Goal: Information Seeking & Learning: Learn about a topic

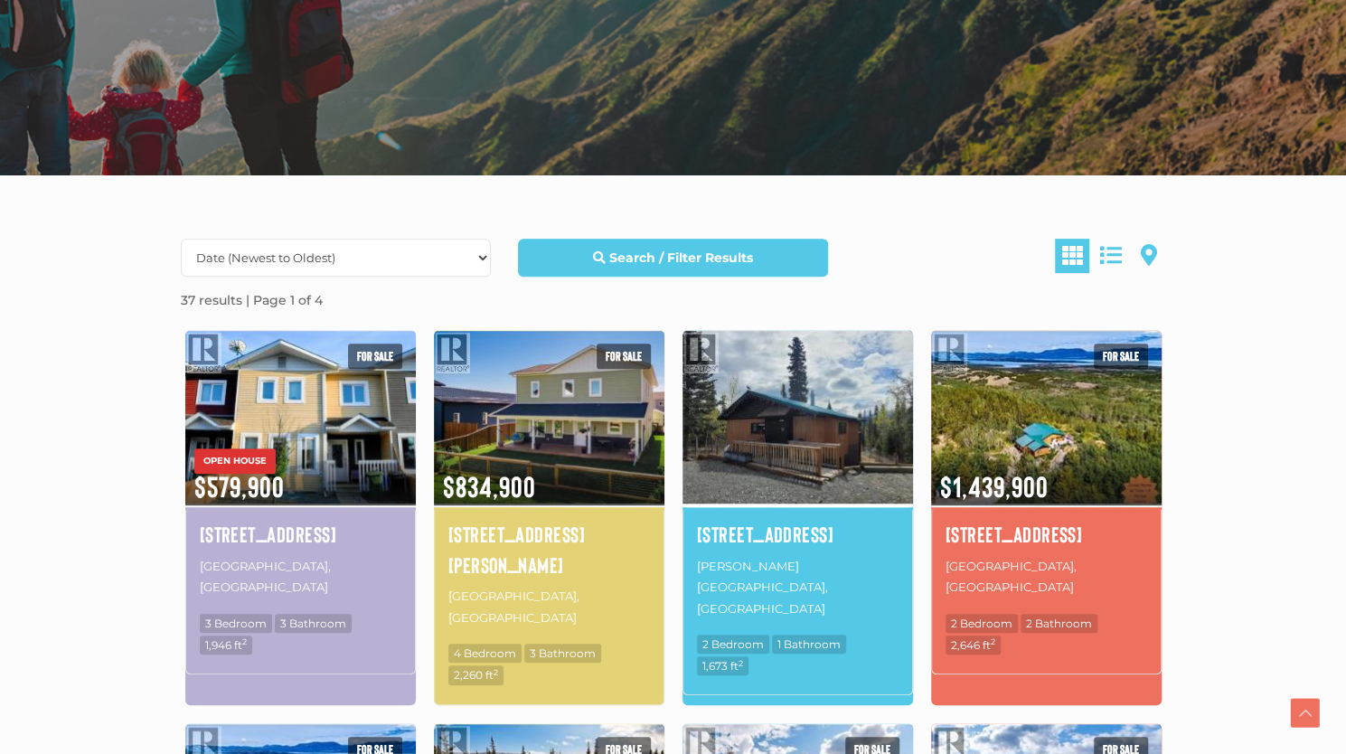
click at [784, 422] on img at bounding box center [797, 417] width 230 height 180
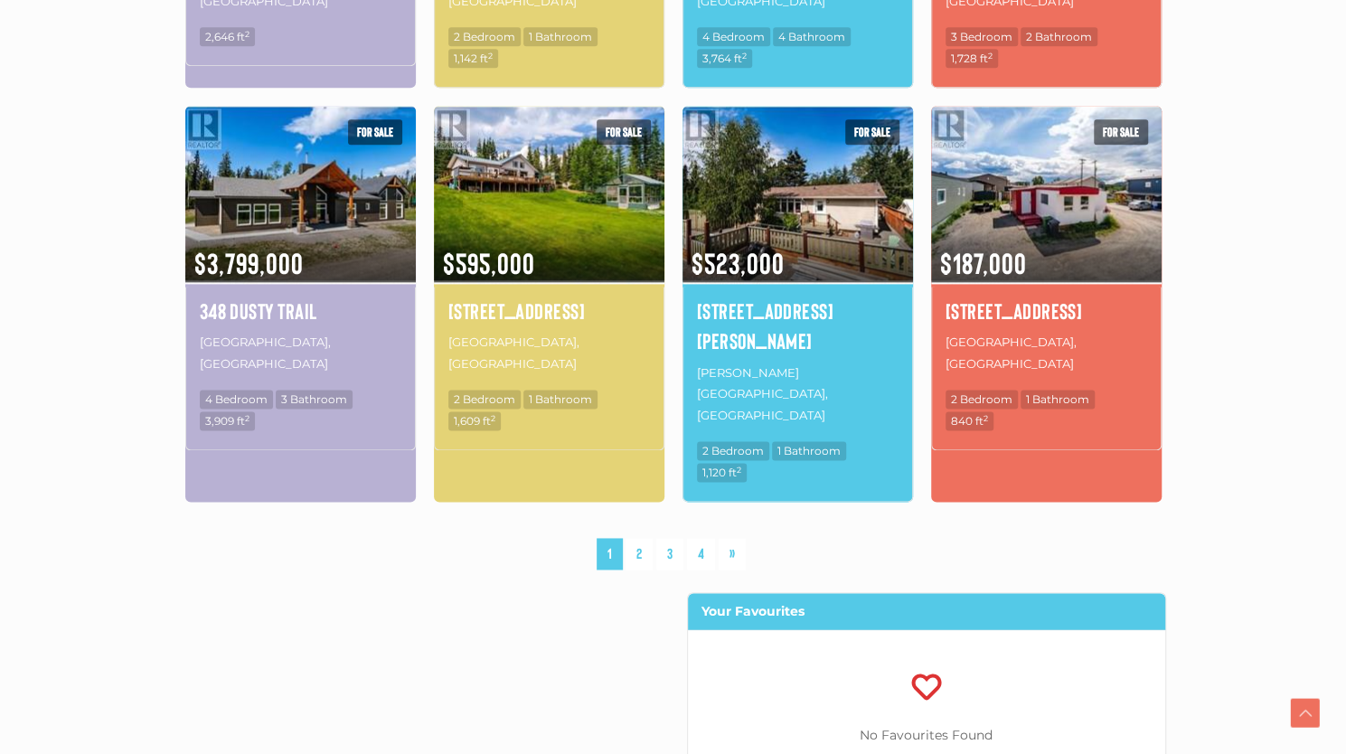
scroll to position [1296, 0]
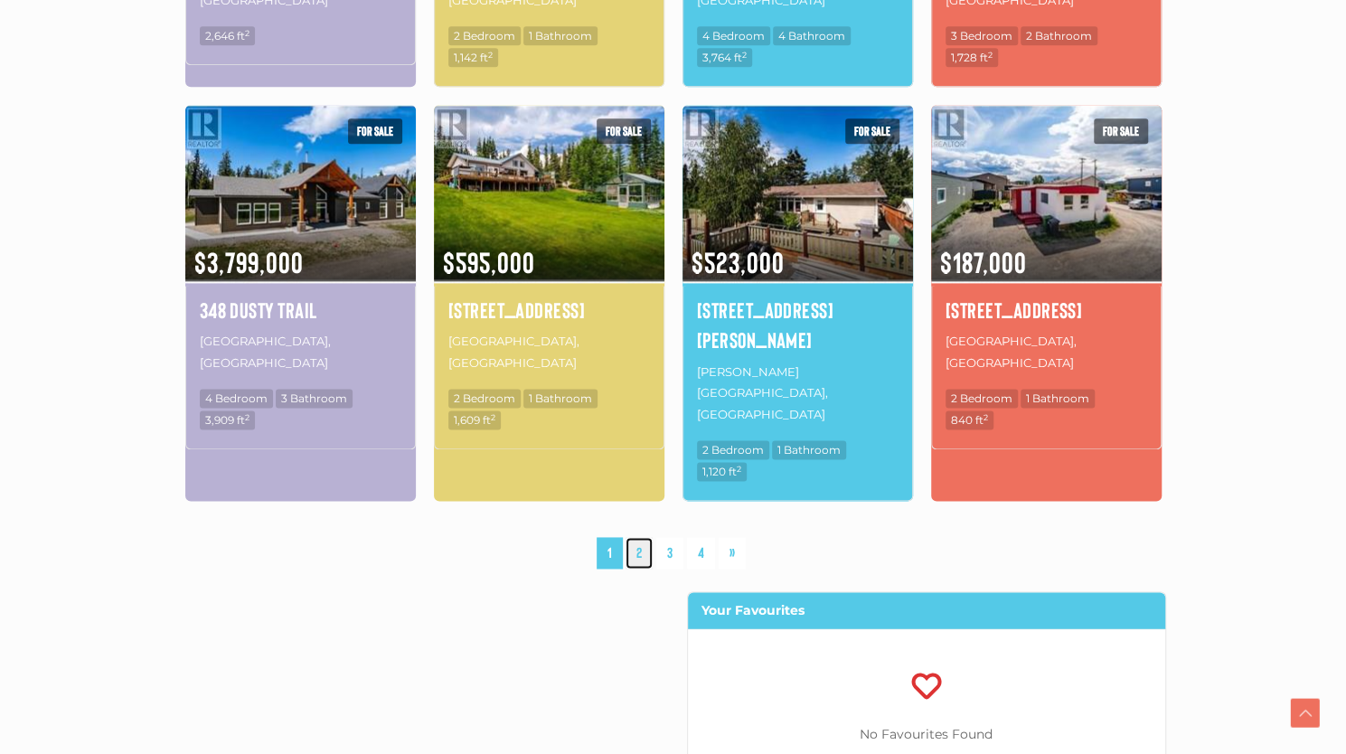
click at [635, 537] on link "2" at bounding box center [638, 553] width 27 height 32
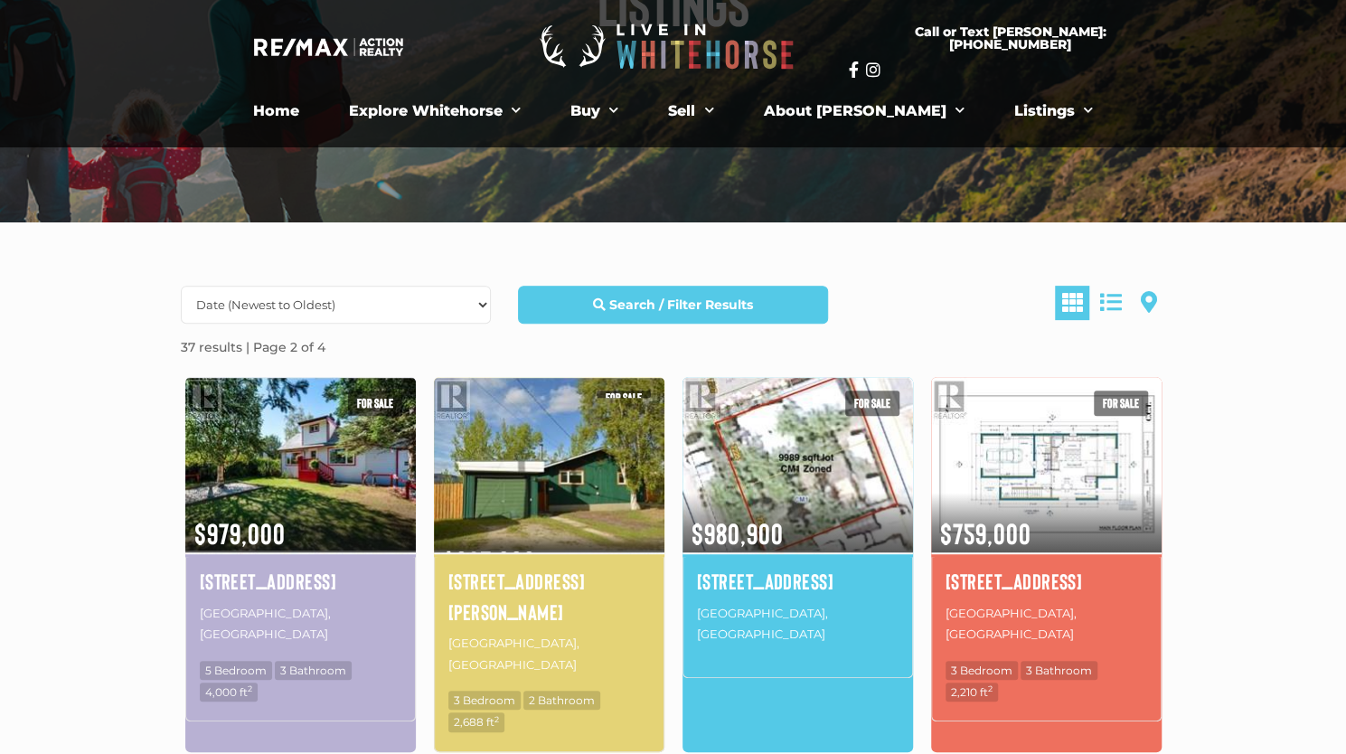
scroll to position [271, 0]
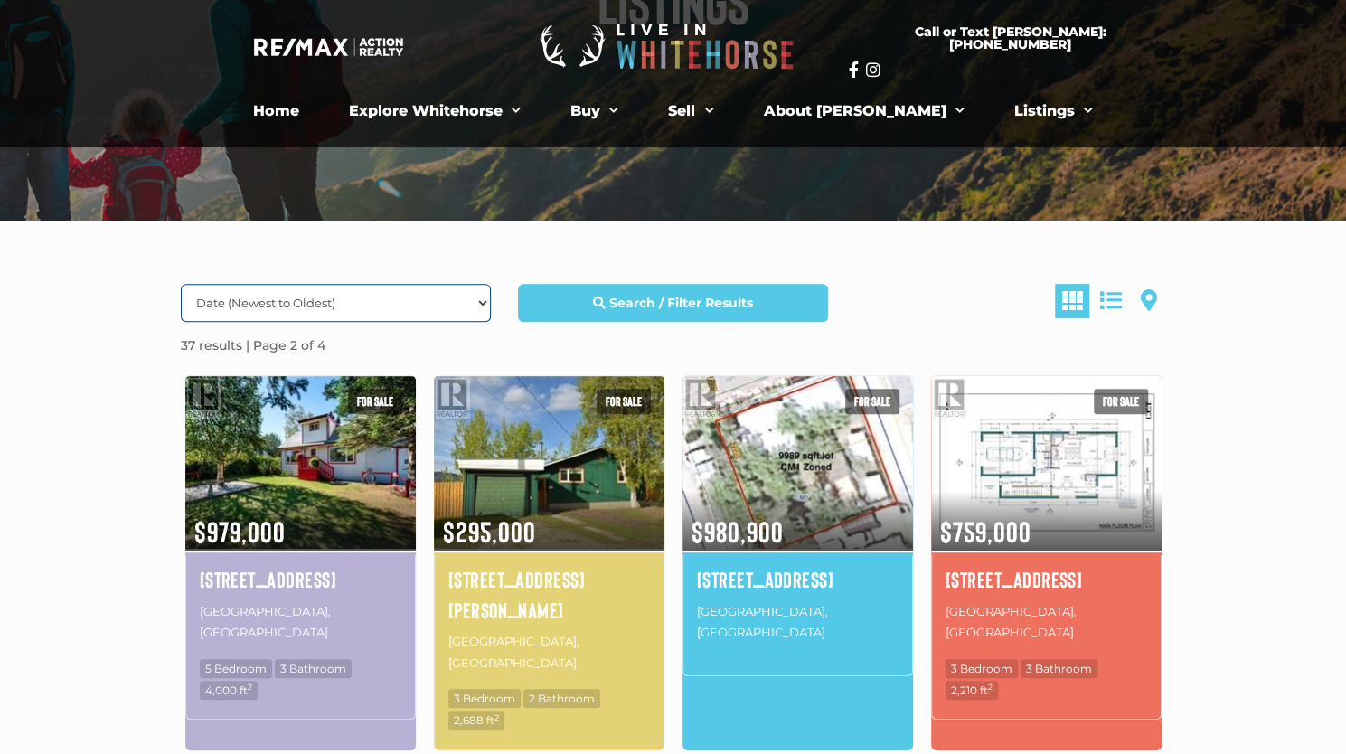
click at [421, 292] on select "Date (Newest to Oldest) Date (Oldest to Newest) Price (Highest to Lowest) Price…" at bounding box center [336, 303] width 310 height 38
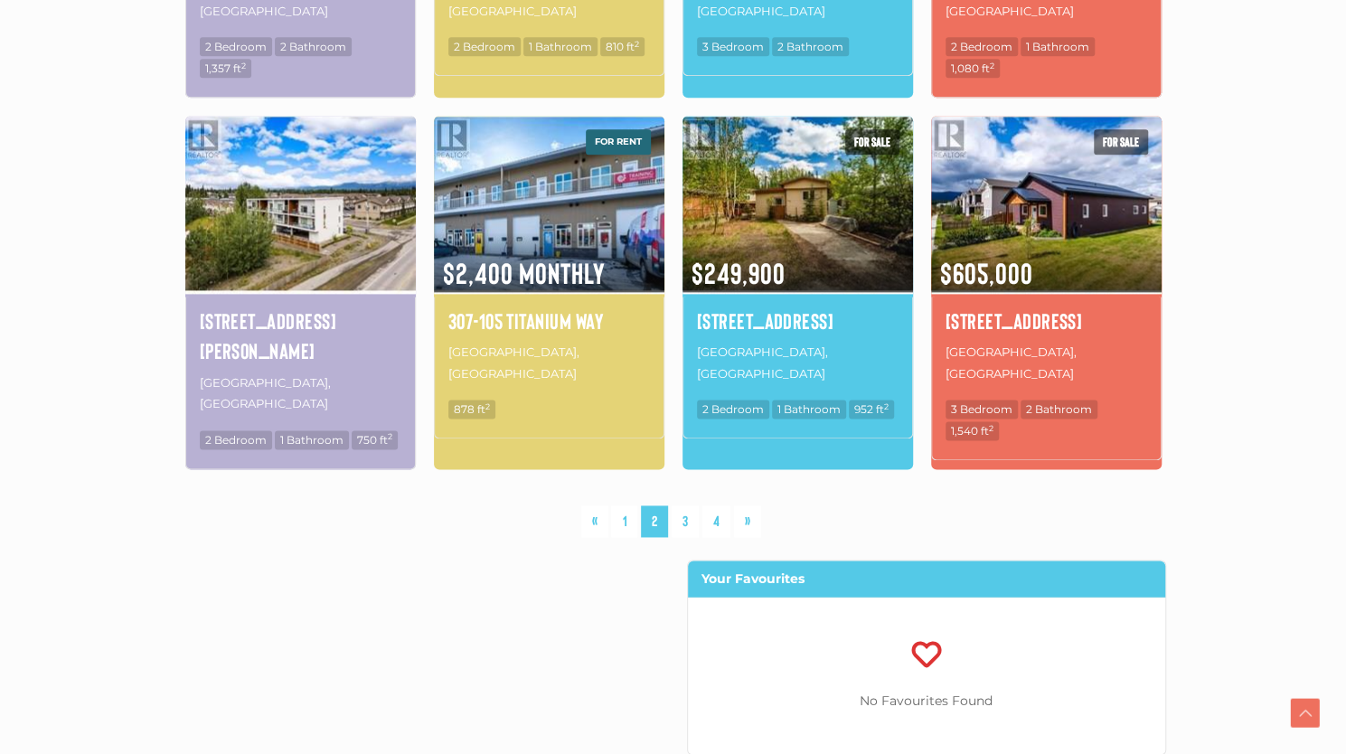
scroll to position [1286, 0]
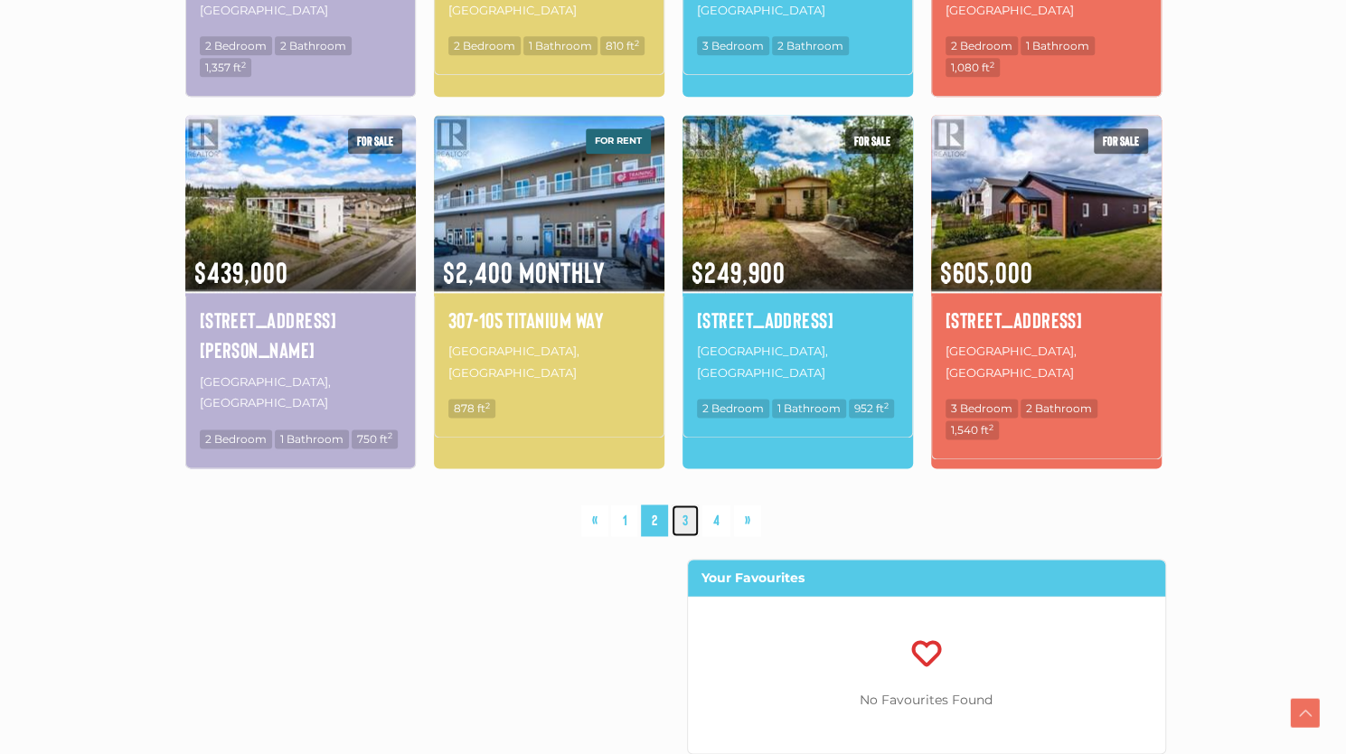
click at [680, 504] on link "3" at bounding box center [684, 520] width 27 height 32
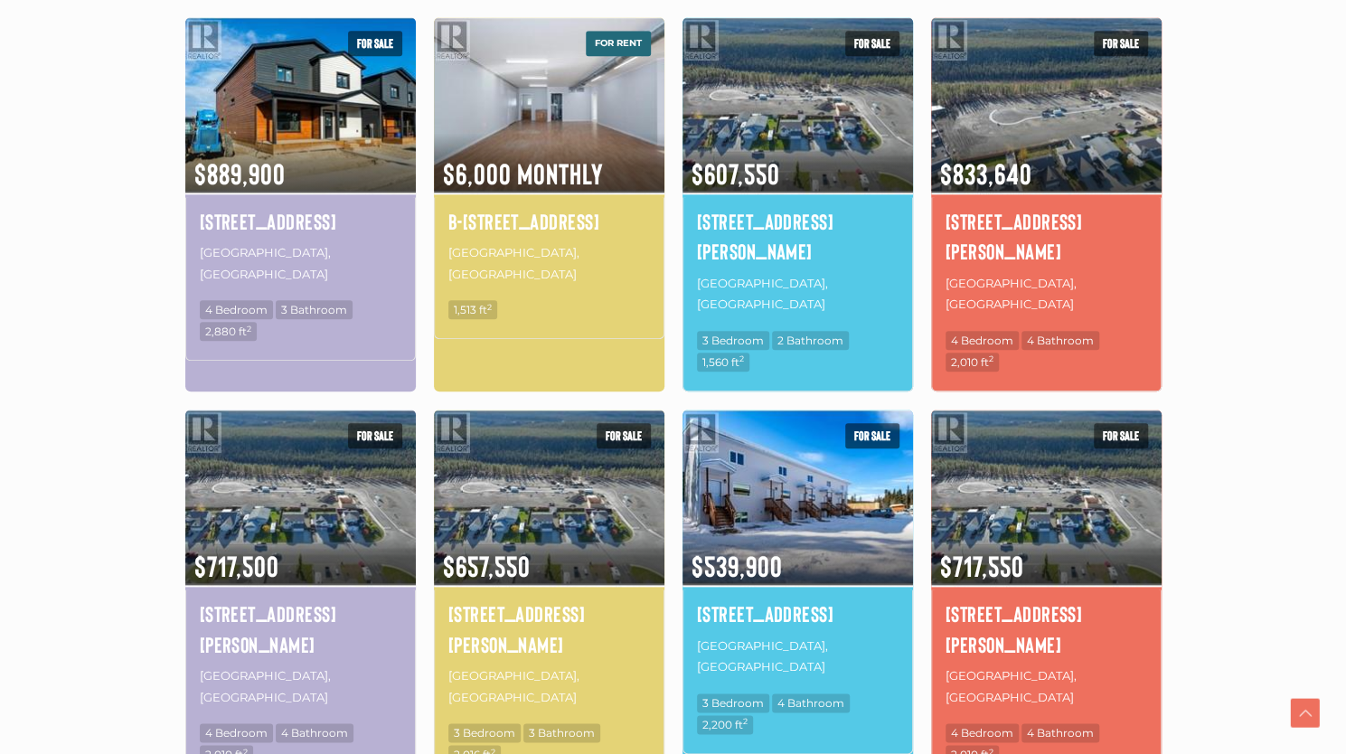
scroll to position [1023, 0]
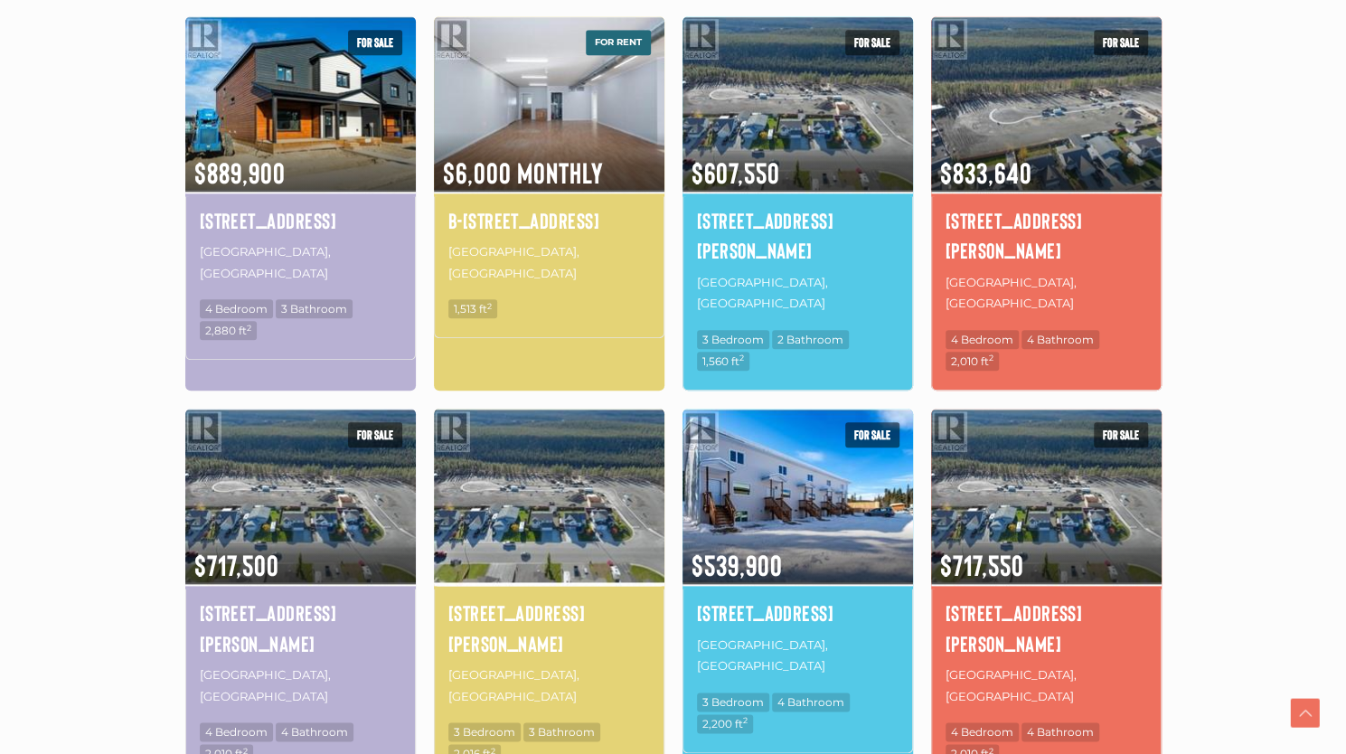
click at [546, 471] on img at bounding box center [549, 496] width 230 height 180
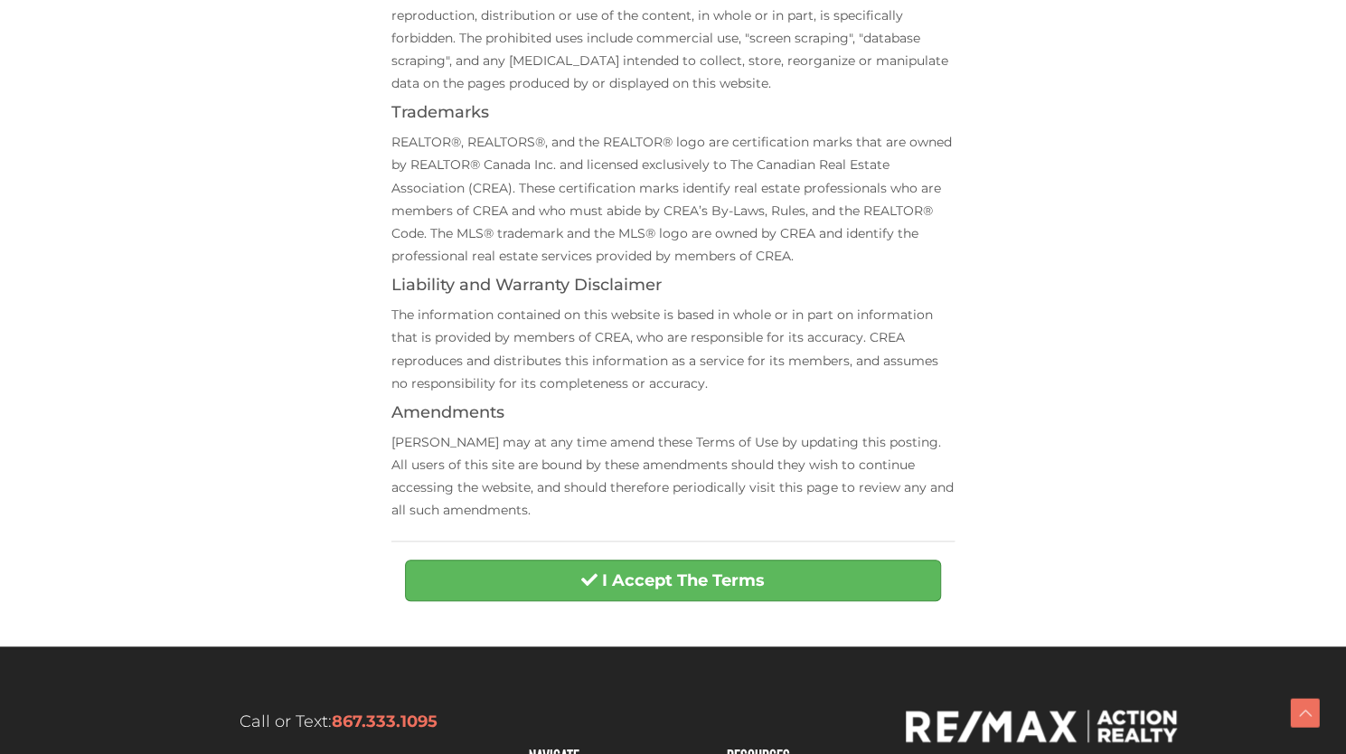
scroll to position [506, 0]
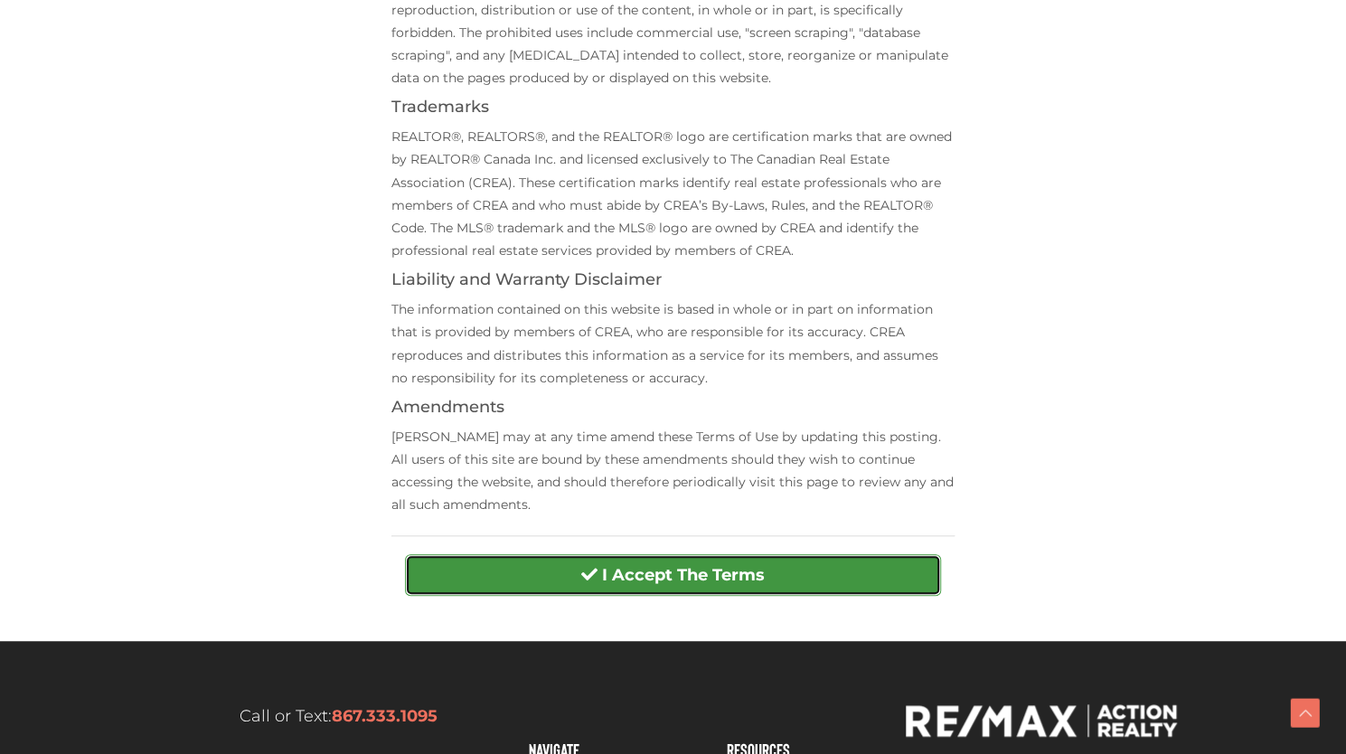
click at [737, 565] on strong "I Accept The Terms" at bounding box center [683, 575] width 163 height 20
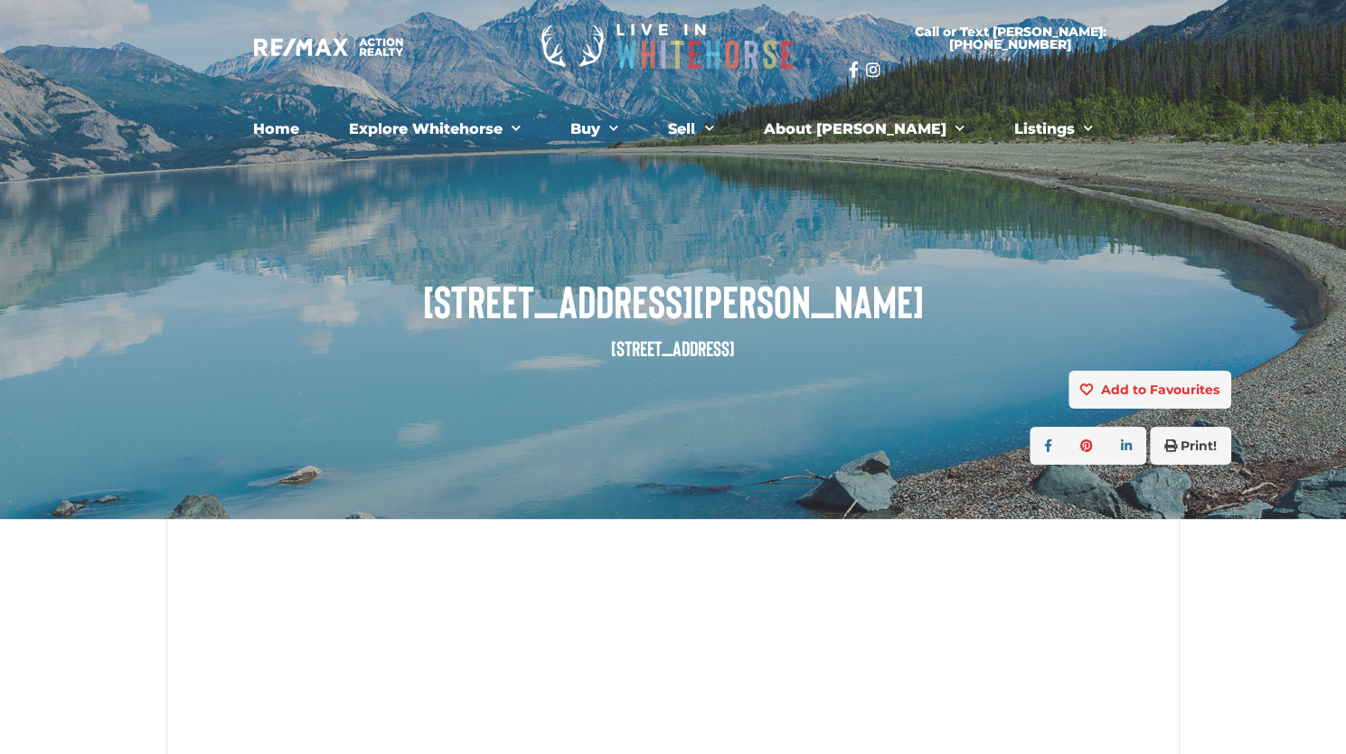
click at [546, 471] on div "Add to Favourites view favourites Print!" at bounding box center [672, 422] width 1143 height 103
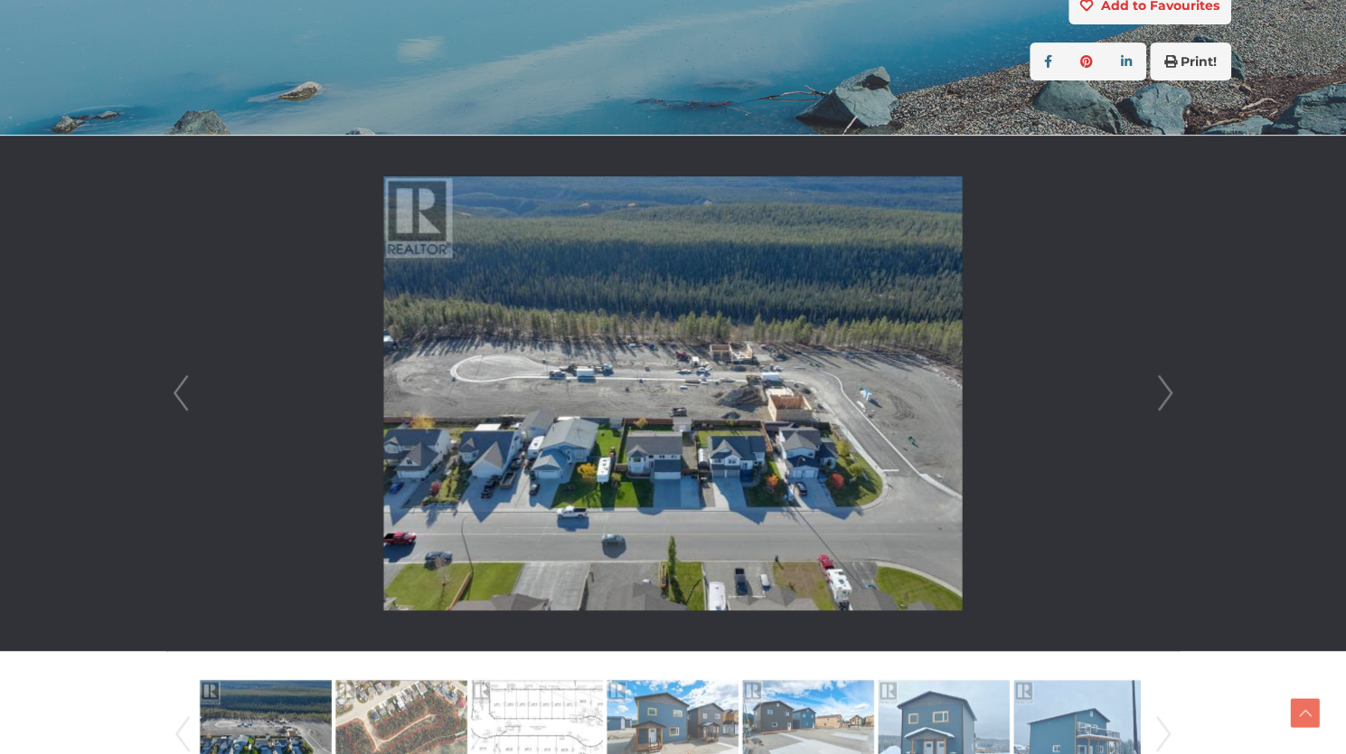
scroll to position [391, 0]
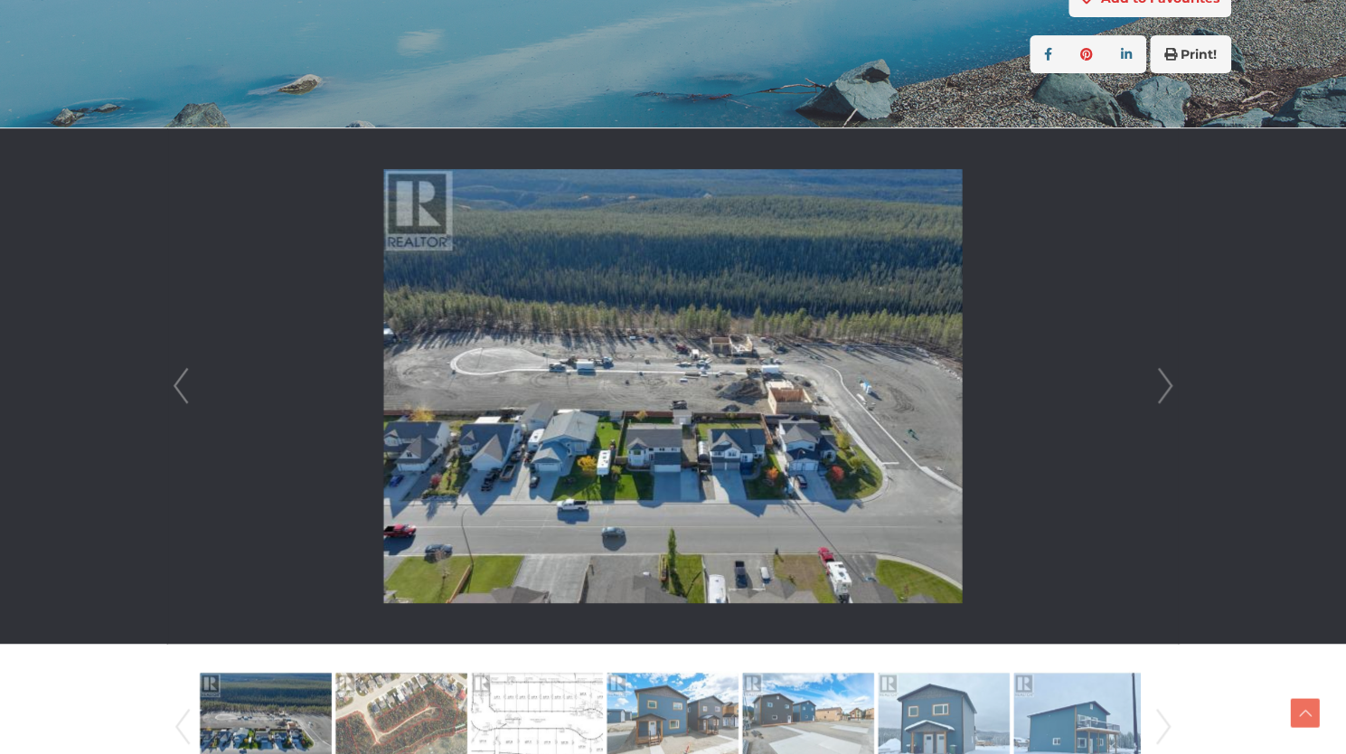
click at [1176, 390] on link "Next" at bounding box center [1164, 385] width 27 height 515
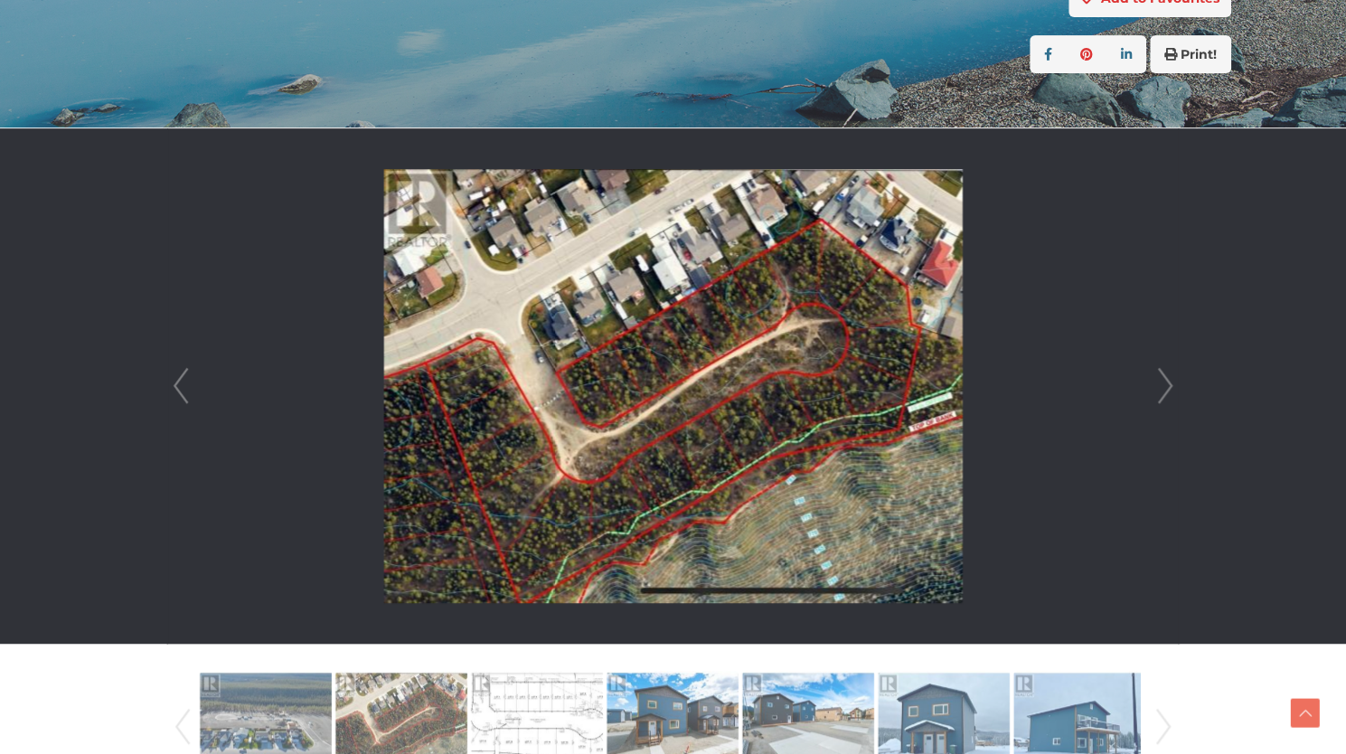
click at [1176, 390] on link "Next" at bounding box center [1164, 385] width 27 height 515
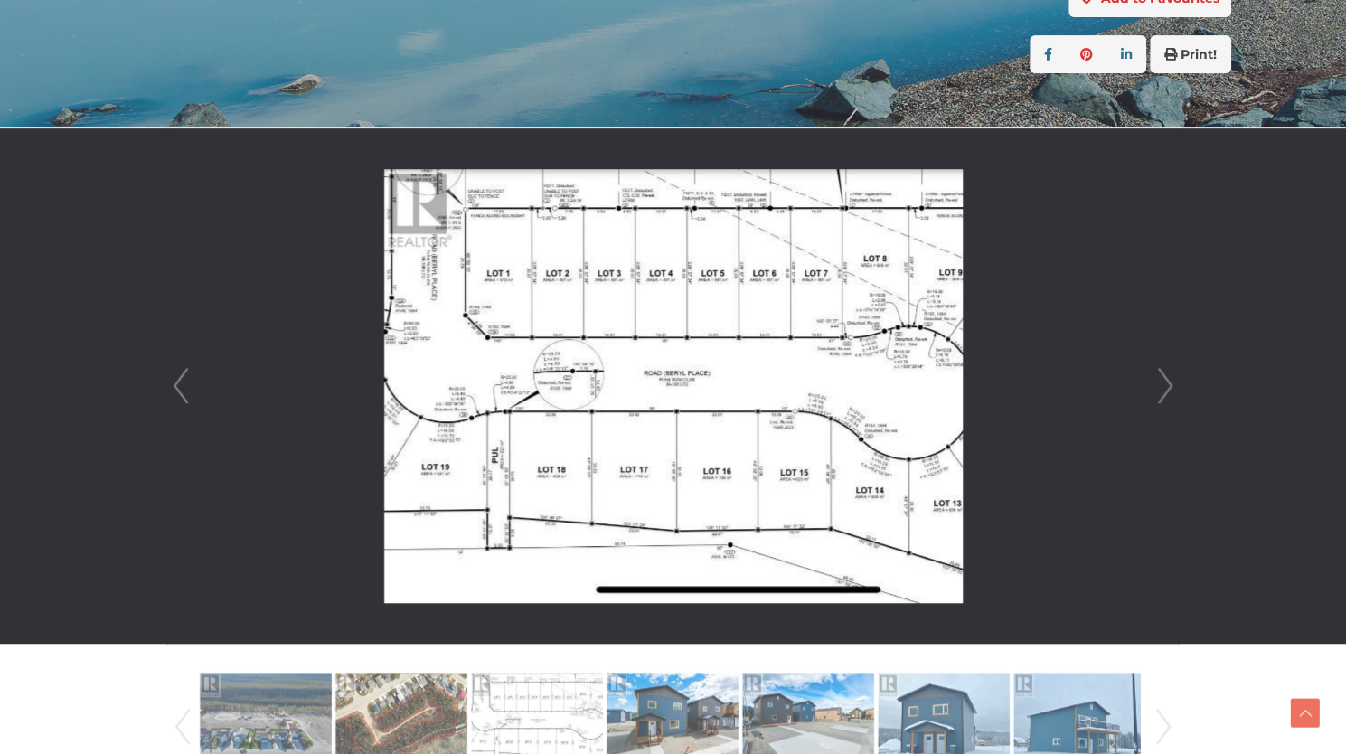
click at [1176, 390] on link "Next" at bounding box center [1164, 385] width 27 height 515
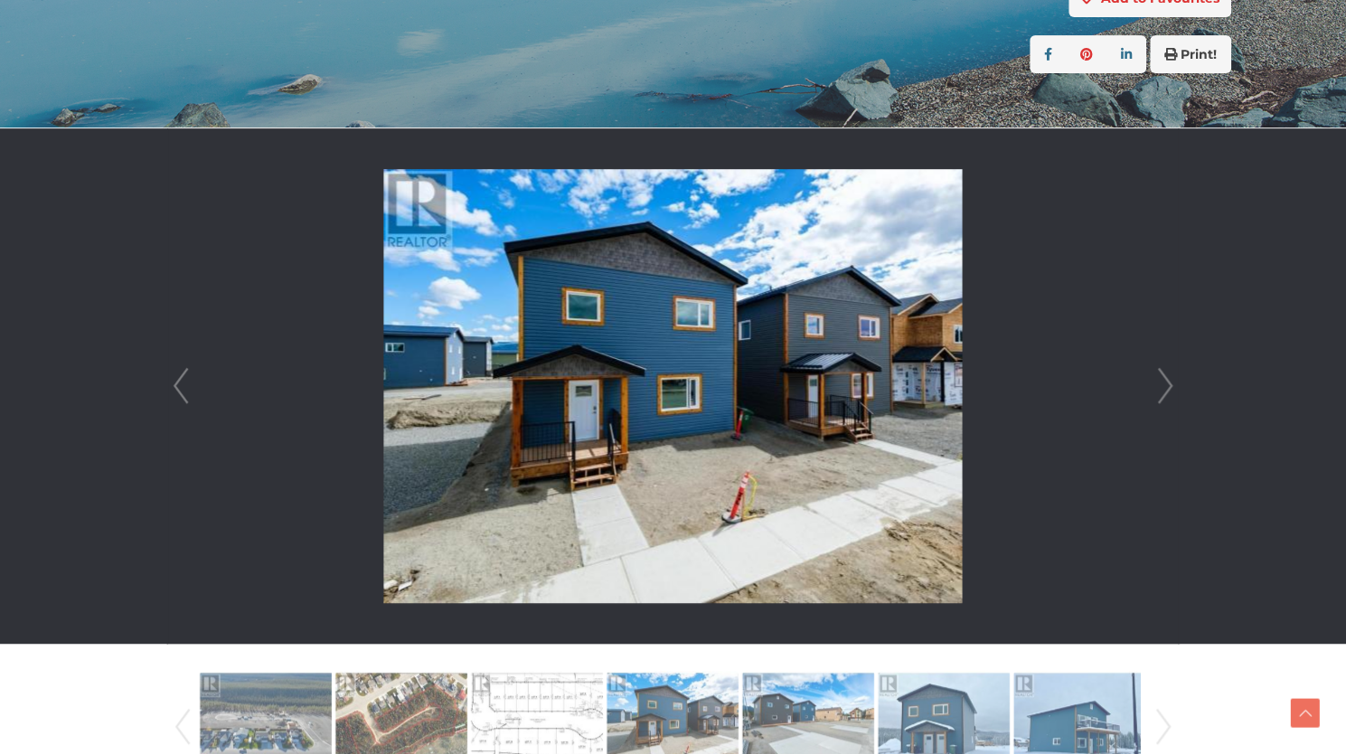
click at [1176, 390] on link "Next" at bounding box center [1164, 385] width 27 height 515
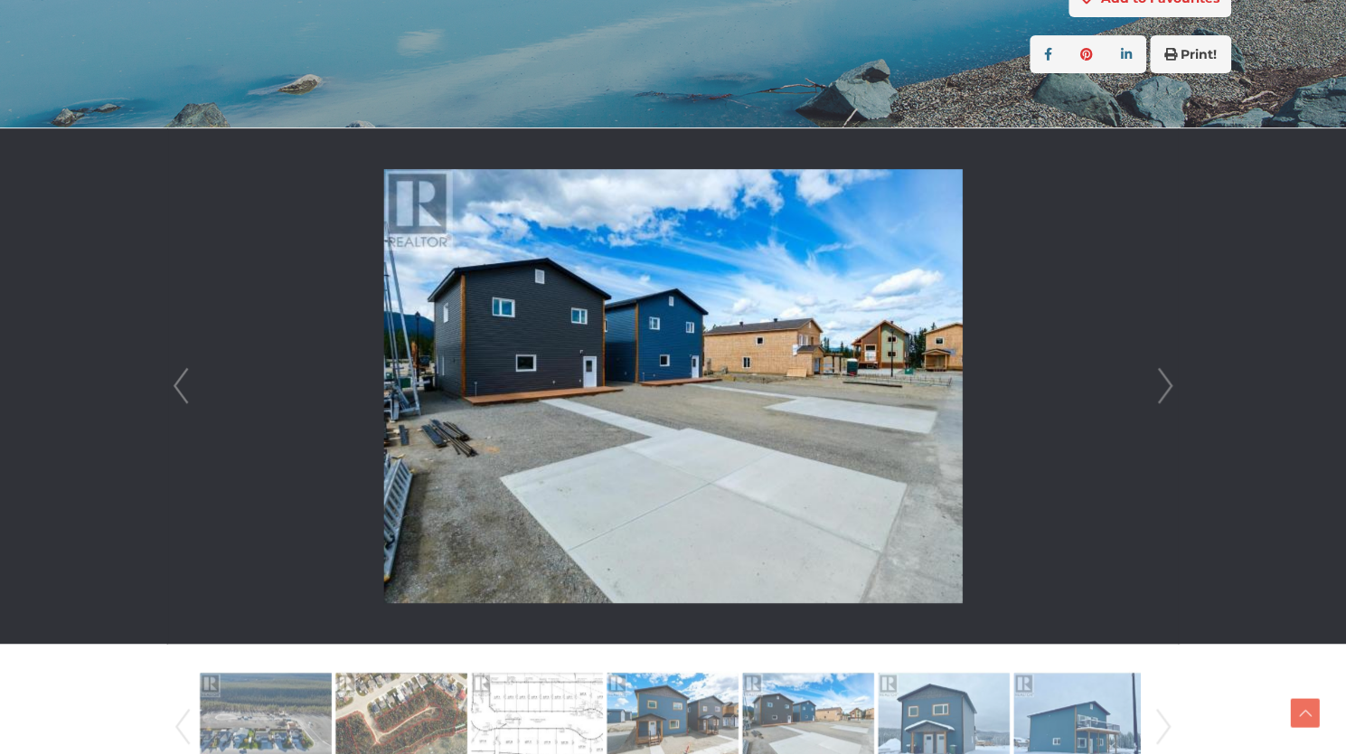
click at [1176, 390] on link "Next" at bounding box center [1164, 385] width 27 height 515
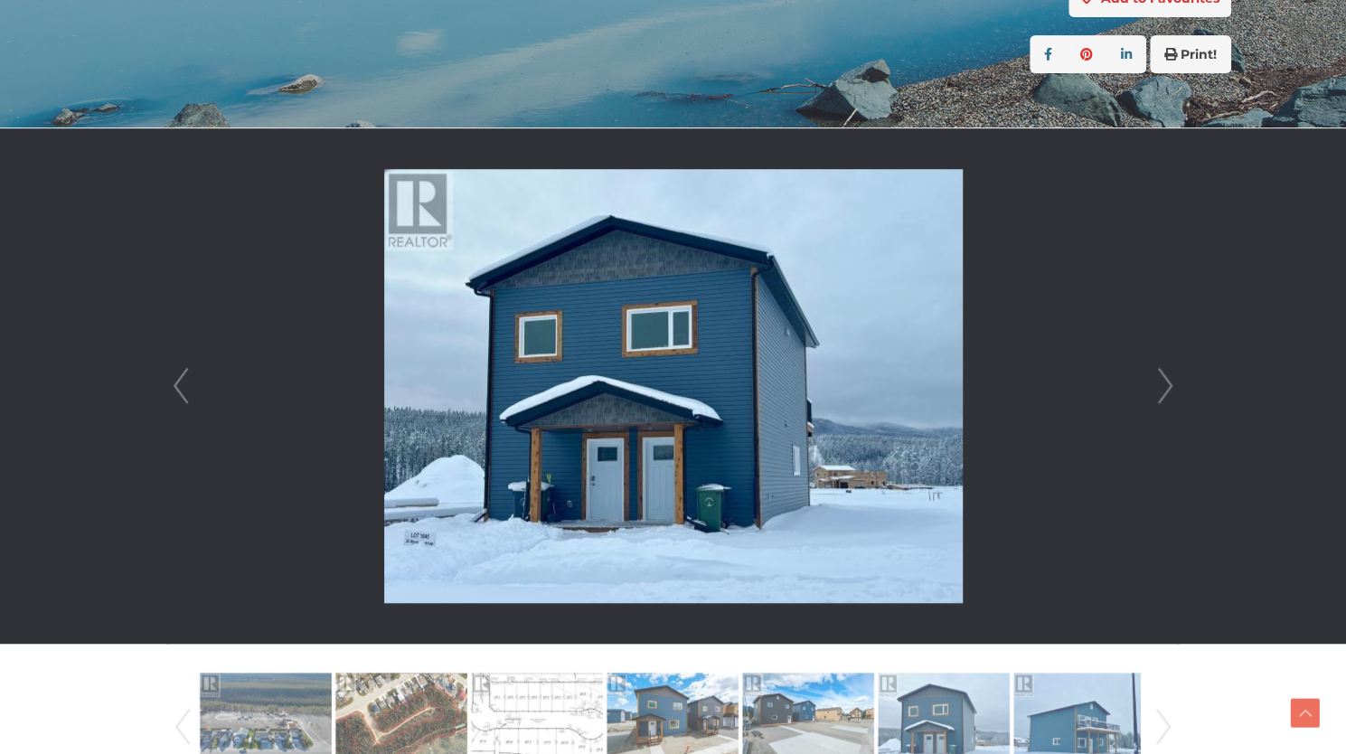
click at [1161, 359] on link "Next" at bounding box center [1164, 385] width 27 height 515
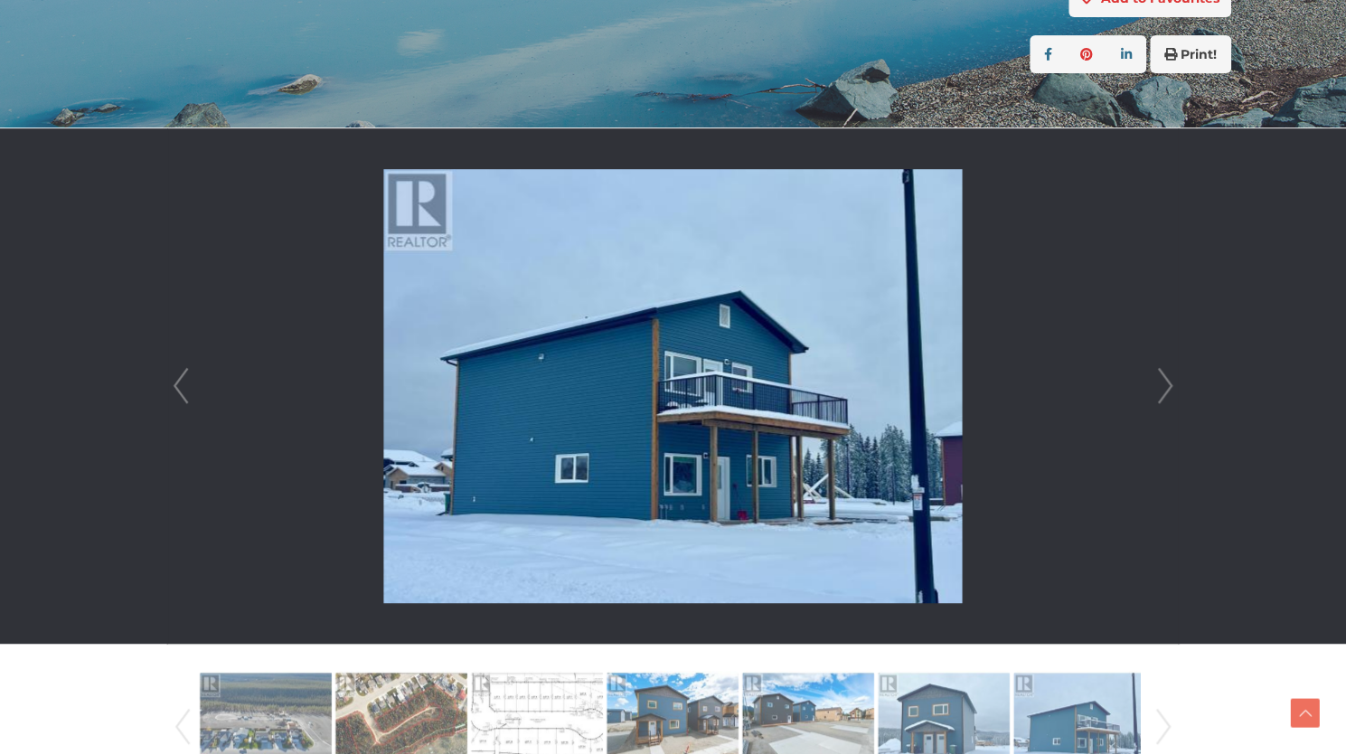
click at [1161, 359] on link "Next" at bounding box center [1164, 385] width 27 height 515
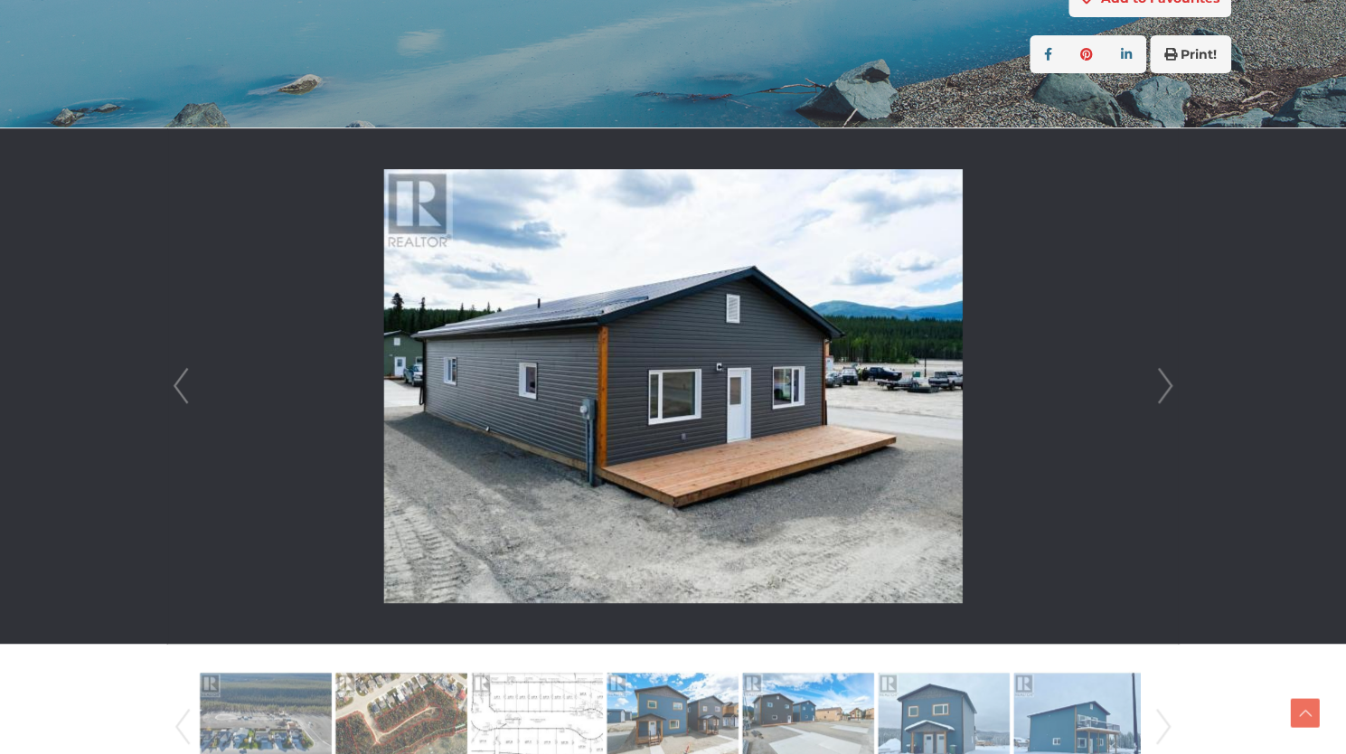
click at [1161, 359] on link "Next" at bounding box center [1164, 385] width 27 height 515
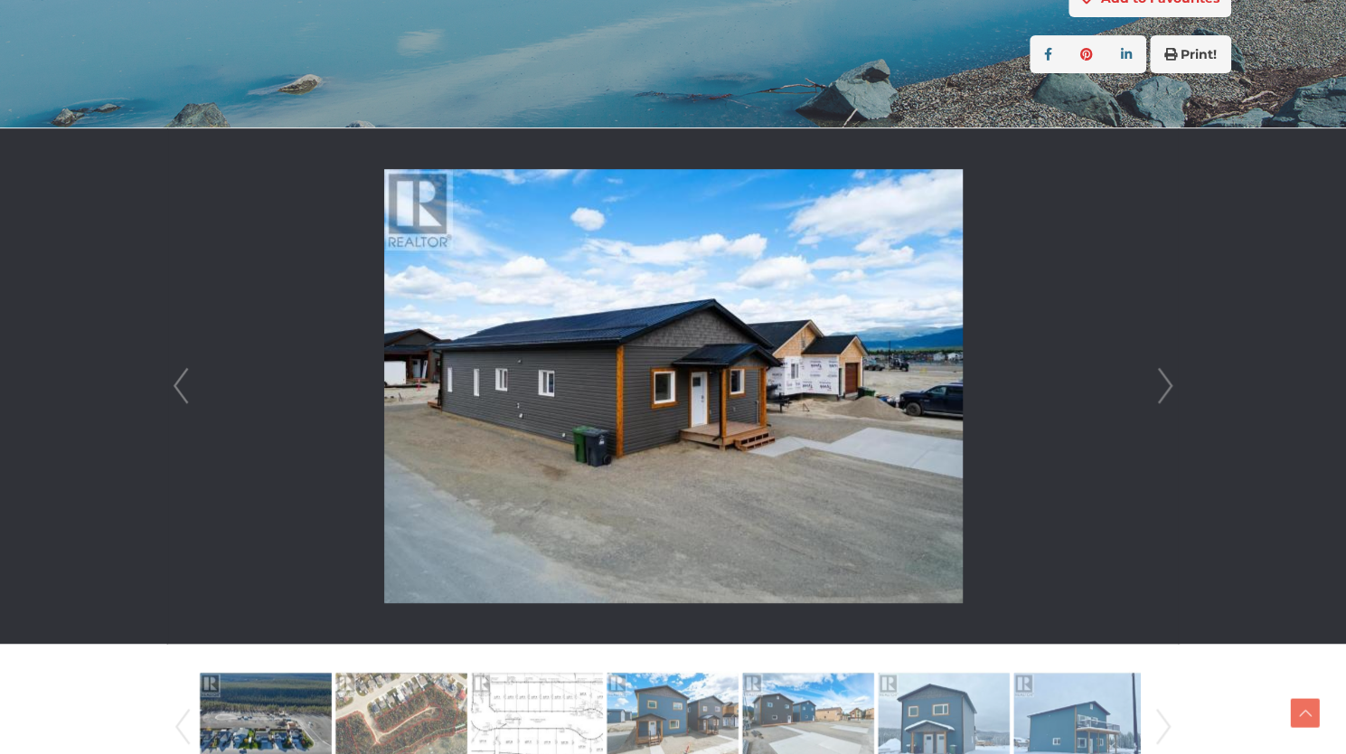
click at [1161, 359] on link "Next" at bounding box center [1164, 385] width 27 height 515
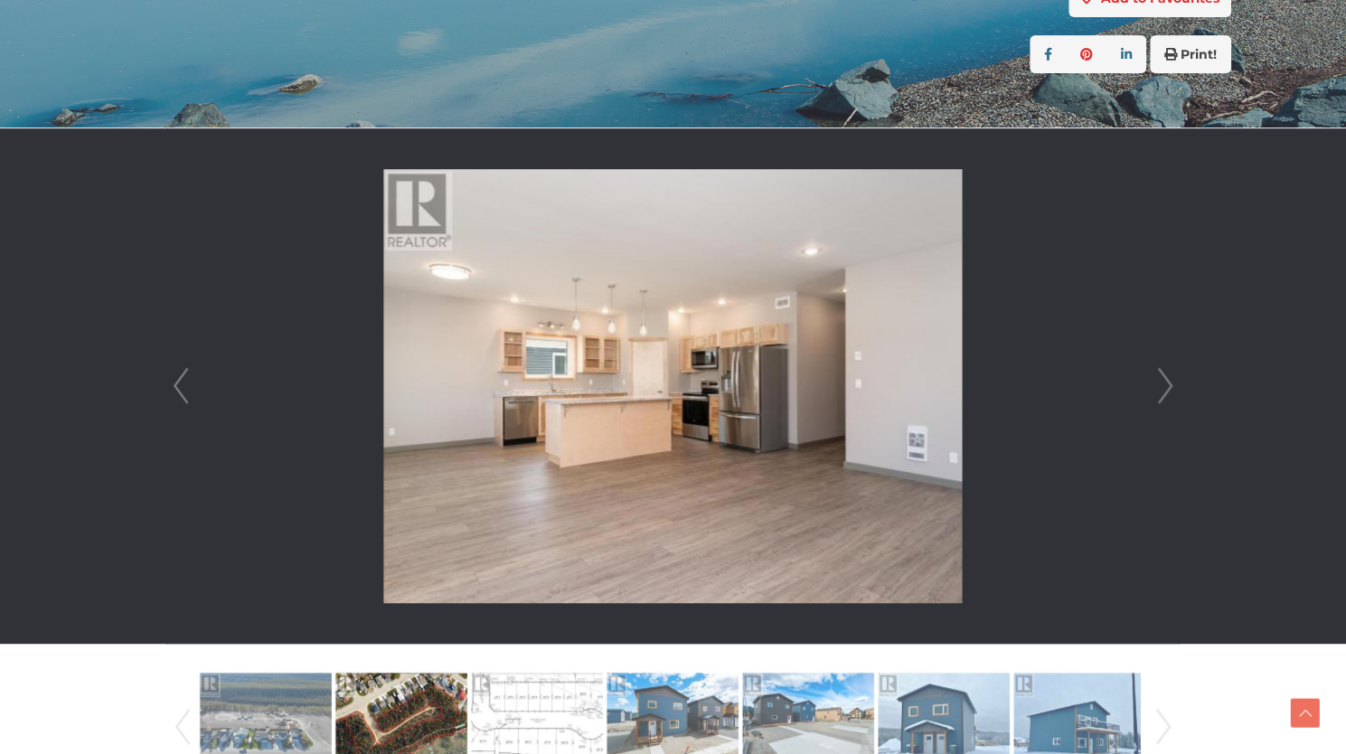
click at [1161, 359] on link "Next" at bounding box center [1164, 385] width 27 height 515
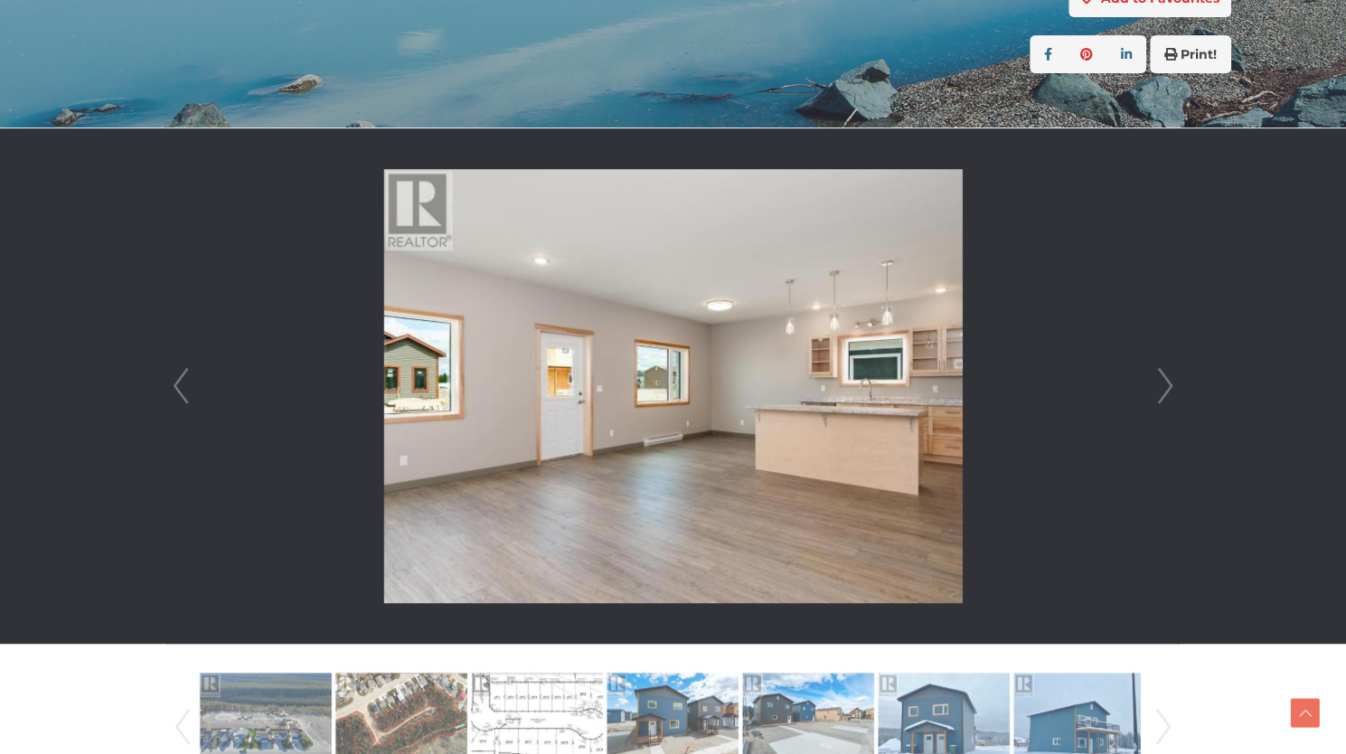
click at [1161, 359] on link "Next" at bounding box center [1164, 385] width 27 height 515
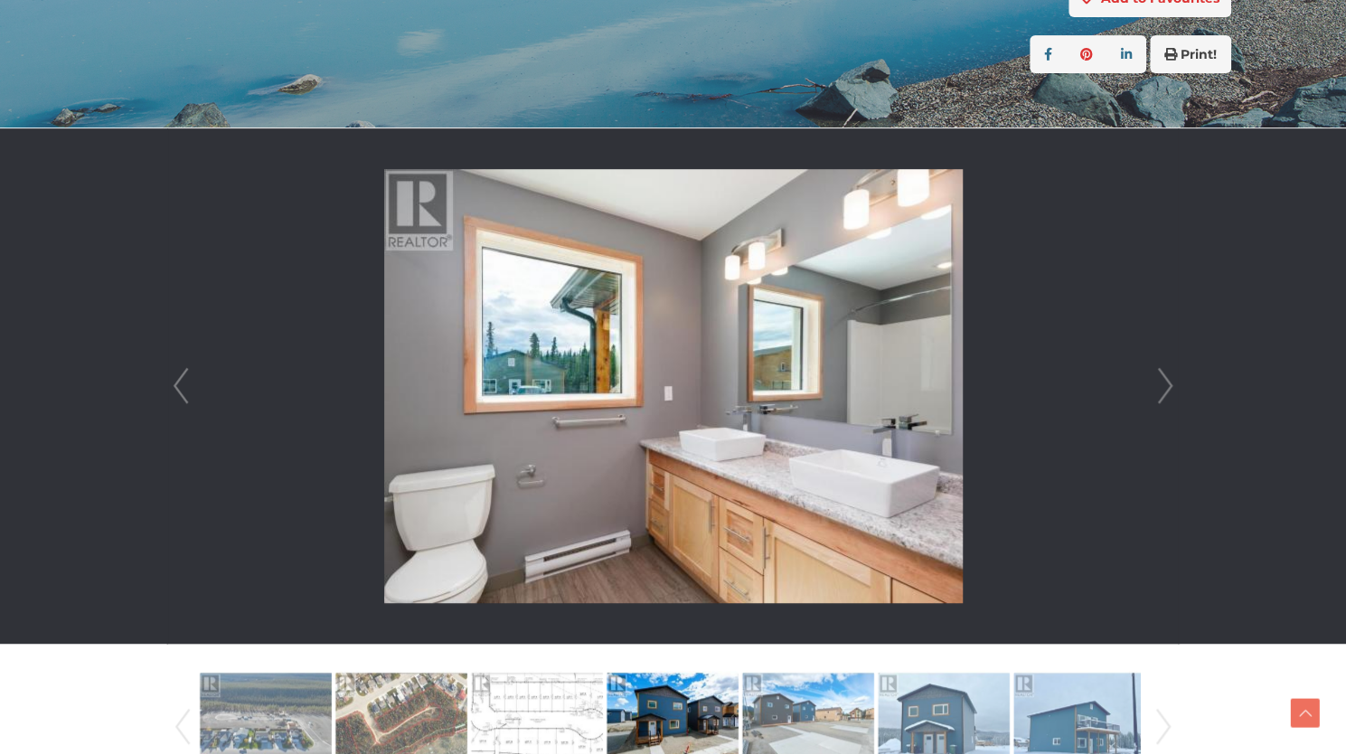
click at [1161, 359] on link "Next" at bounding box center [1164, 385] width 27 height 515
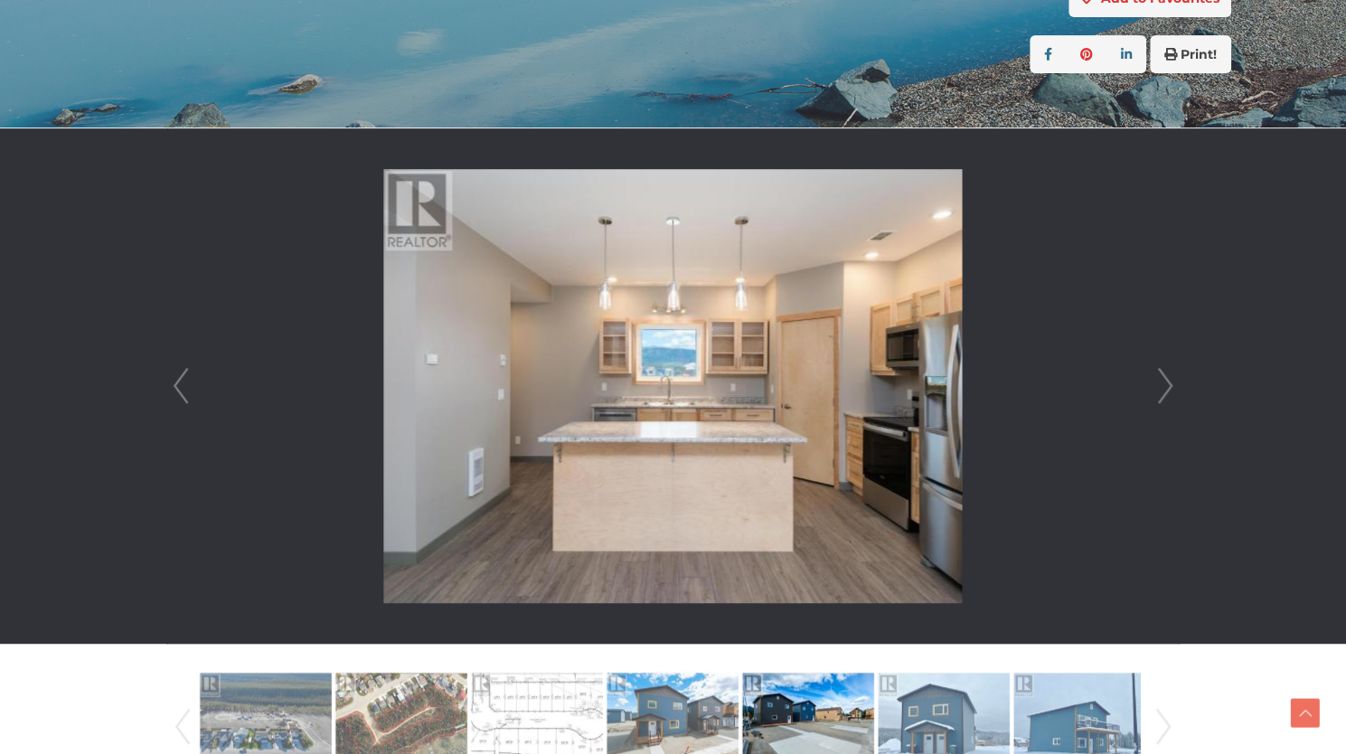
click at [1161, 359] on link "Next" at bounding box center [1164, 385] width 27 height 515
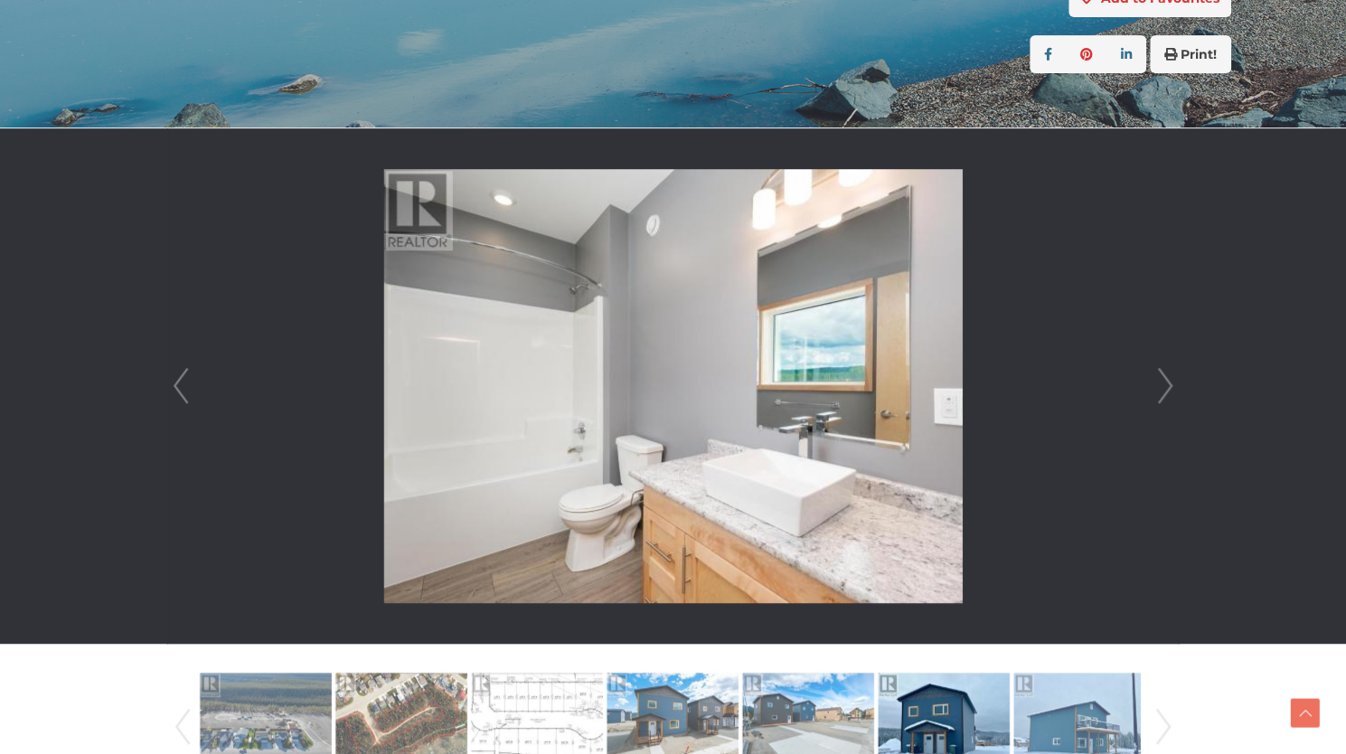
click at [1161, 359] on link "Next" at bounding box center [1164, 385] width 27 height 515
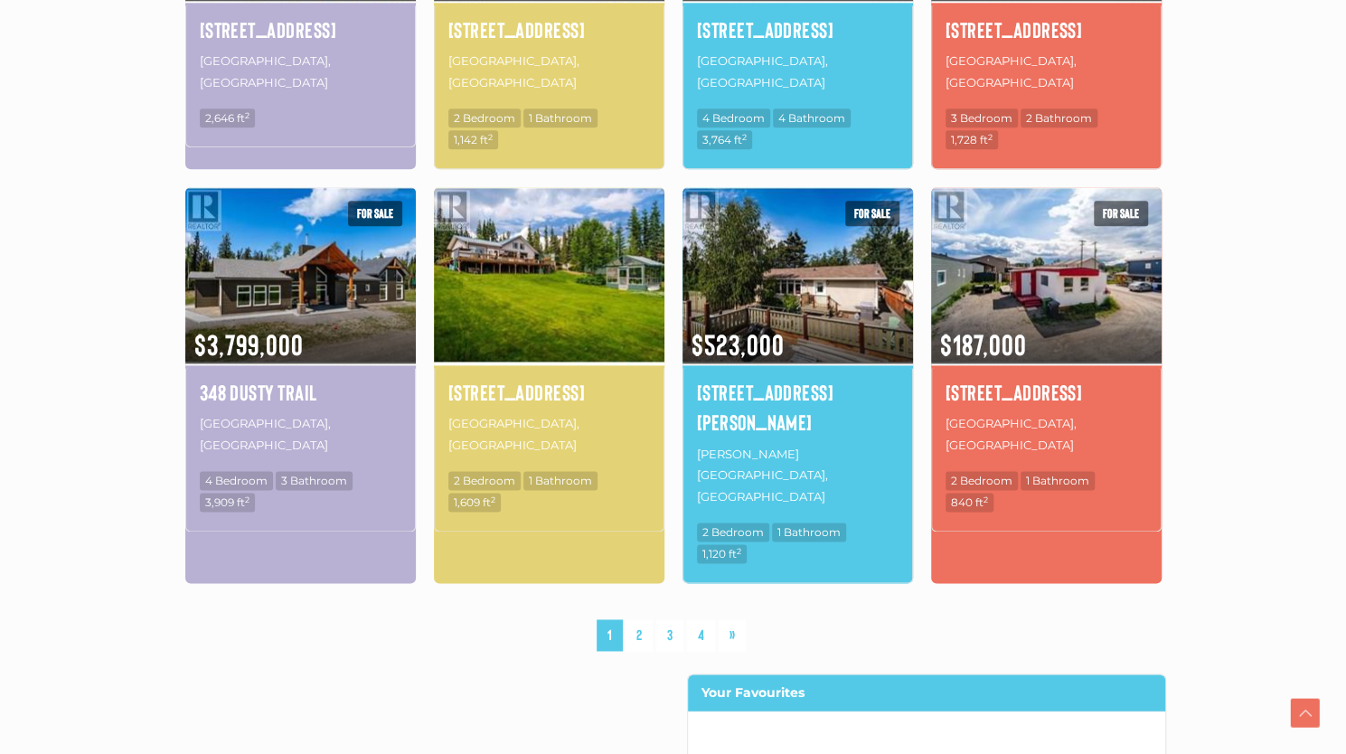
scroll to position [1215, 0]
click at [549, 245] on img at bounding box center [549, 273] width 230 height 180
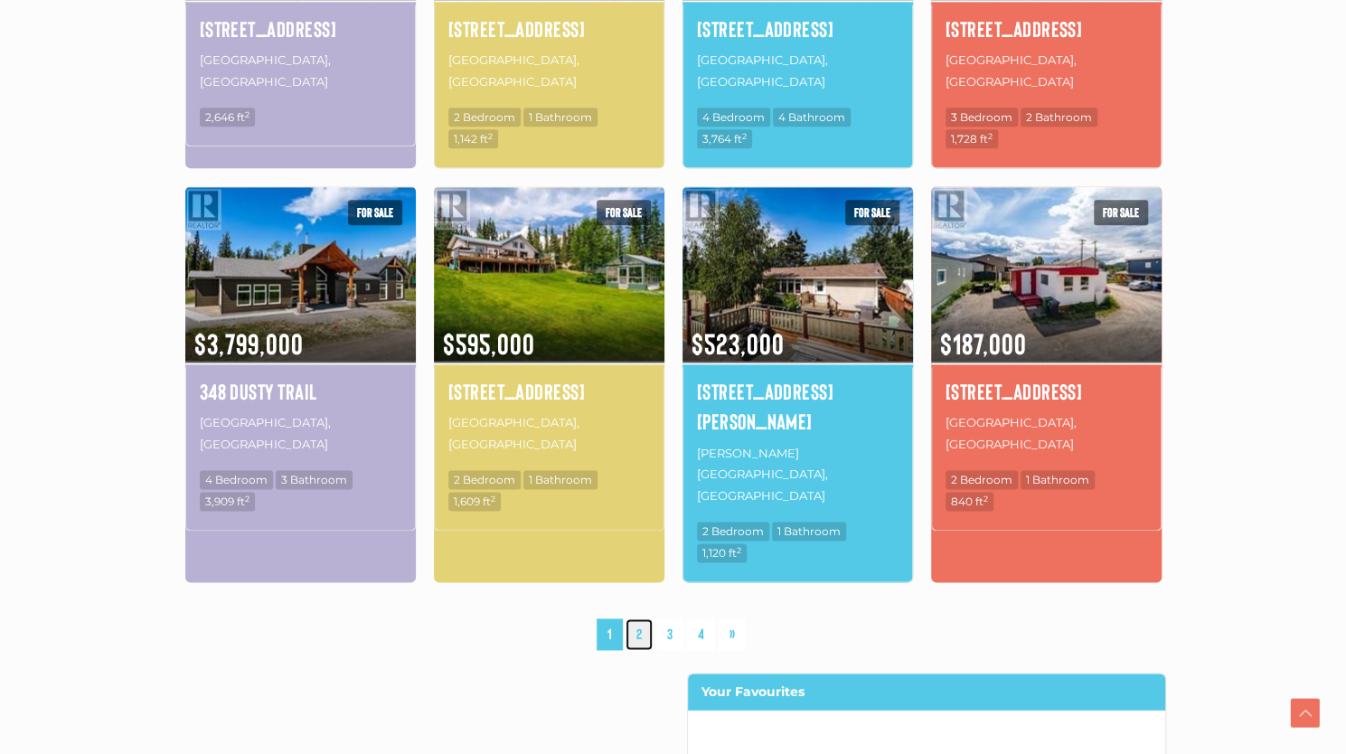
click at [638, 618] on link "2" at bounding box center [638, 634] width 27 height 32
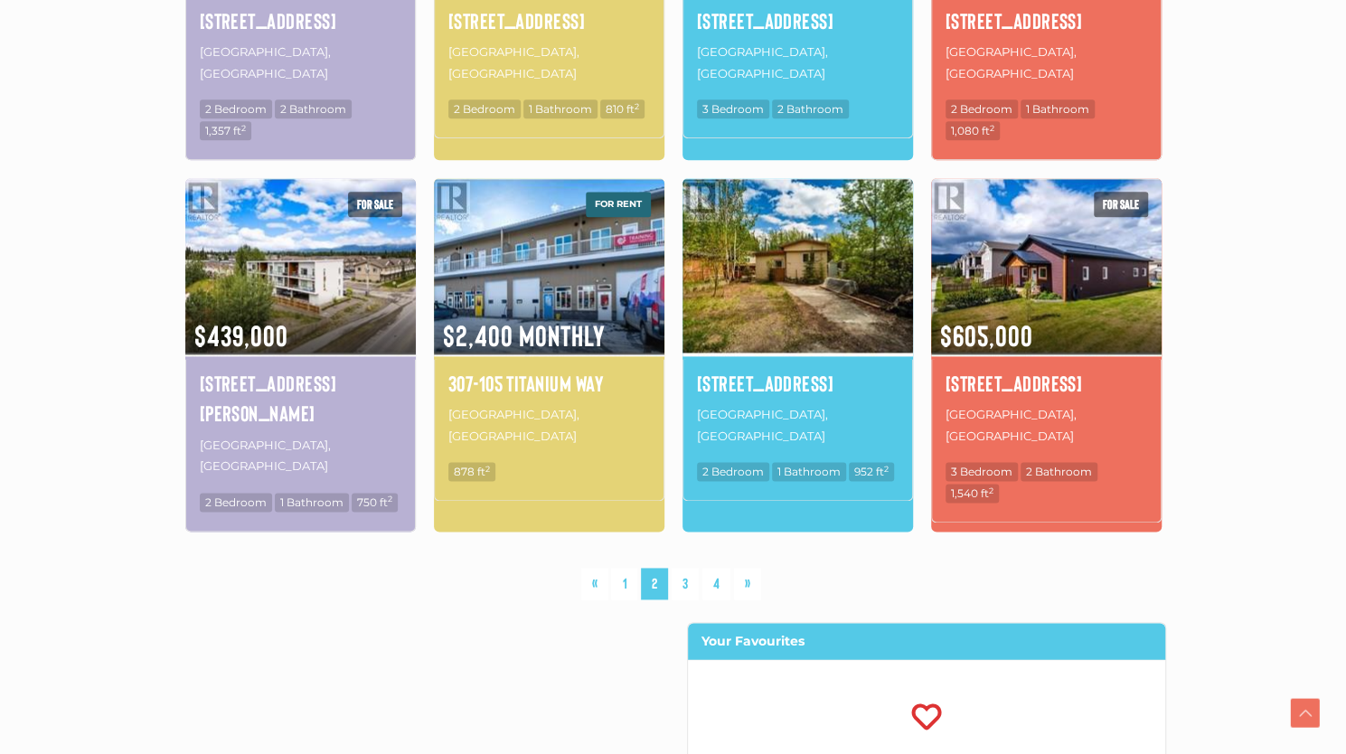
scroll to position [1221, 0]
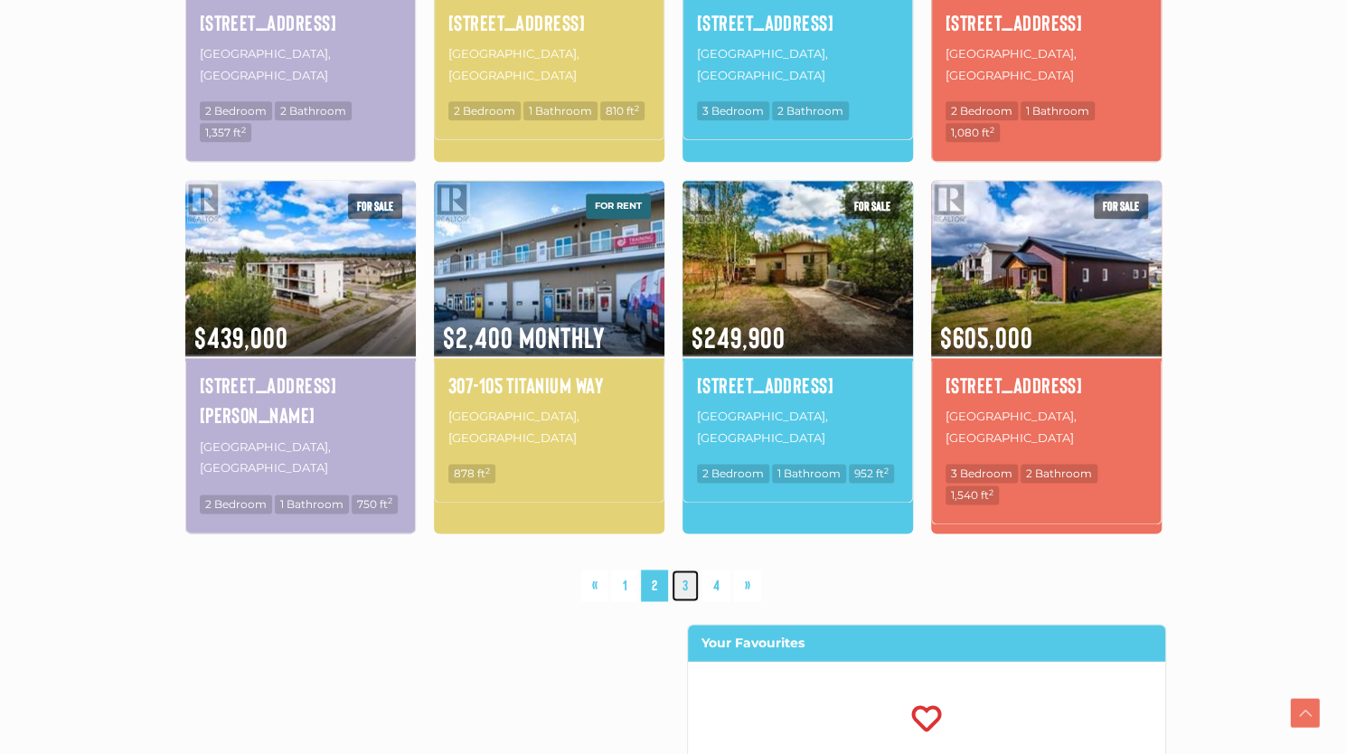
click at [687, 569] on link "3" at bounding box center [684, 585] width 27 height 32
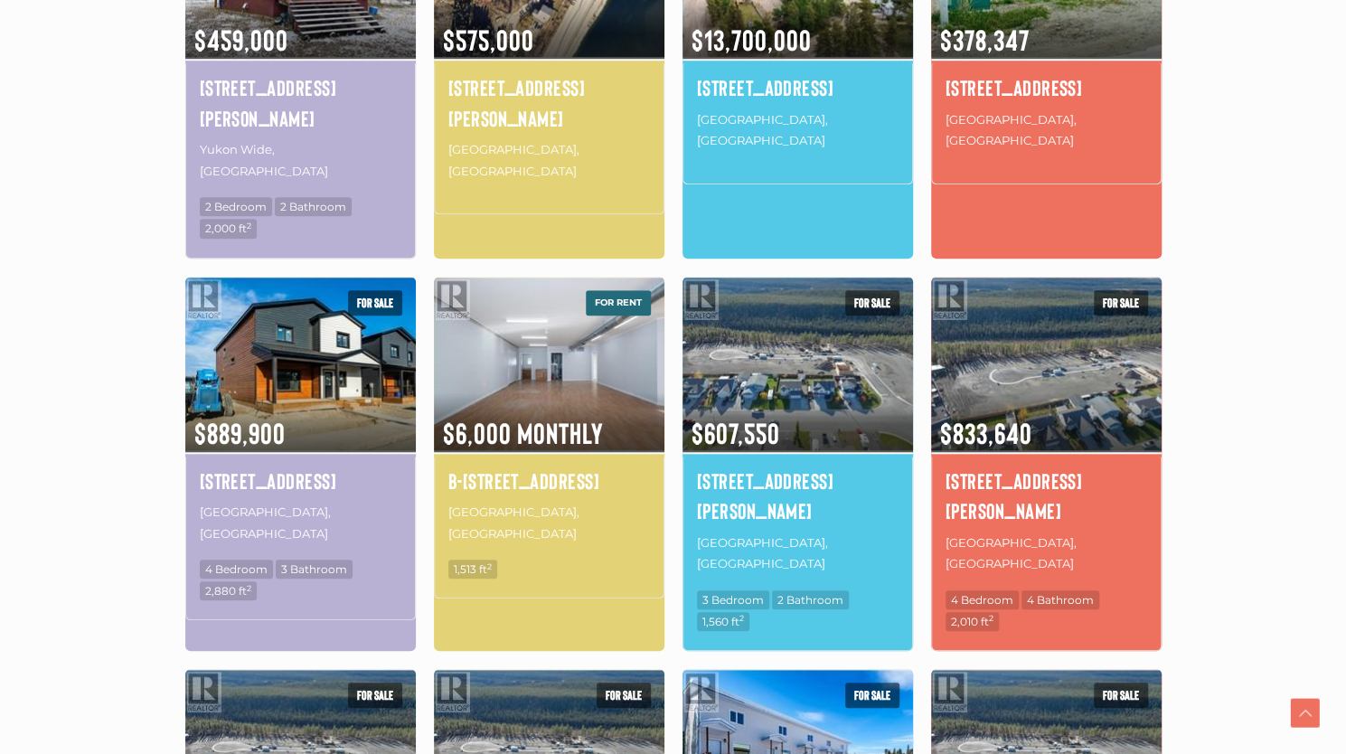
scroll to position [764, 0]
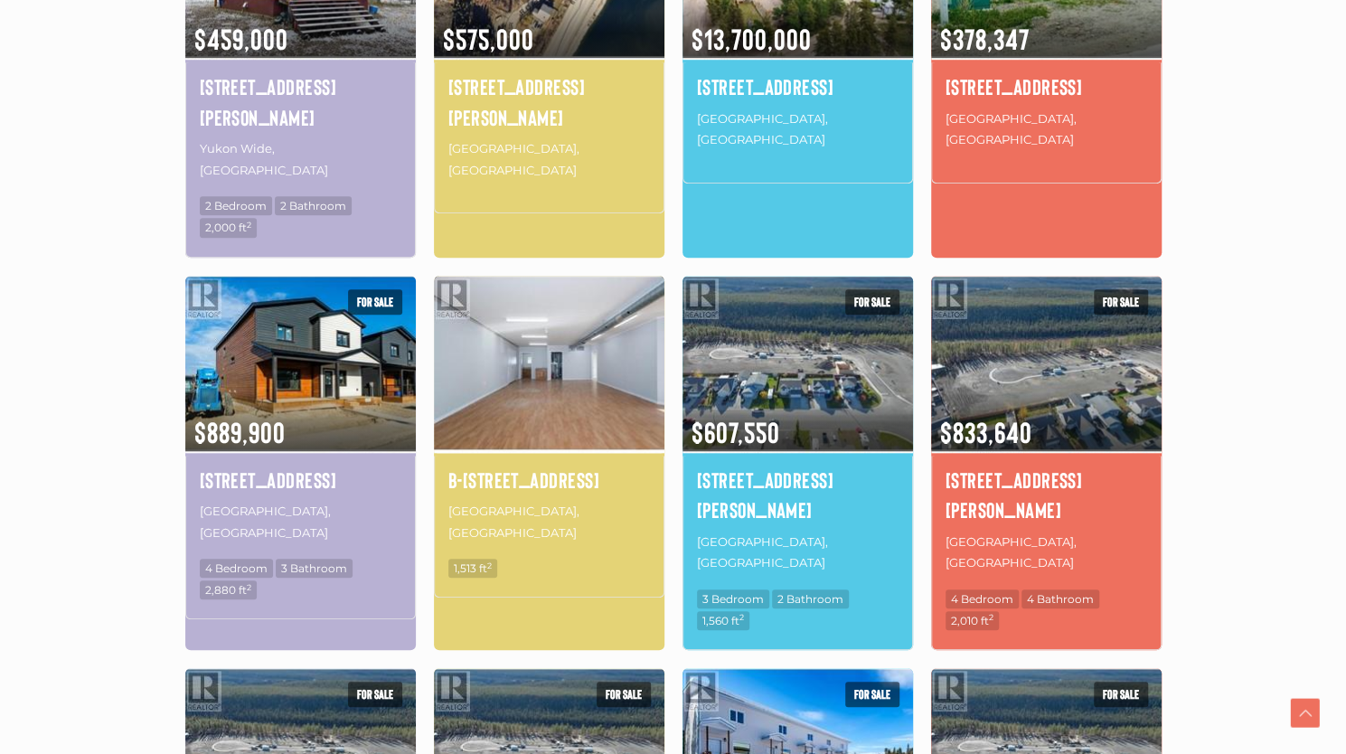
click at [579, 355] on img at bounding box center [549, 363] width 230 height 180
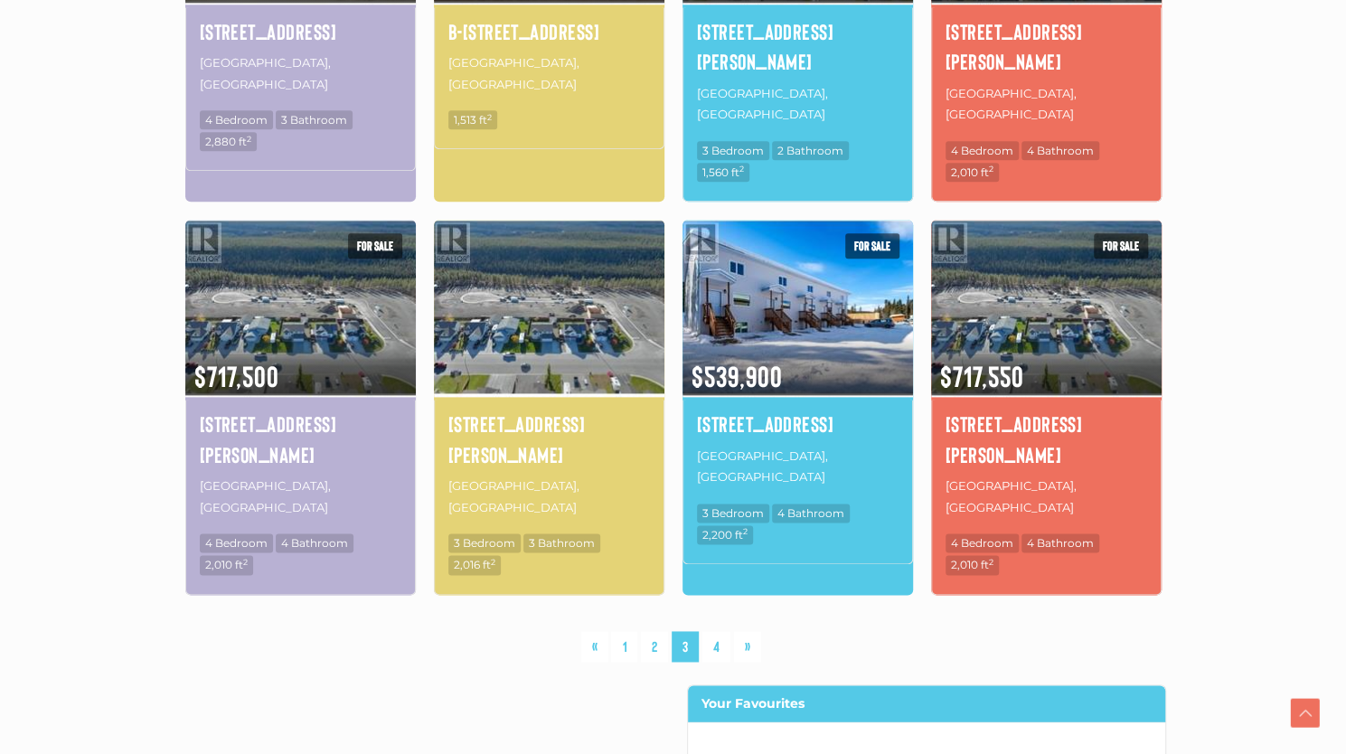
scroll to position [1219, 0]
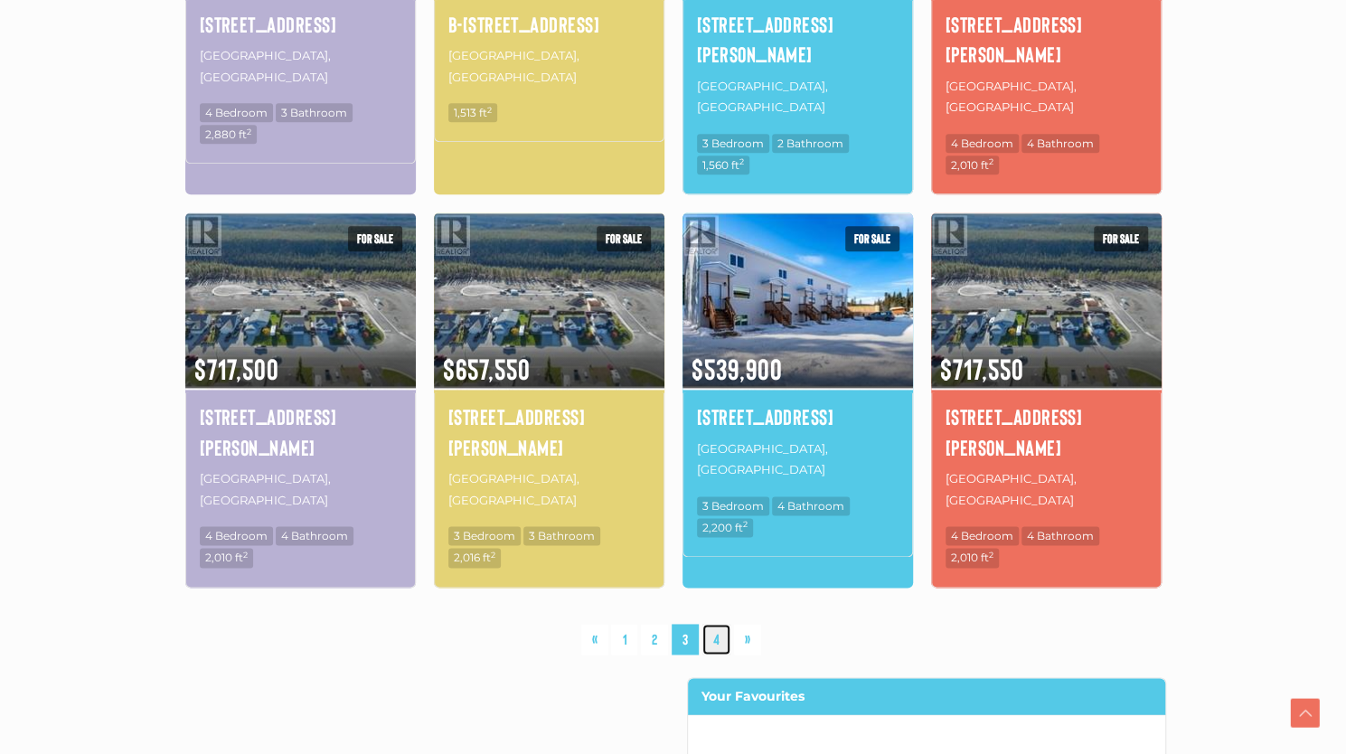
click at [716, 624] on link "4" at bounding box center [716, 640] width 28 height 32
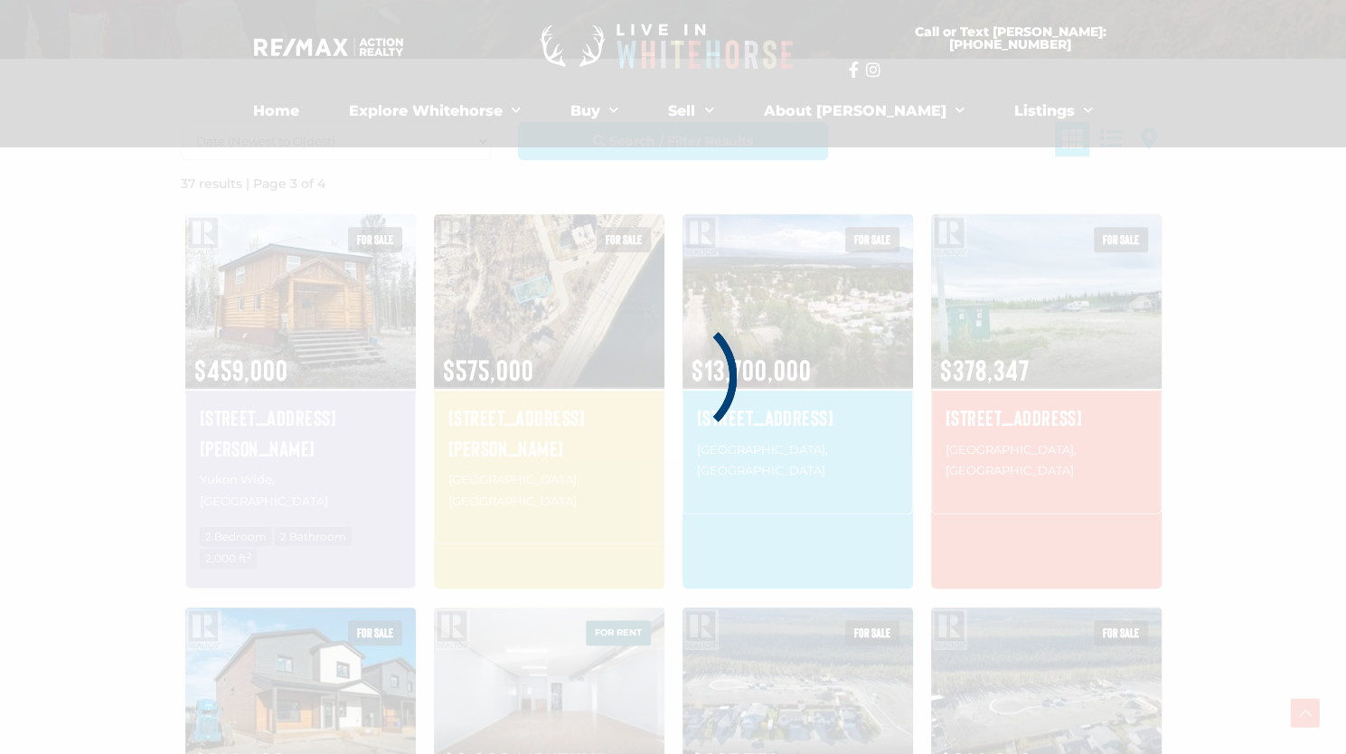
scroll to position [419, 0]
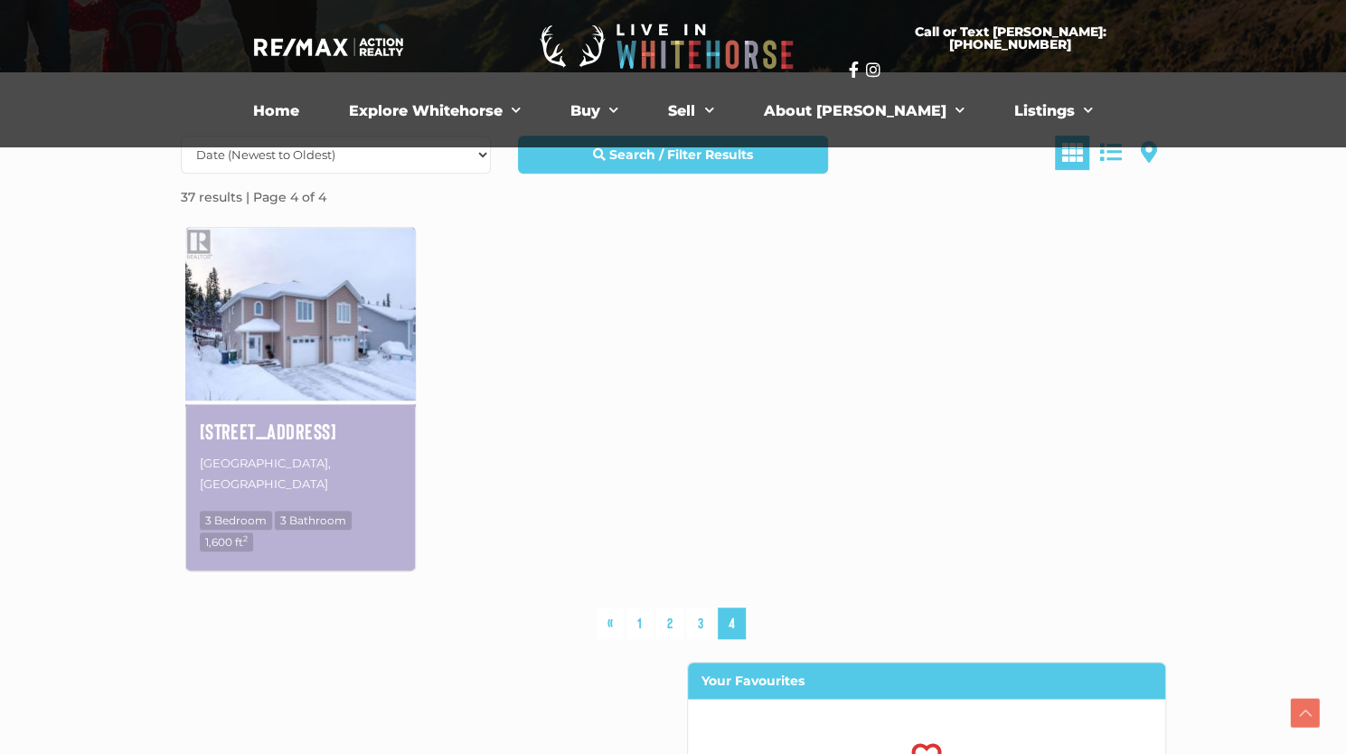
click at [271, 337] on img at bounding box center [300, 314] width 230 height 180
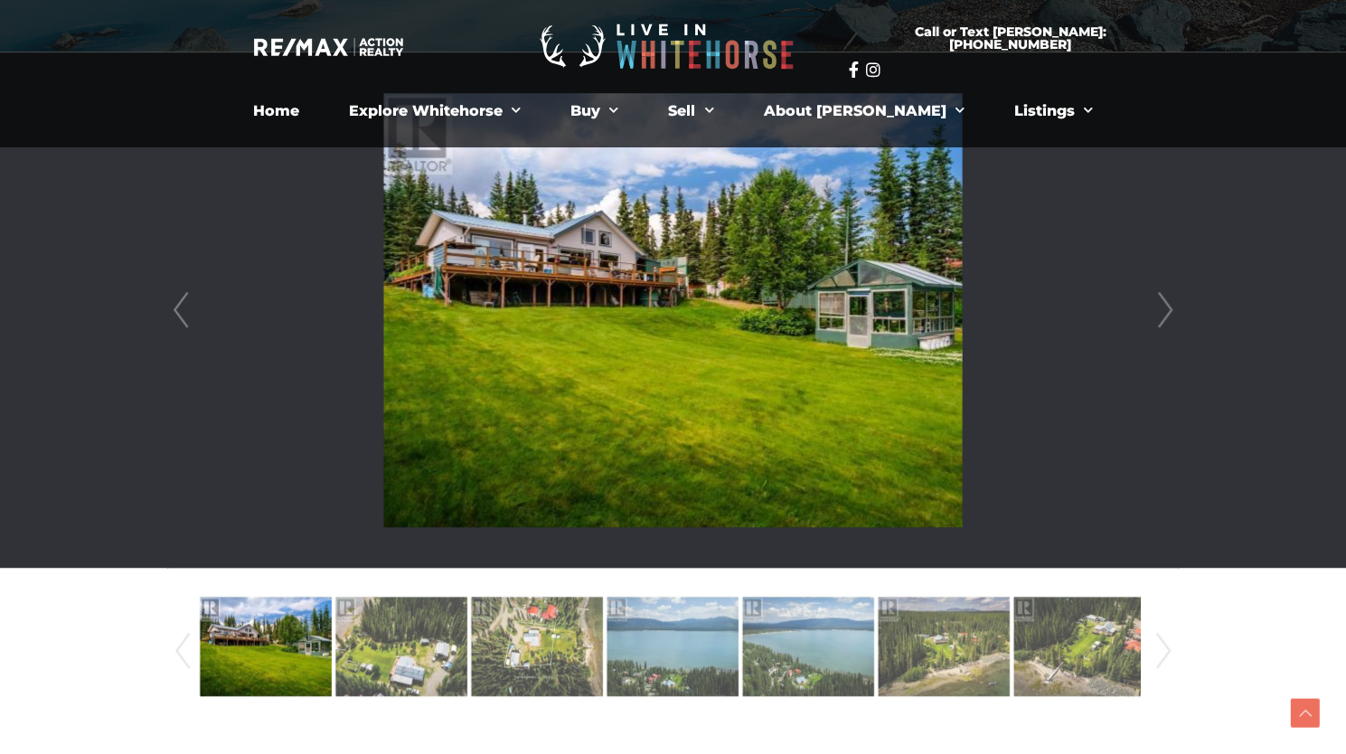
scroll to position [465, 0]
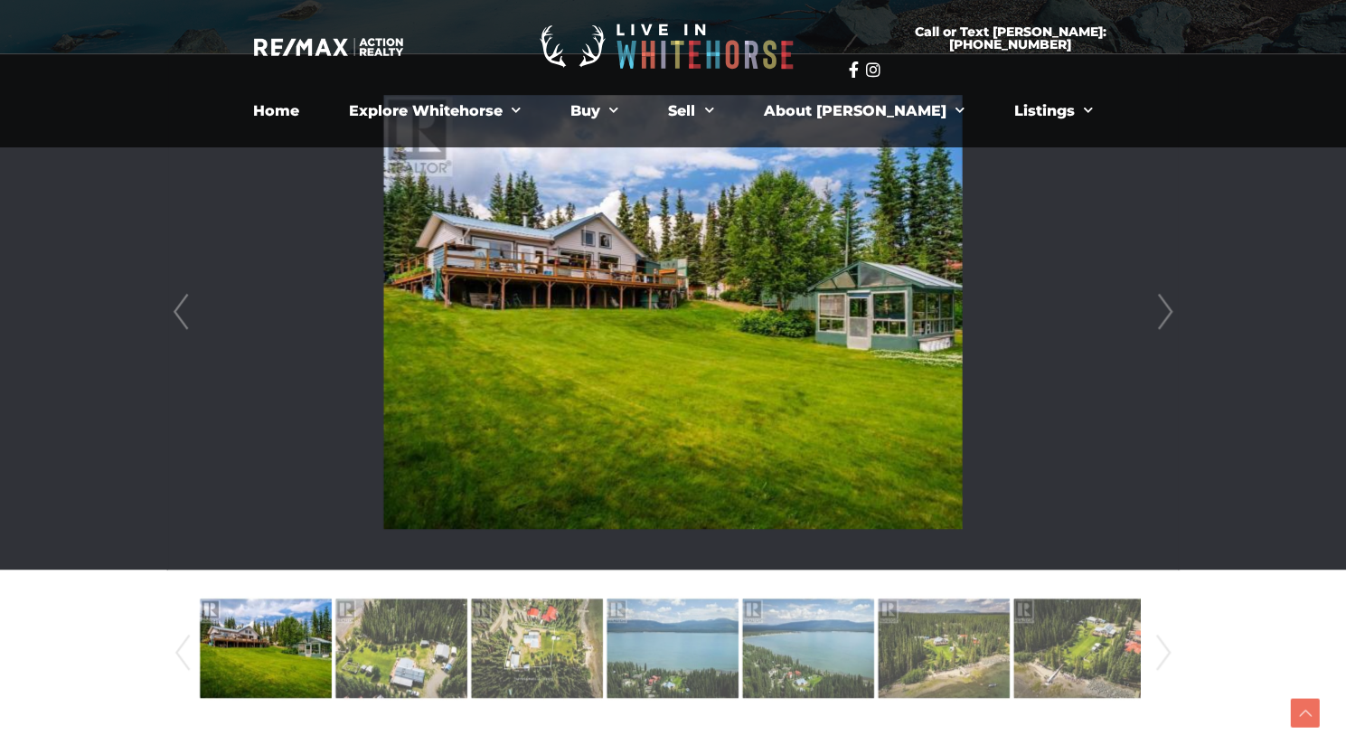
click at [1169, 309] on link "Next" at bounding box center [1164, 311] width 27 height 515
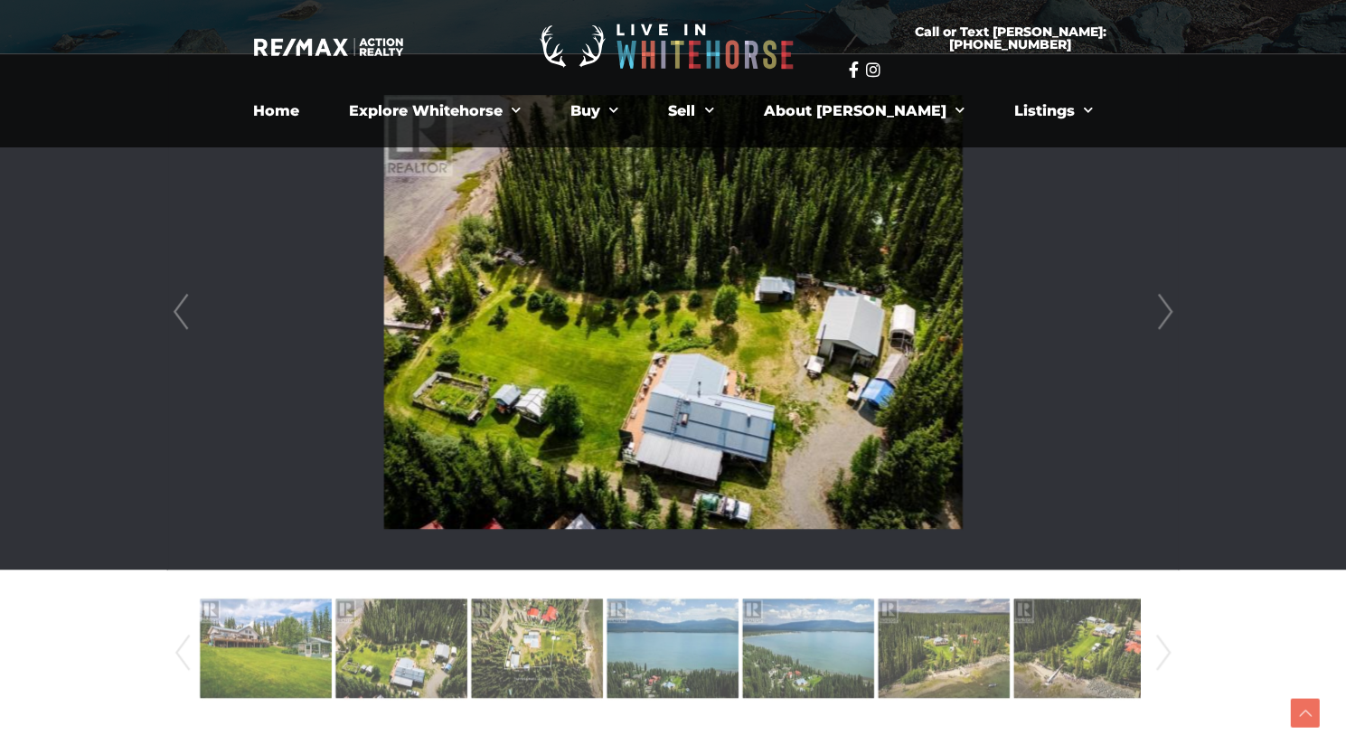
click at [1169, 309] on link "Next" at bounding box center [1164, 311] width 27 height 515
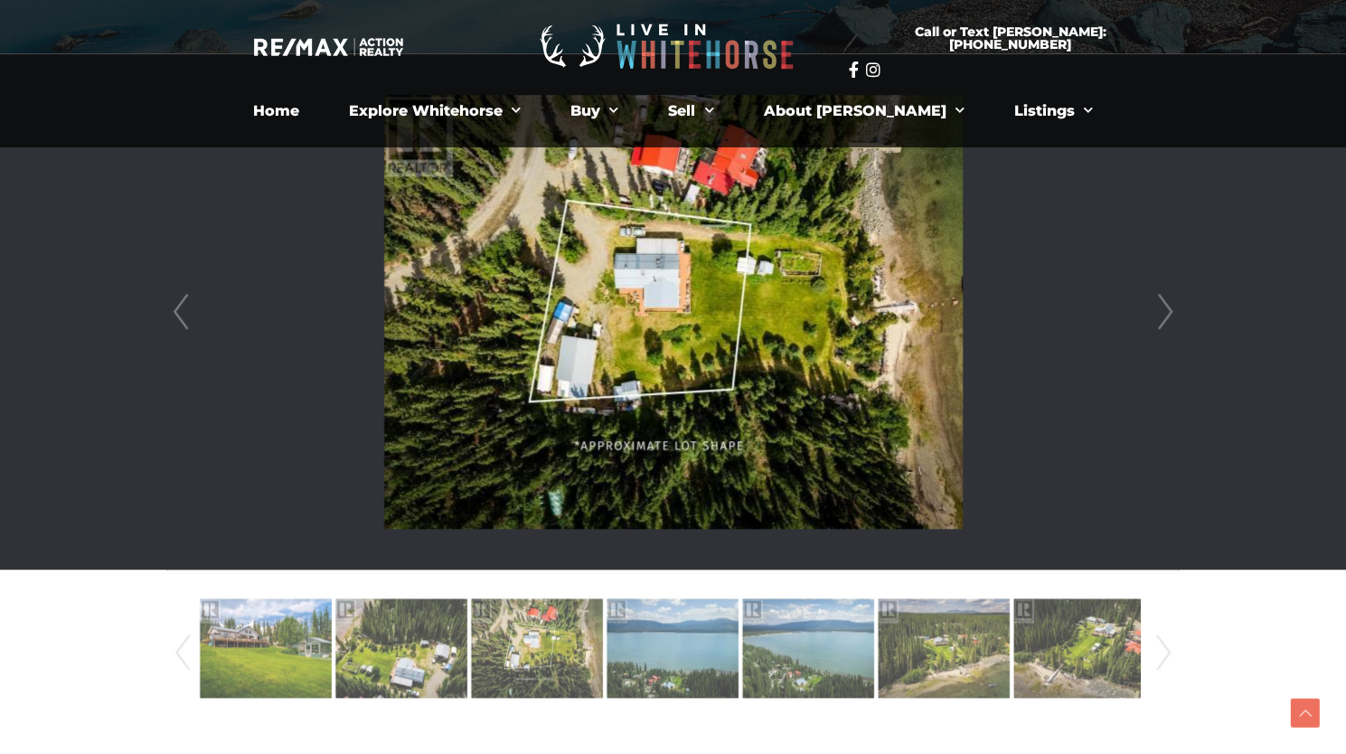
click at [1169, 309] on link "Next" at bounding box center [1164, 311] width 27 height 515
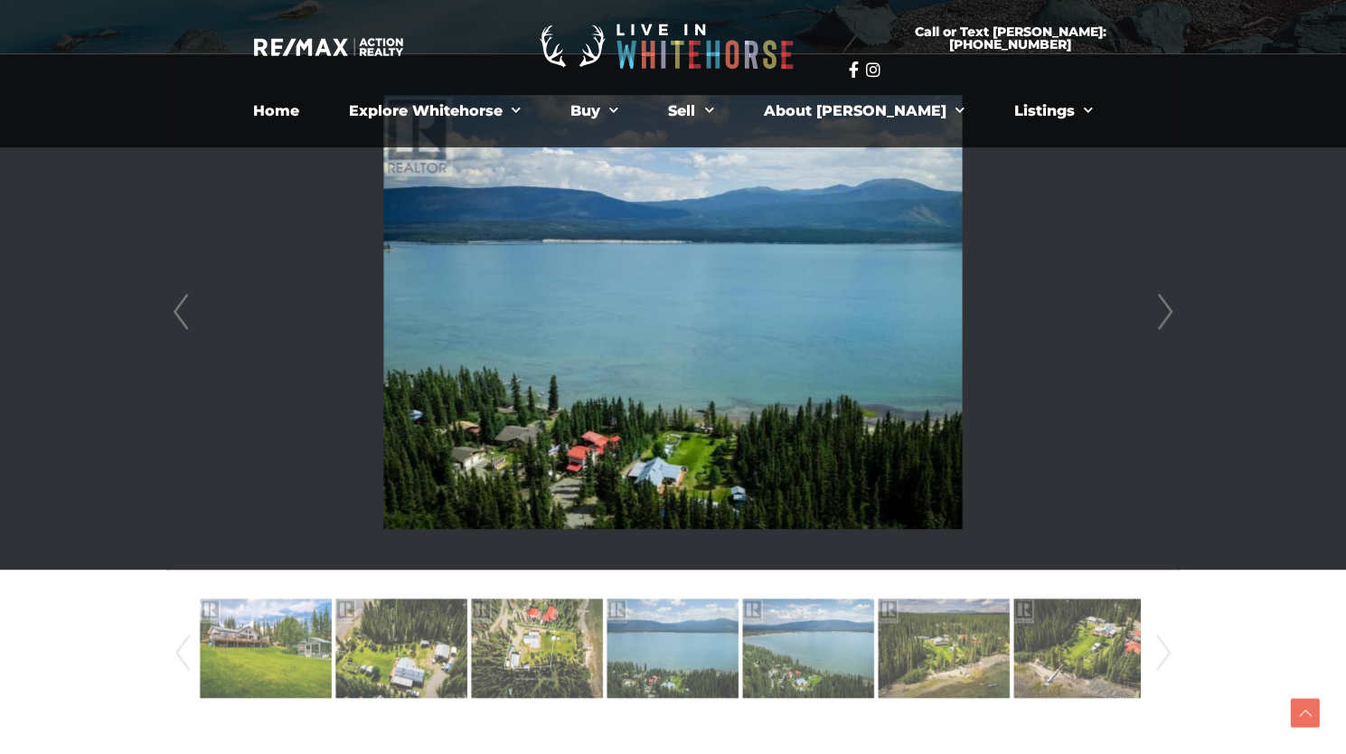
click at [1169, 309] on link "Next" at bounding box center [1164, 311] width 27 height 515
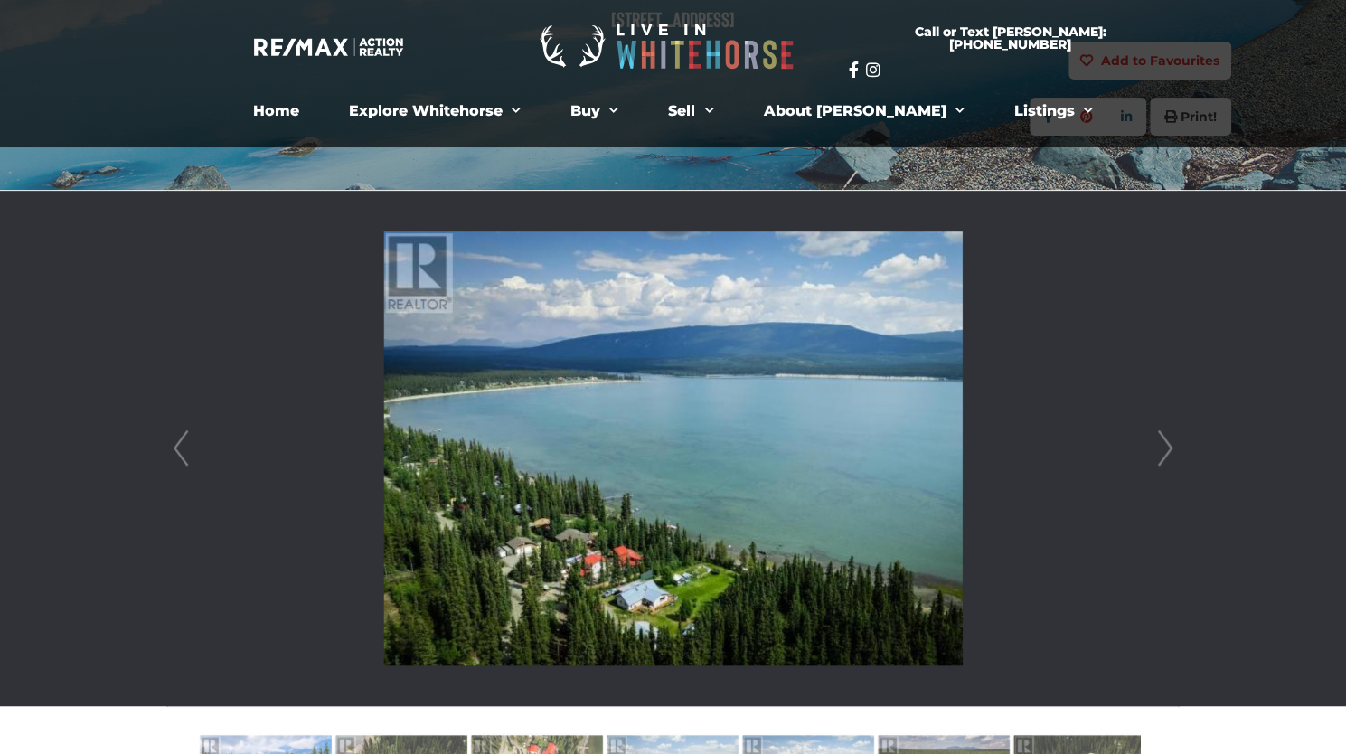
scroll to position [338, 0]
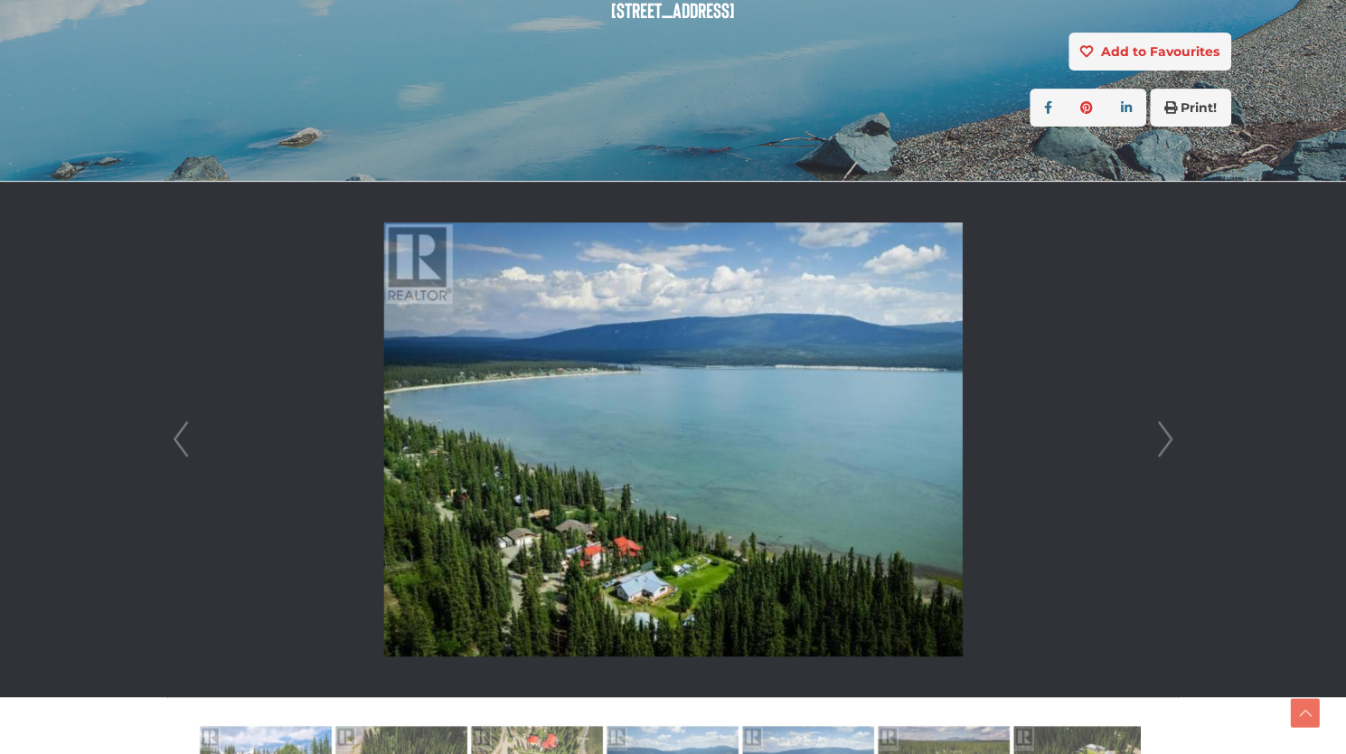
click at [1166, 427] on link "Next" at bounding box center [1164, 439] width 27 height 515
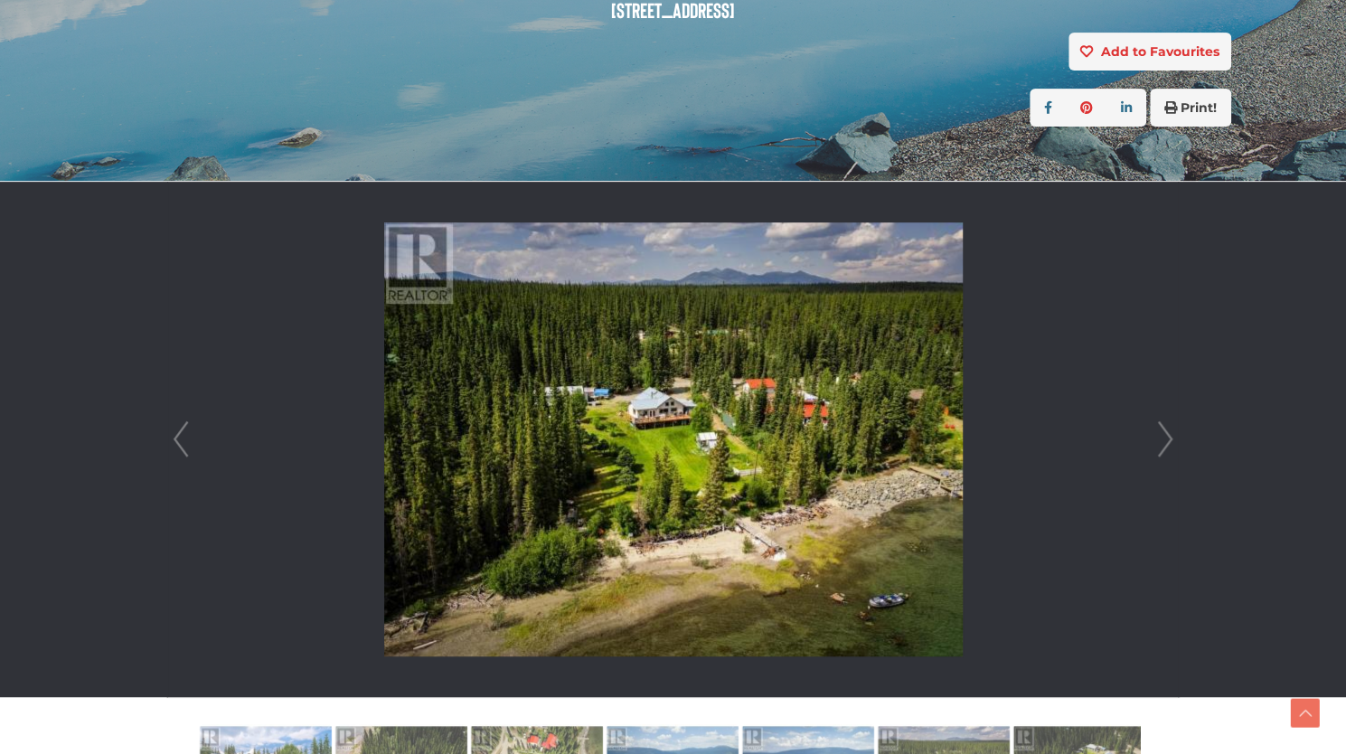
click at [1166, 427] on link "Next" at bounding box center [1164, 439] width 27 height 515
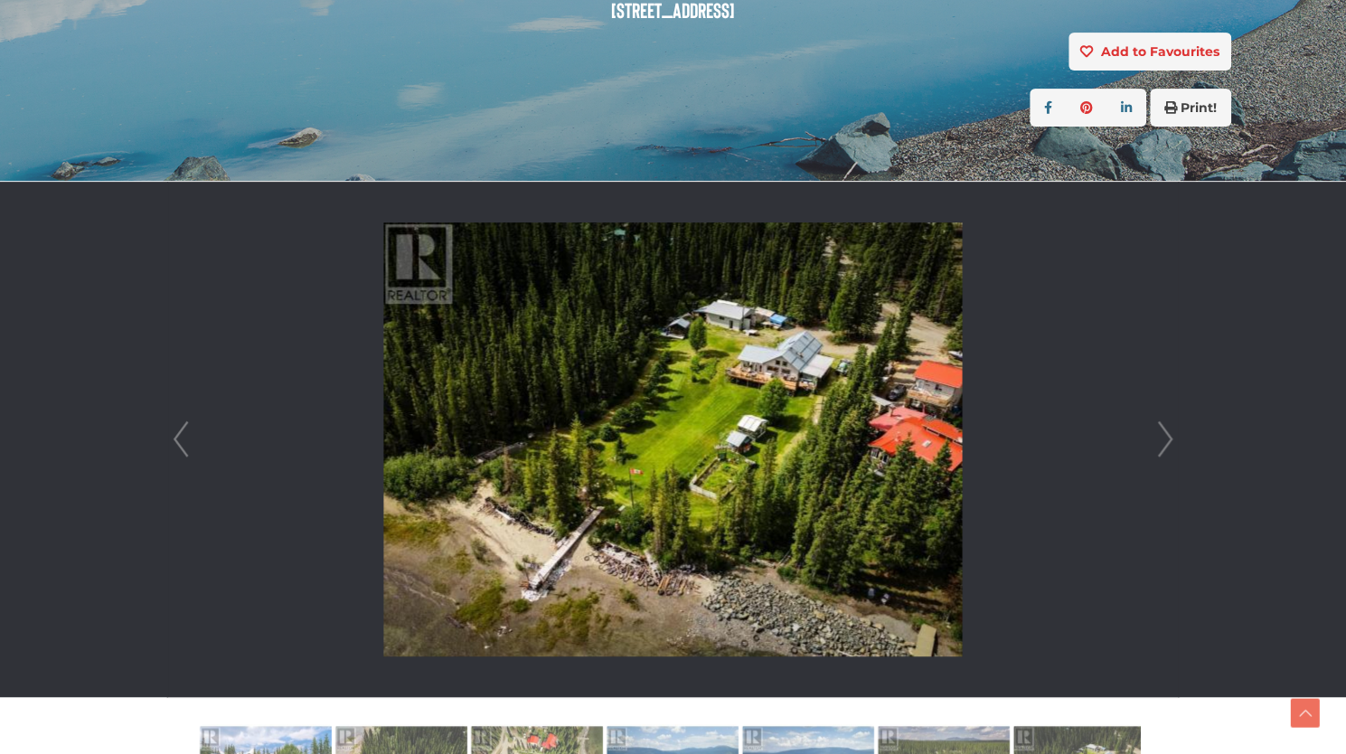
click at [1166, 427] on link "Next" at bounding box center [1164, 439] width 27 height 515
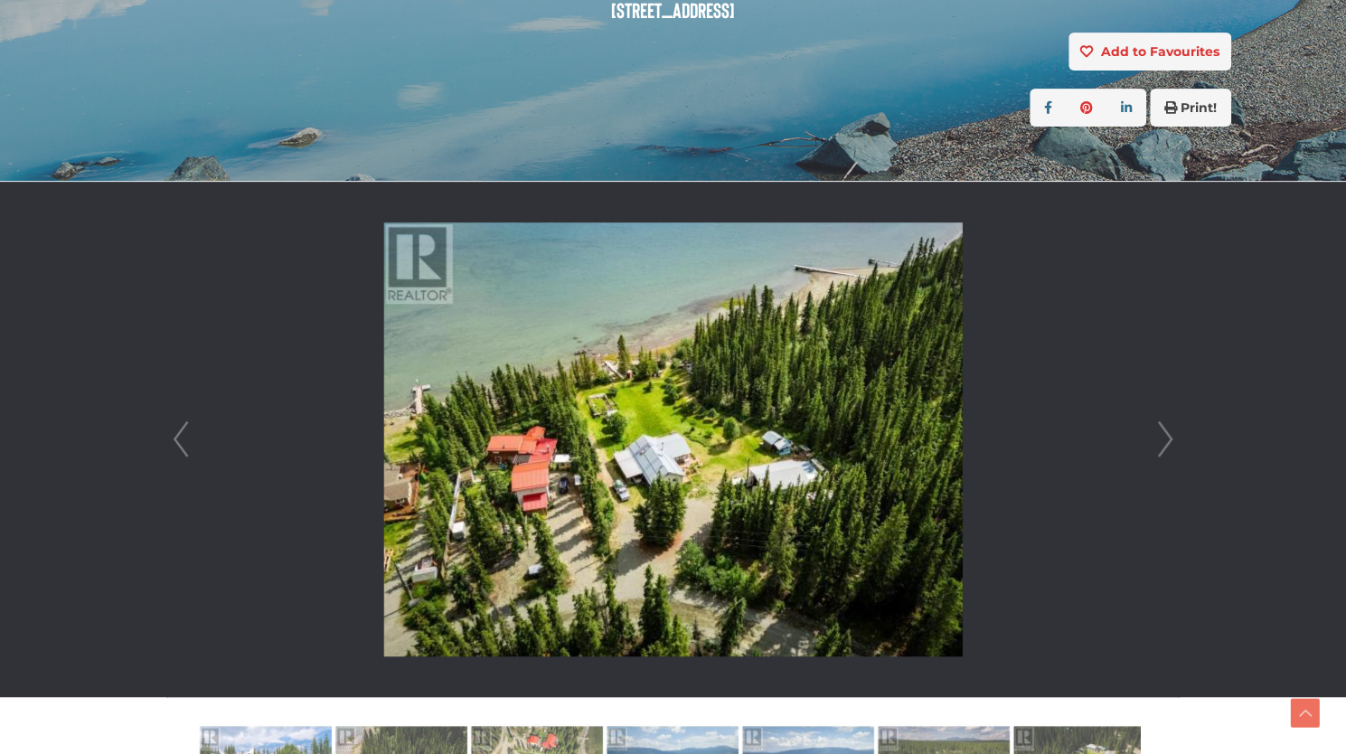
click at [1166, 427] on link "Next" at bounding box center [1164, 439] width 27 height 515
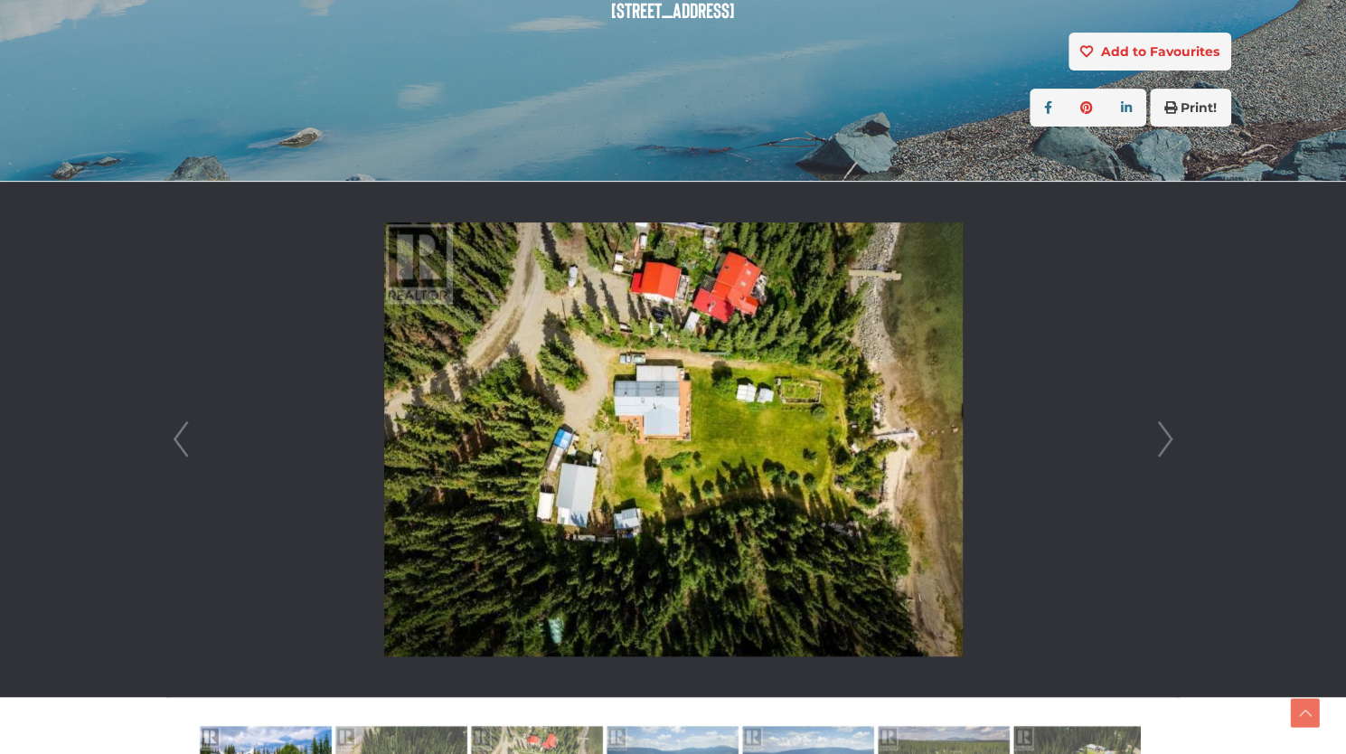
click at [1166, 427] on link "Next" at bounding box center [1164, 439] width 27 height 515
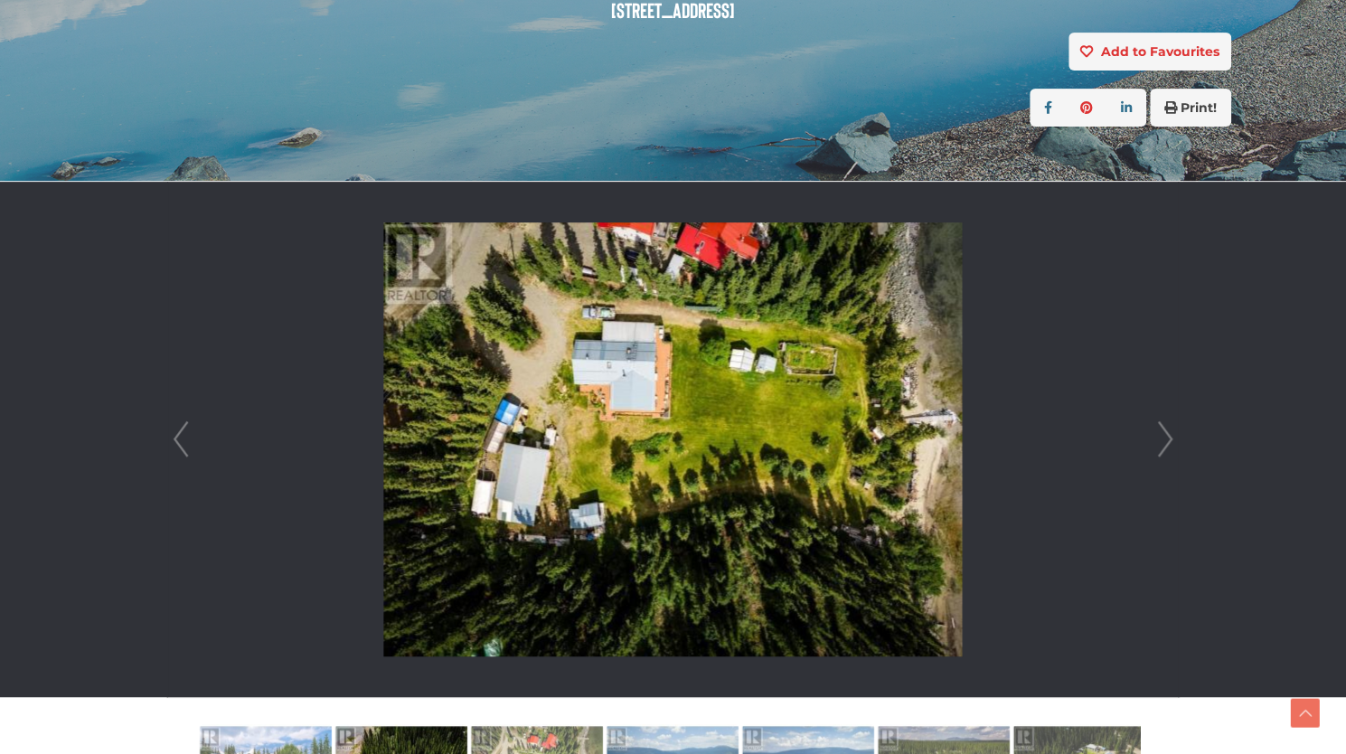
click at [1166, 427] on link "Next" at bounding box center [1164, 439] width 27 height 515
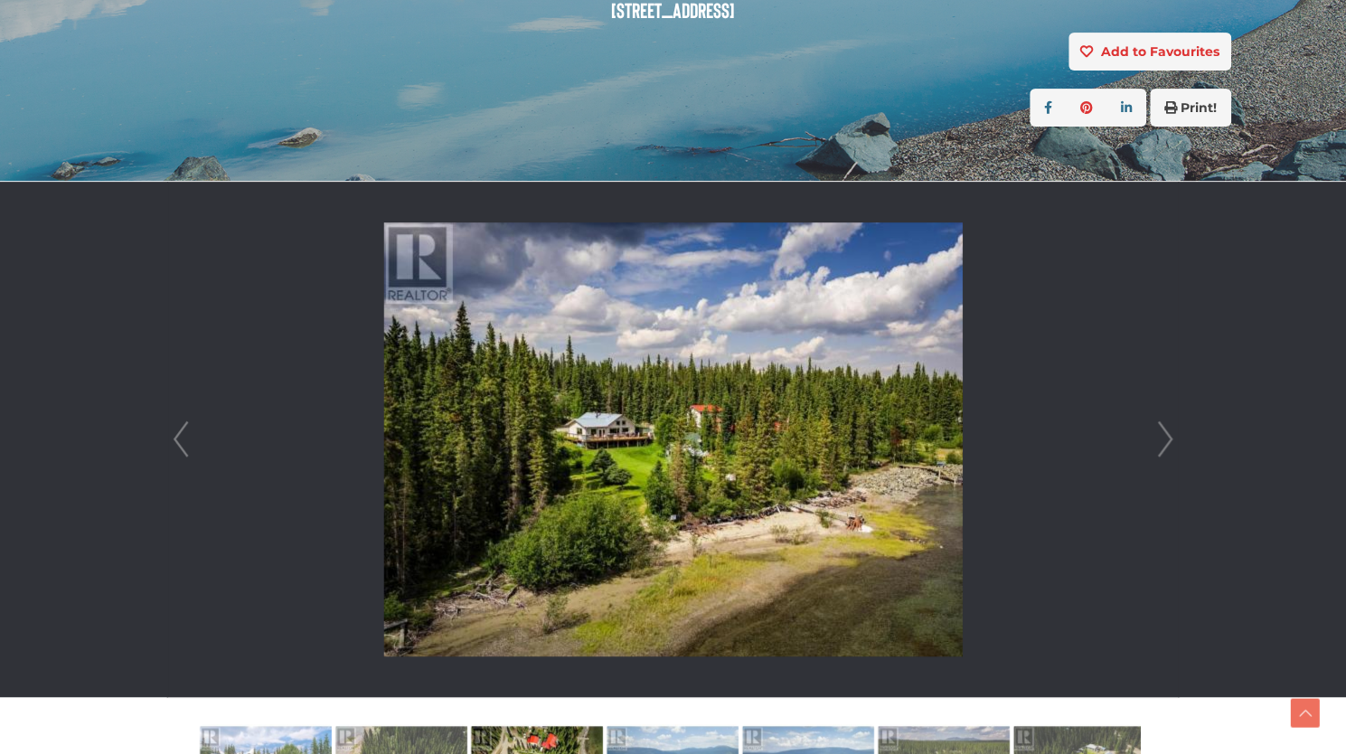
click at [1166, 427] on link "Next" at bounding box center [1164, 439] width 27 height 515
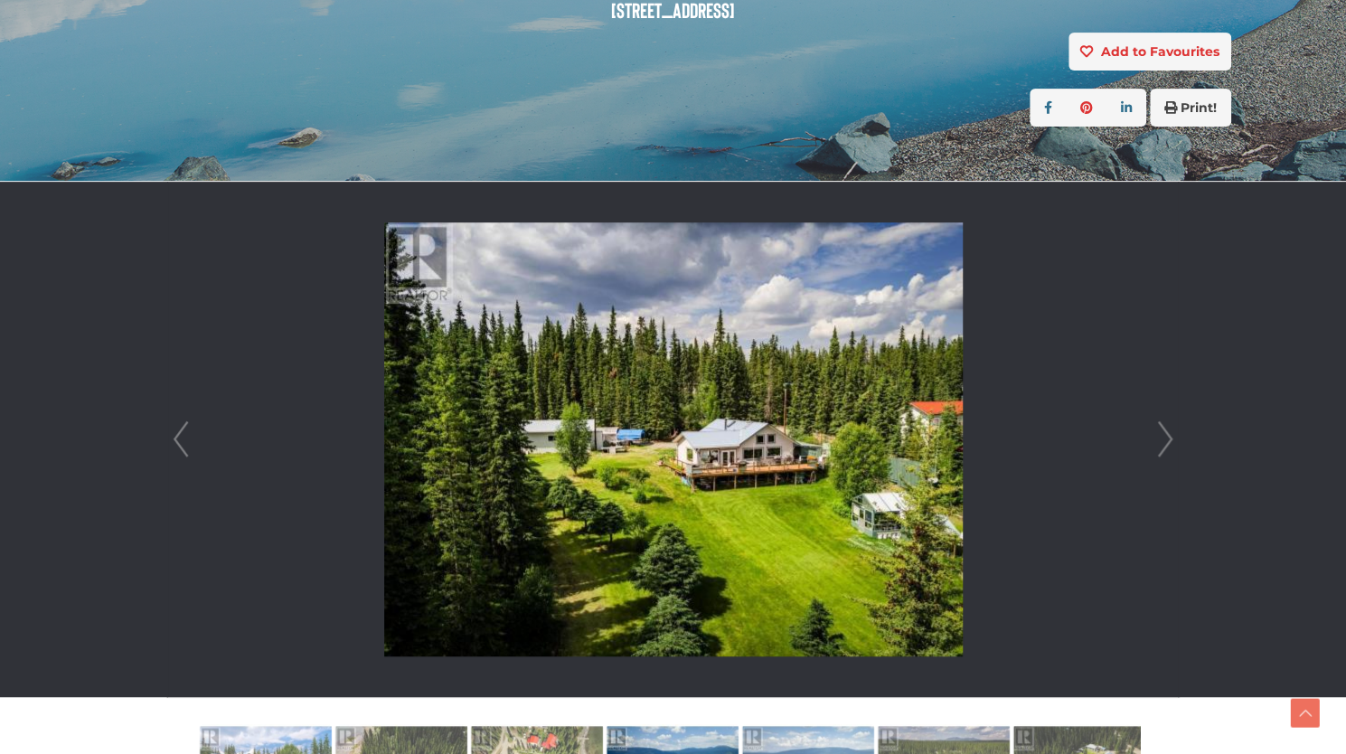
click at [1166, 427] on link "Next" at bounding box center [1164, 439] width 27 height 515
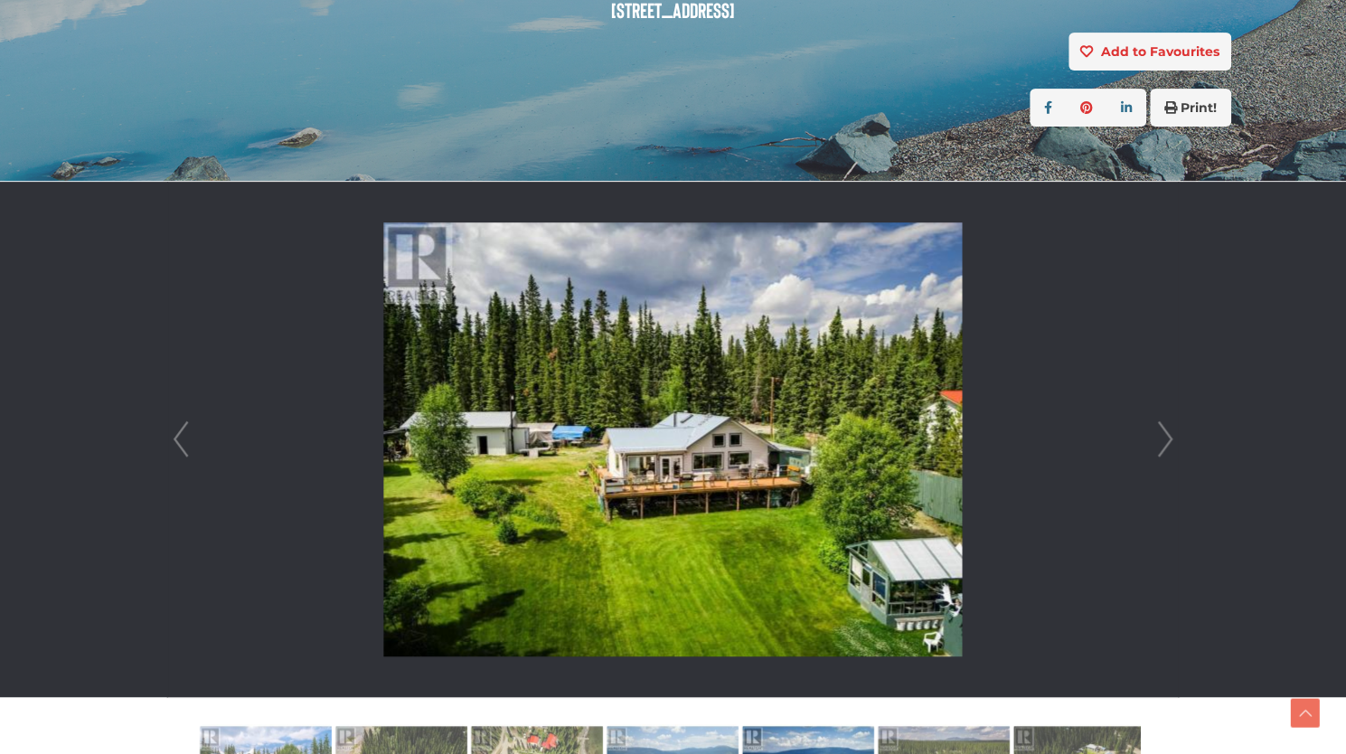
click at [1166, 427] on link "Next" at bounding box center [1164, 439] width 27 height 515
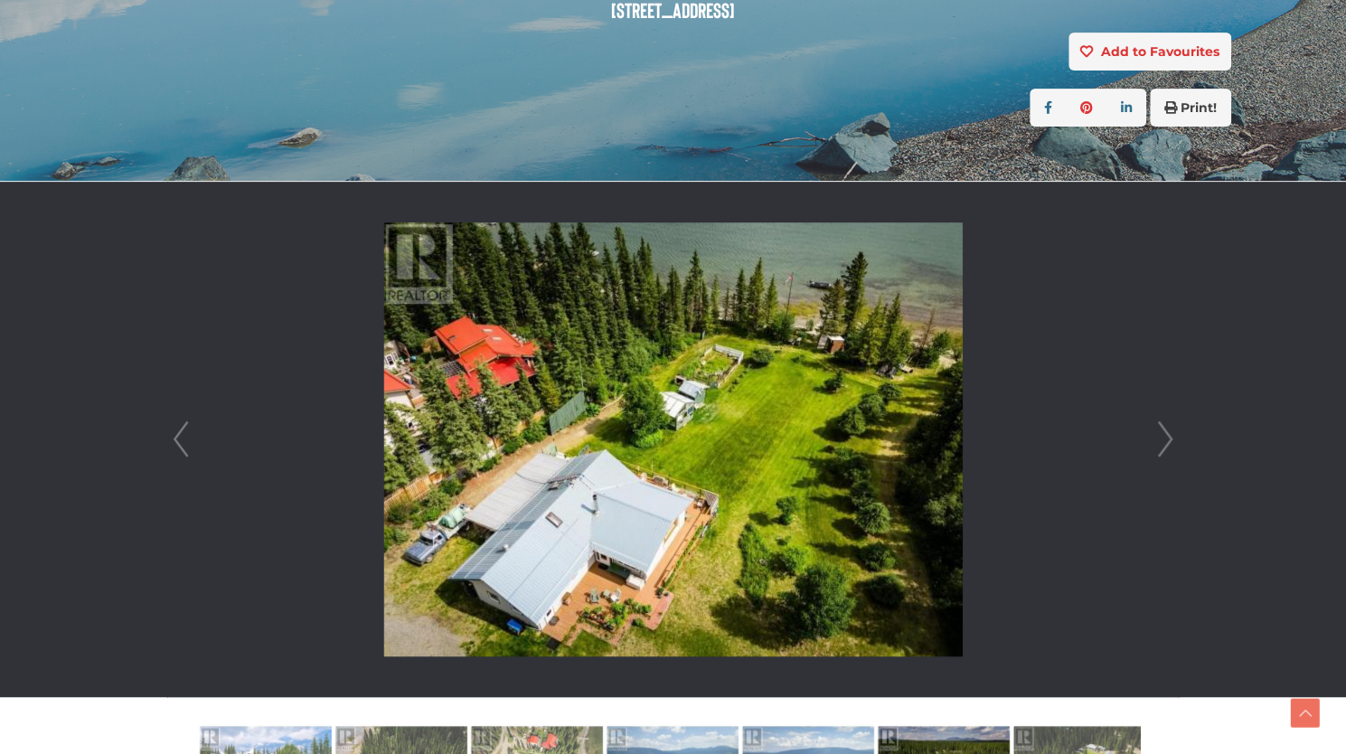
click at [1166, 427] on link "Next" at bounding box center [1164, 439] width 27 height 515
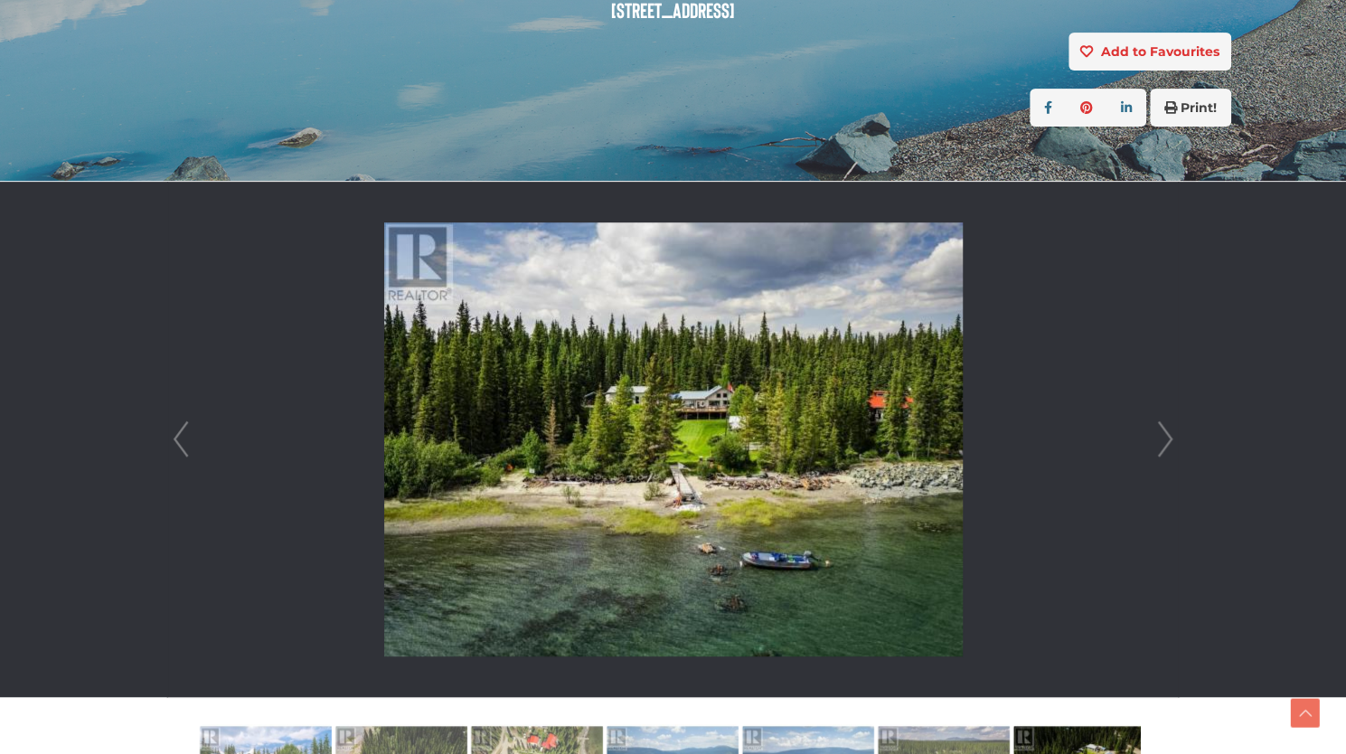
click at [1166, 427] on link "Next" at bounding box center [1164, 439] width 27 height 515
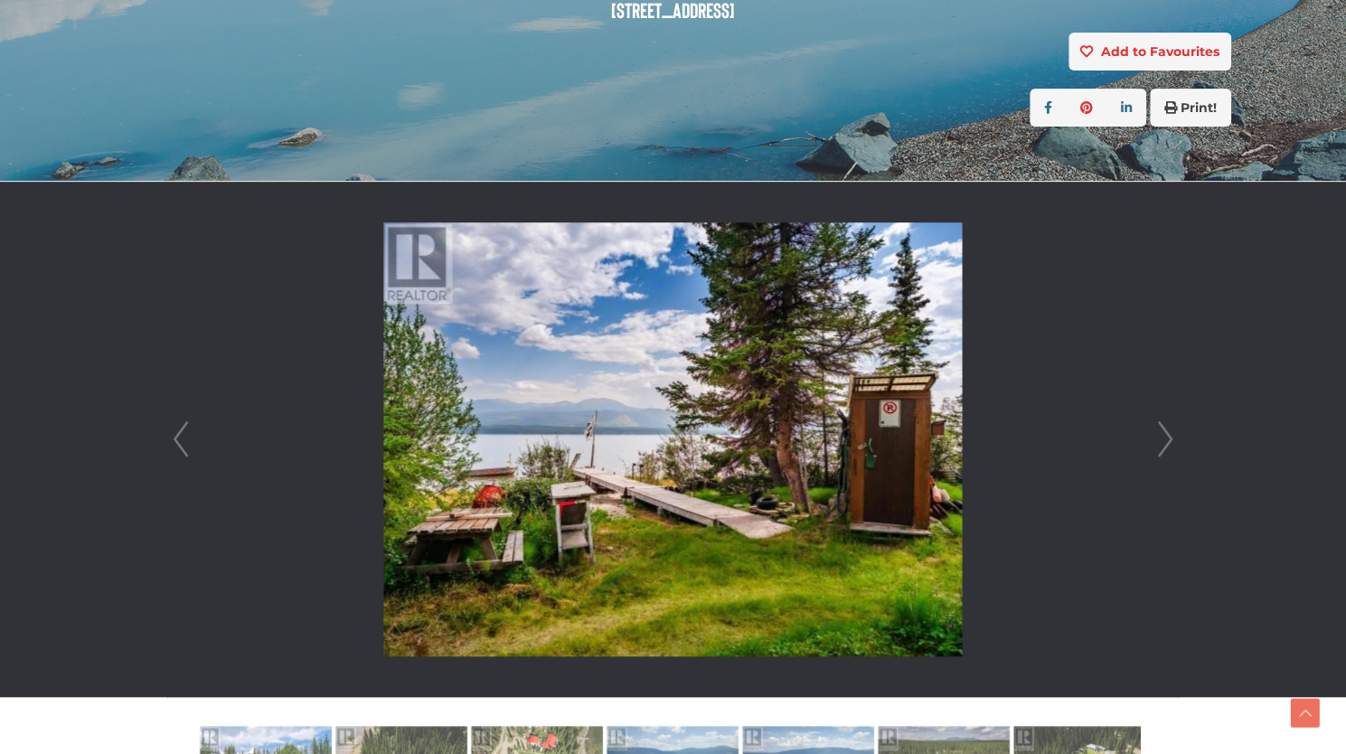
click at [1166, 427] on link "Next" at bounding box center [1164, 439] width 27 height 515
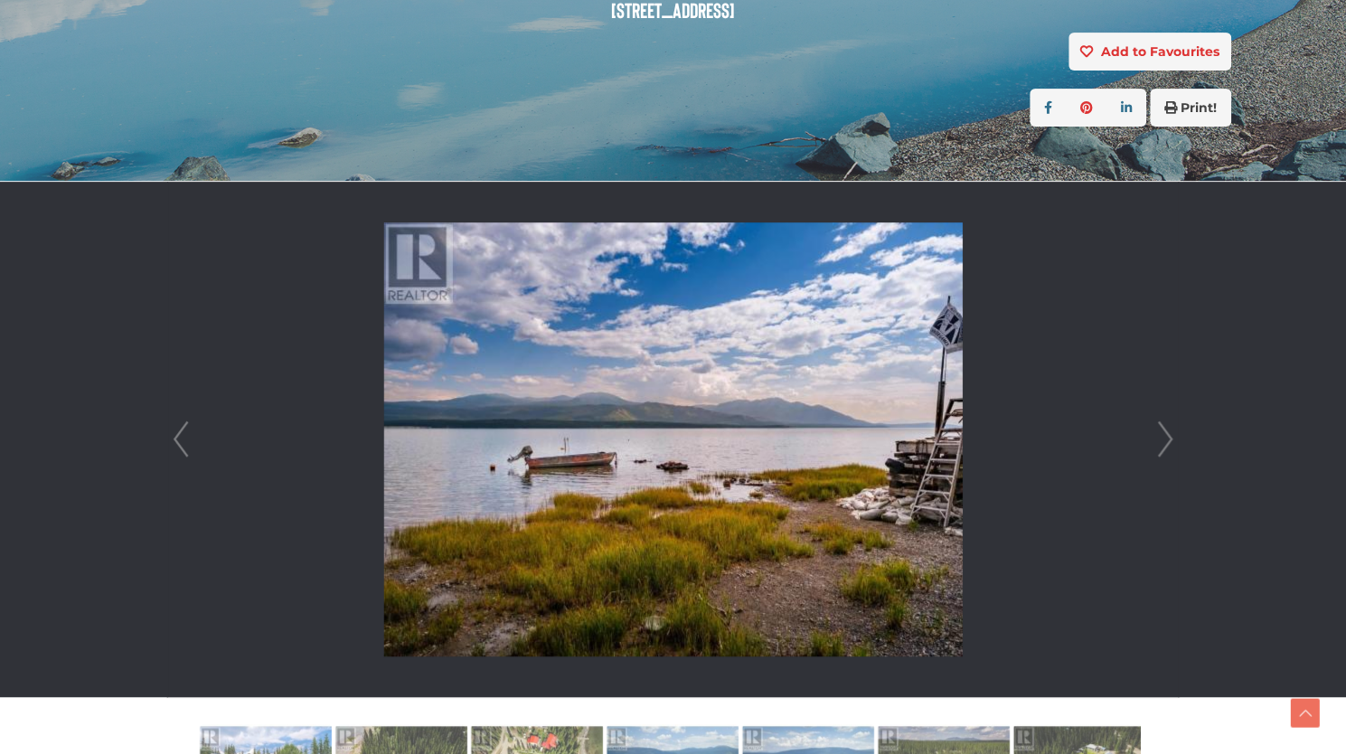
click at [1166, 427] on link "Next" at bounding box center [1164, 439] width 27 height 515
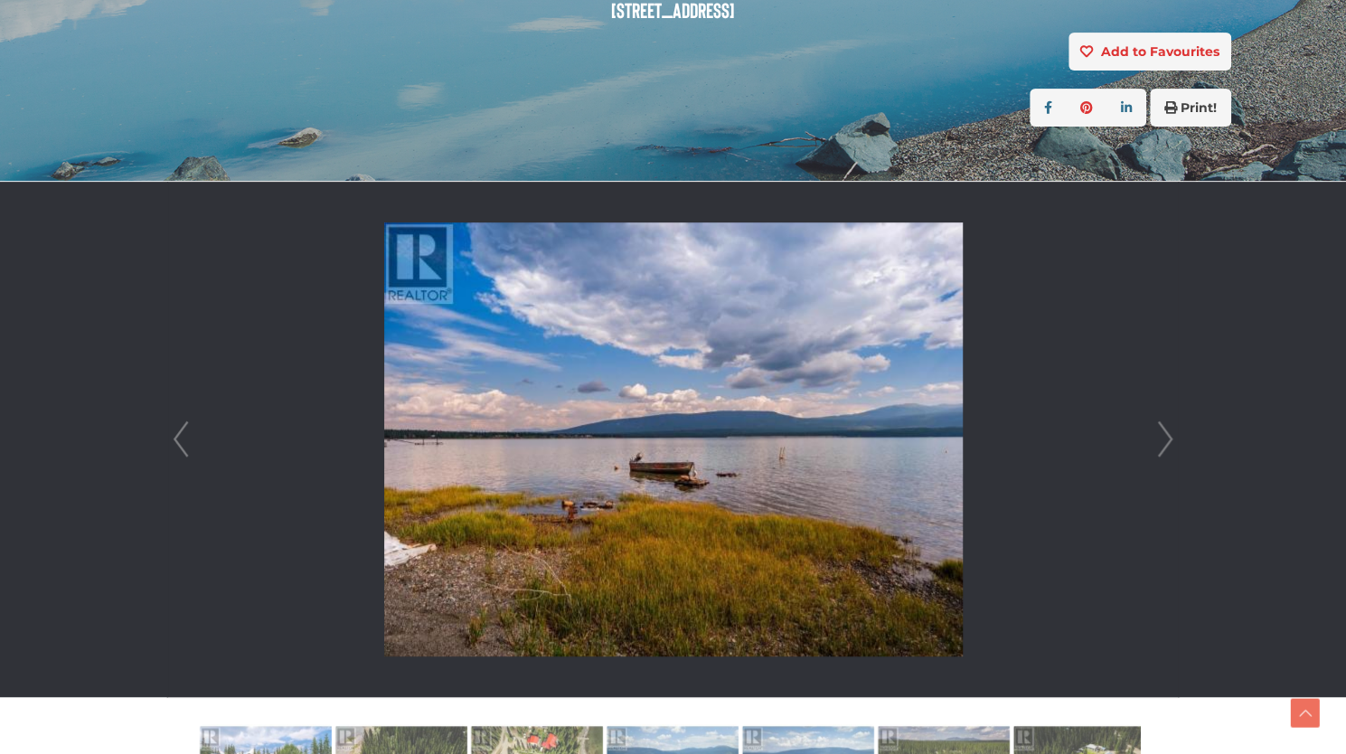
click at [1166, 427] on link "Next" at bounding box center [1164, 439] width 27 height 515
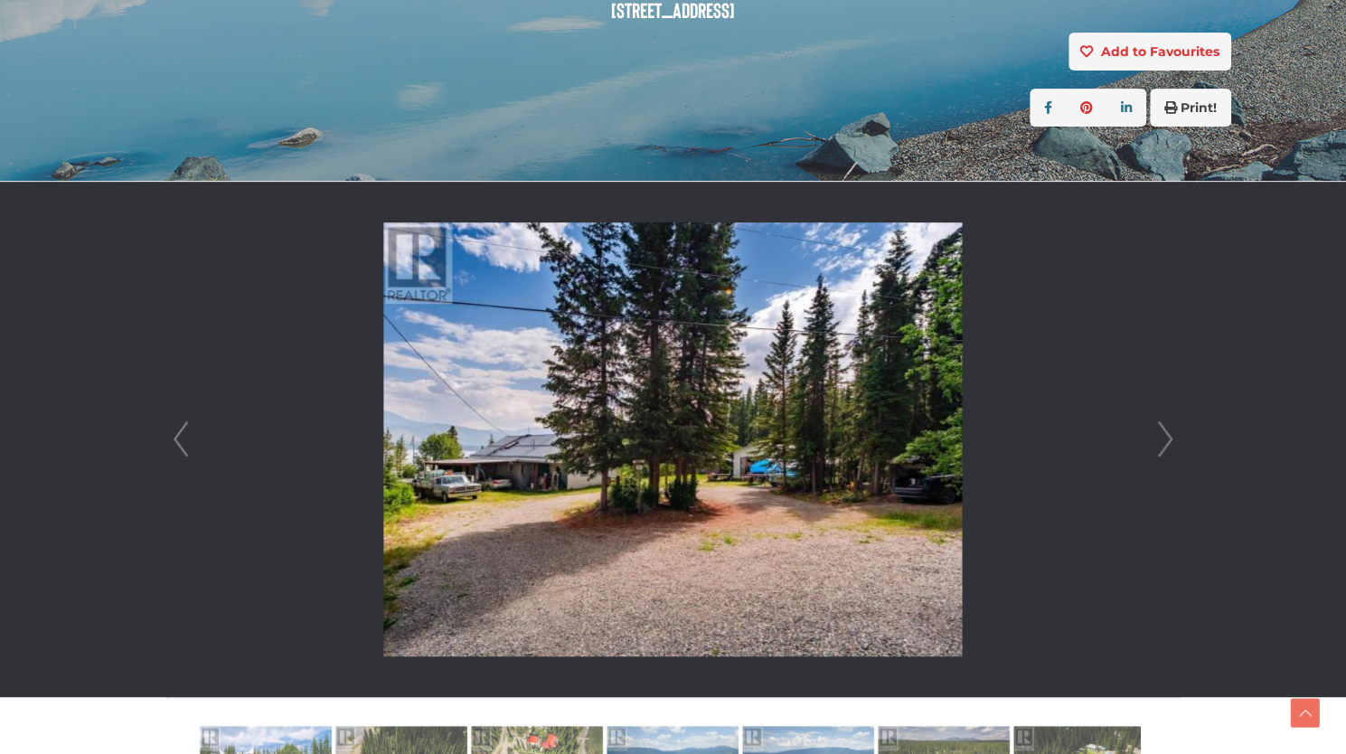
click at [1166, 427] on link "Next" at bounding box center [1164, 439] width 27 height 515
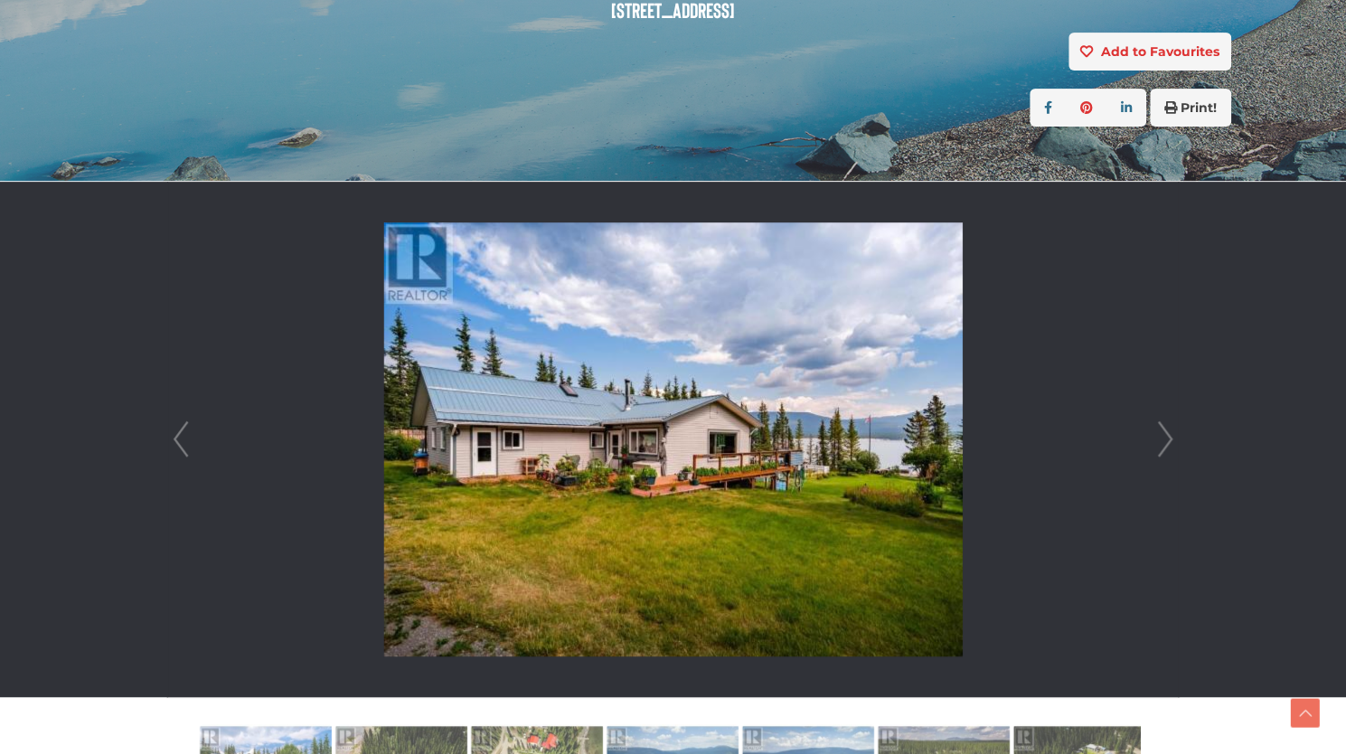
click at [1166, 427] on link "Next" at bounding box center [1164, 439] width 27 height 515
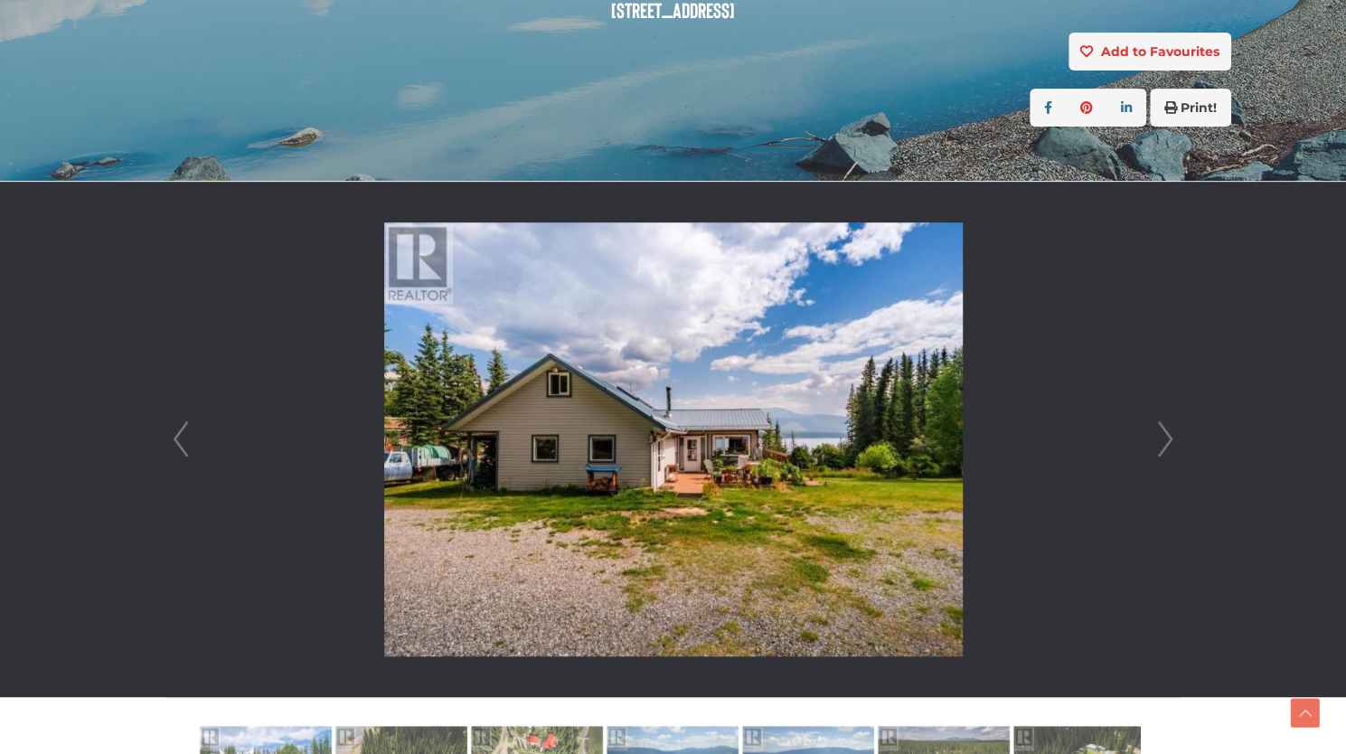
click at [1166, 427] on link "Next" at bounding box center [1164, 439] width 27 height 515
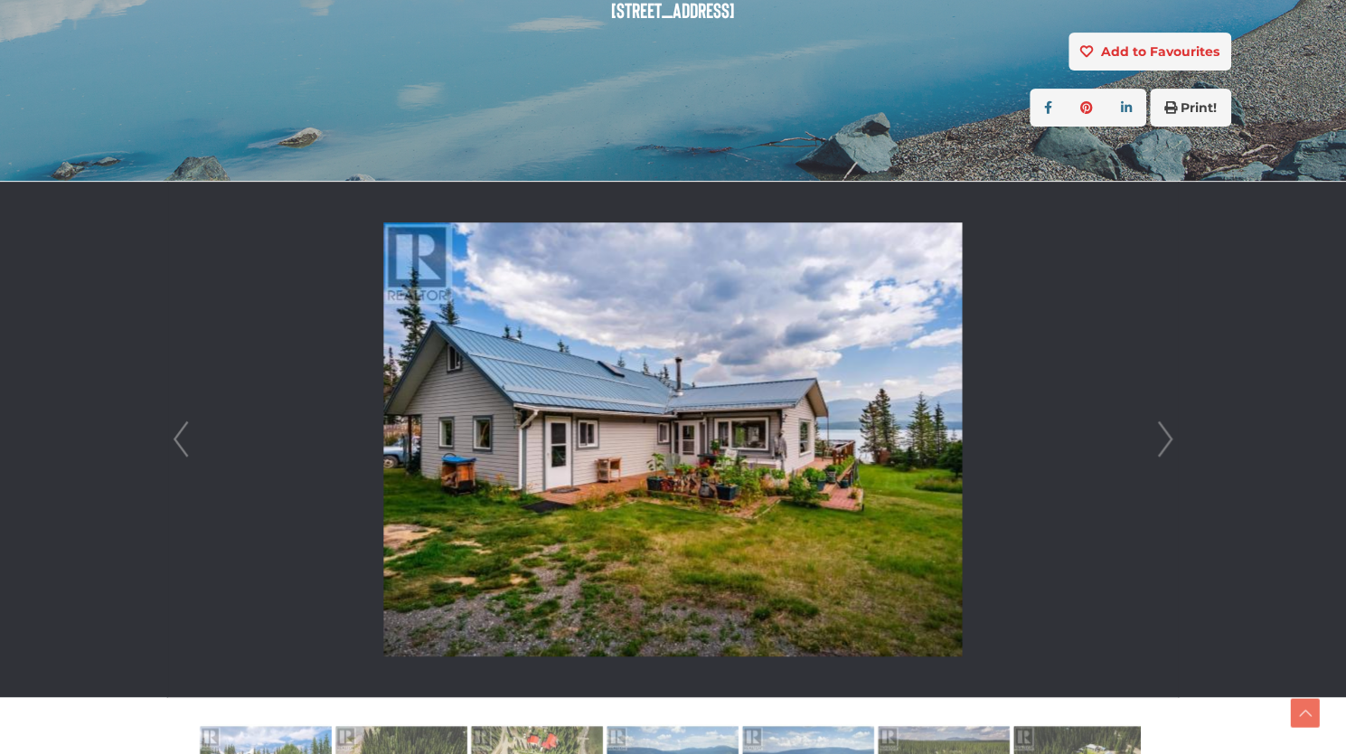
click at [1166, 427] on link "Next" at bounding box center [1164, 439] width 27 height 515
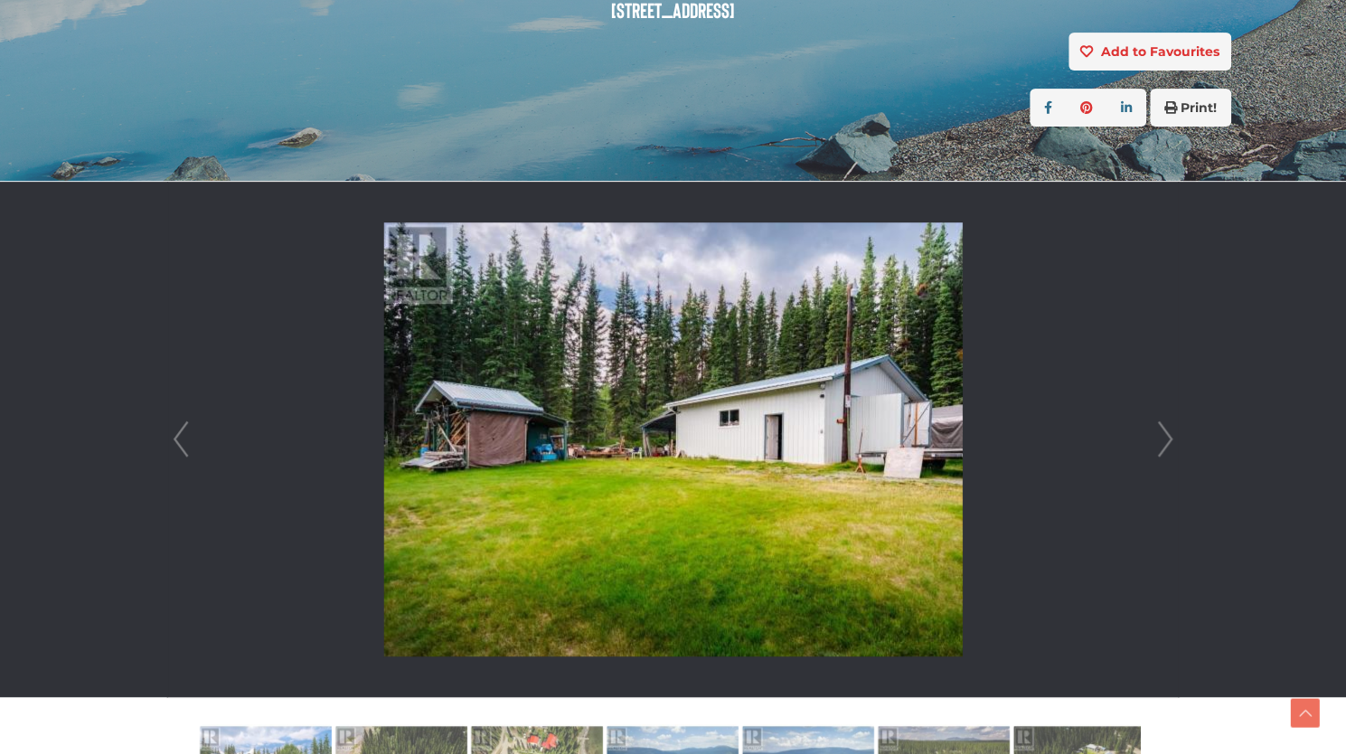
click at [1166, 427] on link "Next" at bounding box center [1164, 439] width 27 height 515
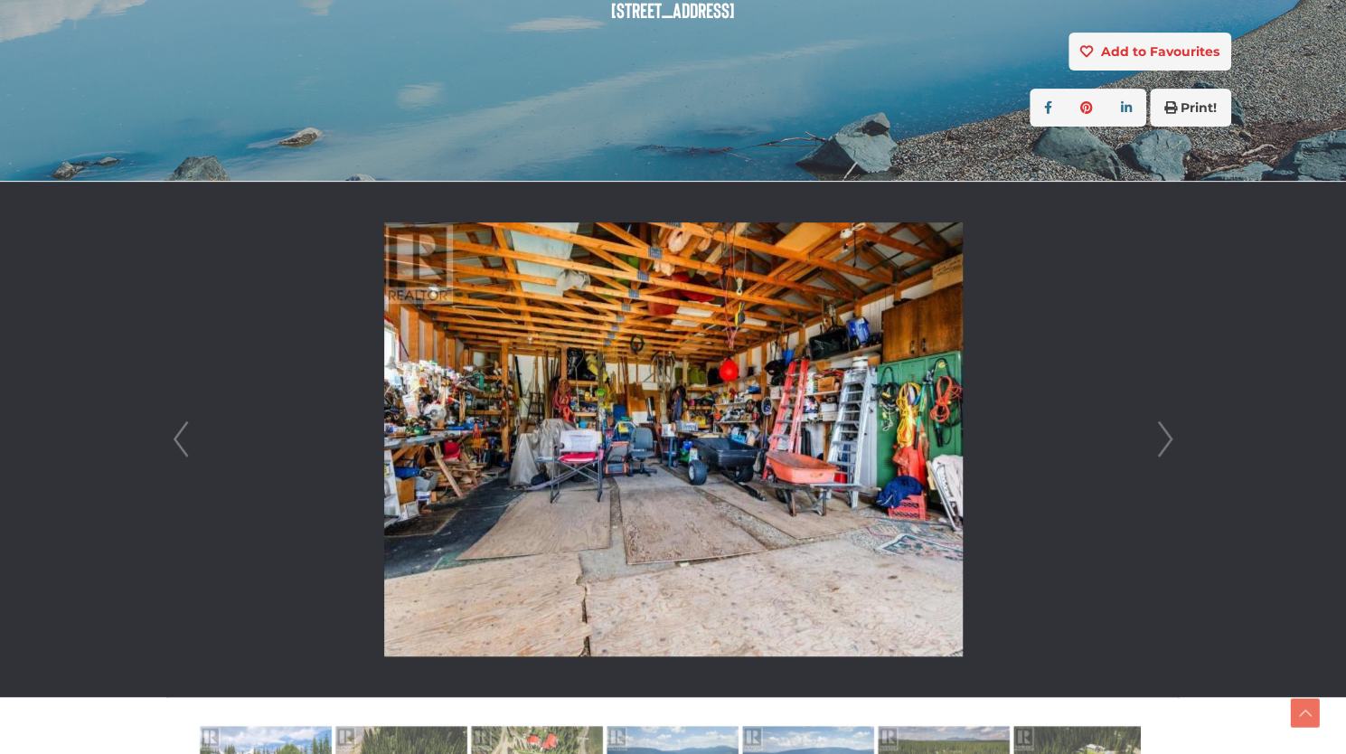
click at [1166, 427] on link "Next" at bounding box center [1164, 439] width 27 height 515
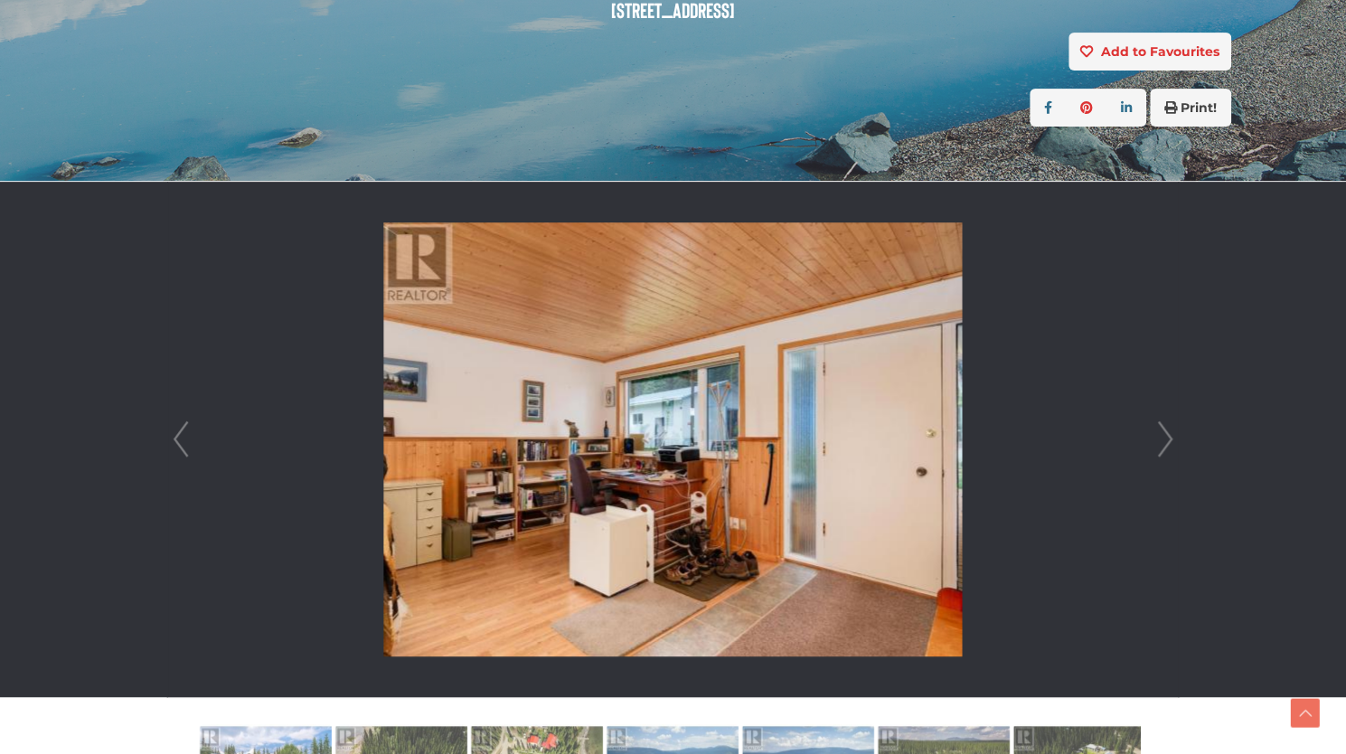
click at [1166, 427] on link "Next" at bounding box center [1164, 439] width 27 height 515
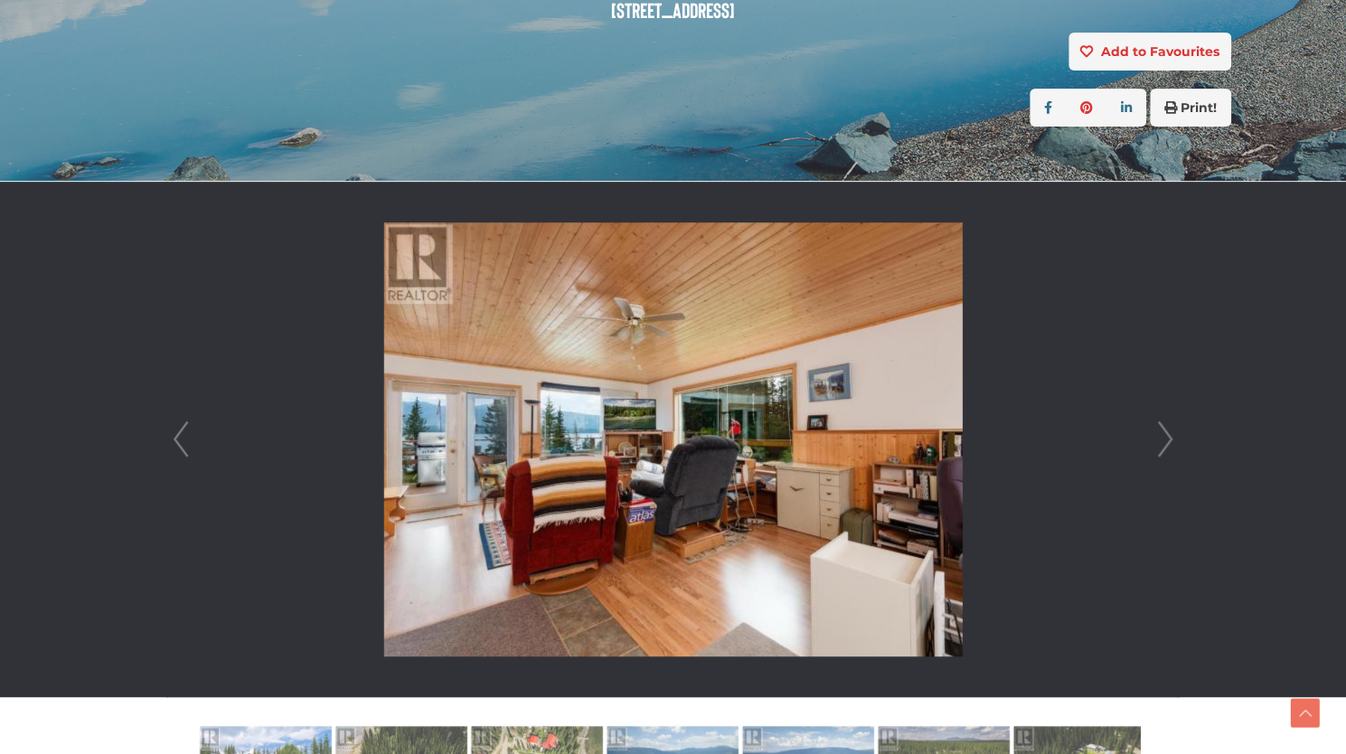
click at [1166, 427] on link "Next" at bounding box center [1164, 439] width 27 height 515
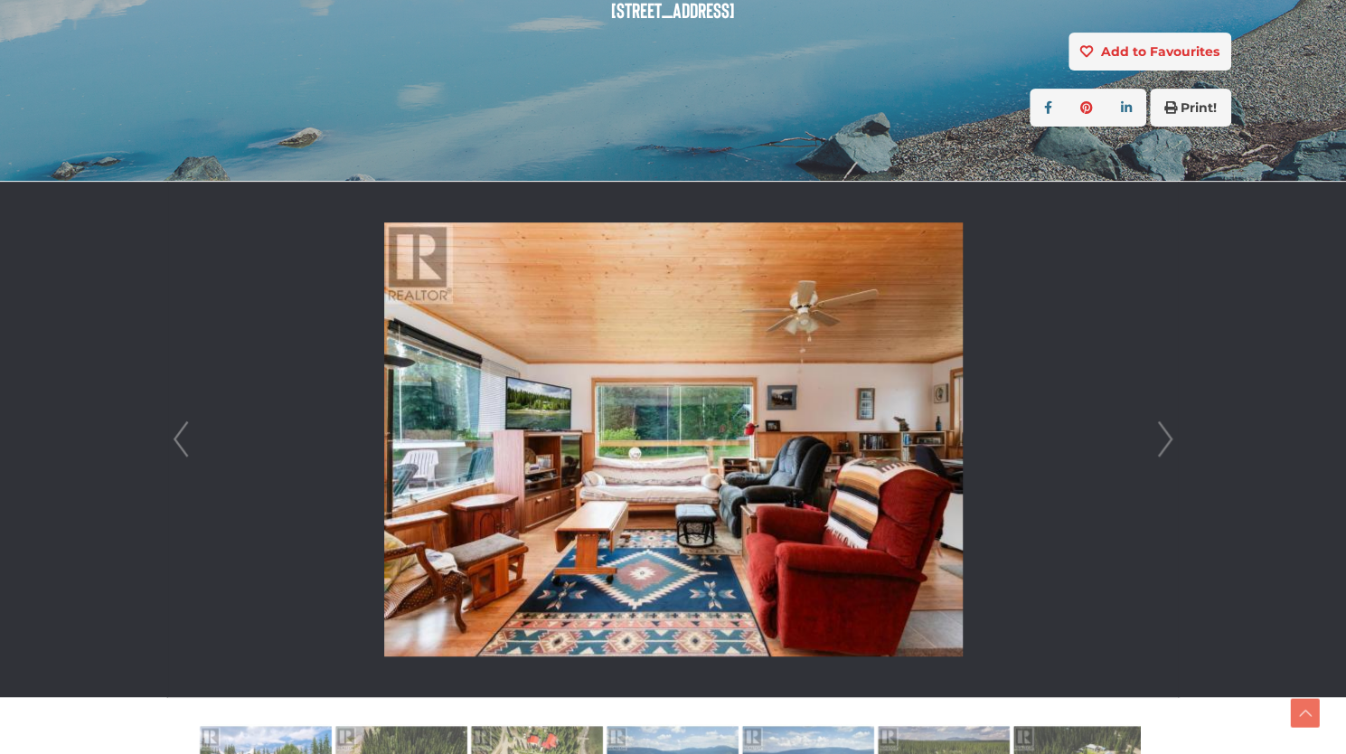
click at [1166, 427] on link "Next" at bounding box center [1164, 439] width 27 height 515
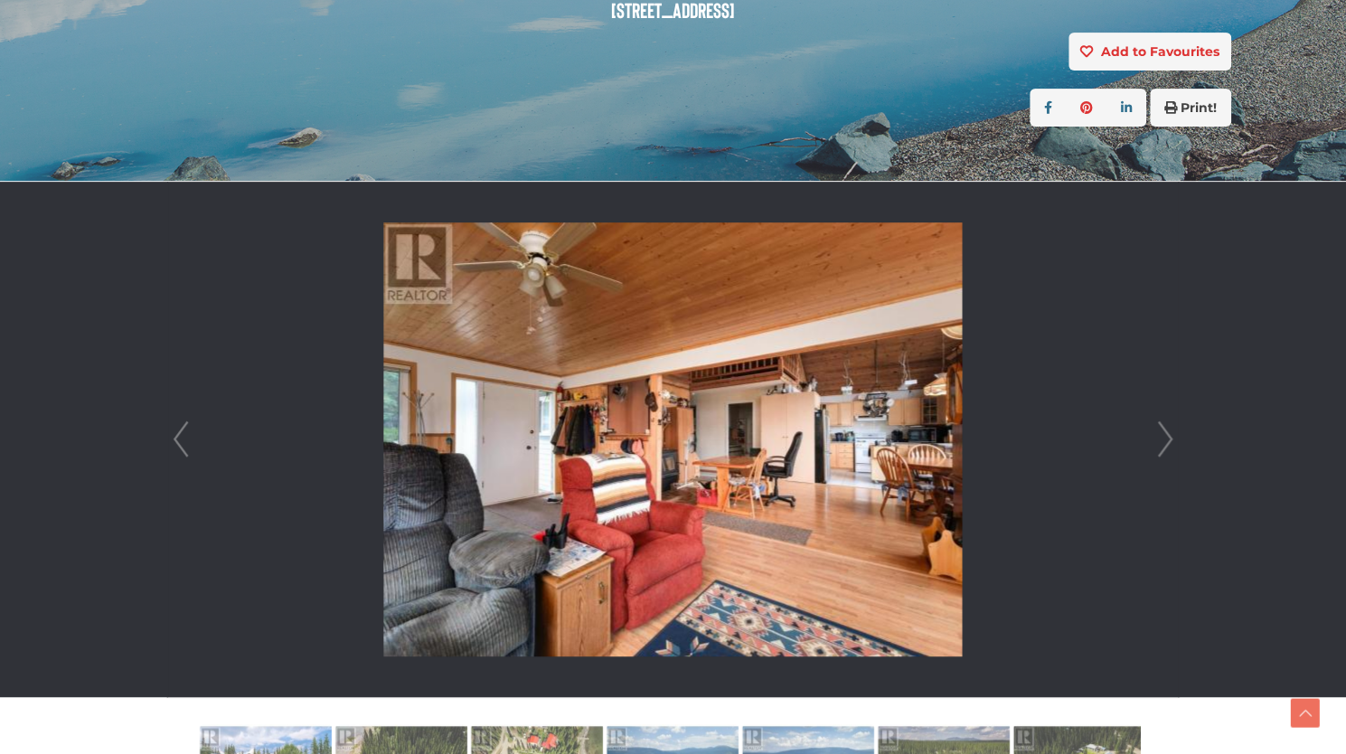
click at [1166, 427] on link "Next" at bounding box center [1164, 439] width 27 height 515
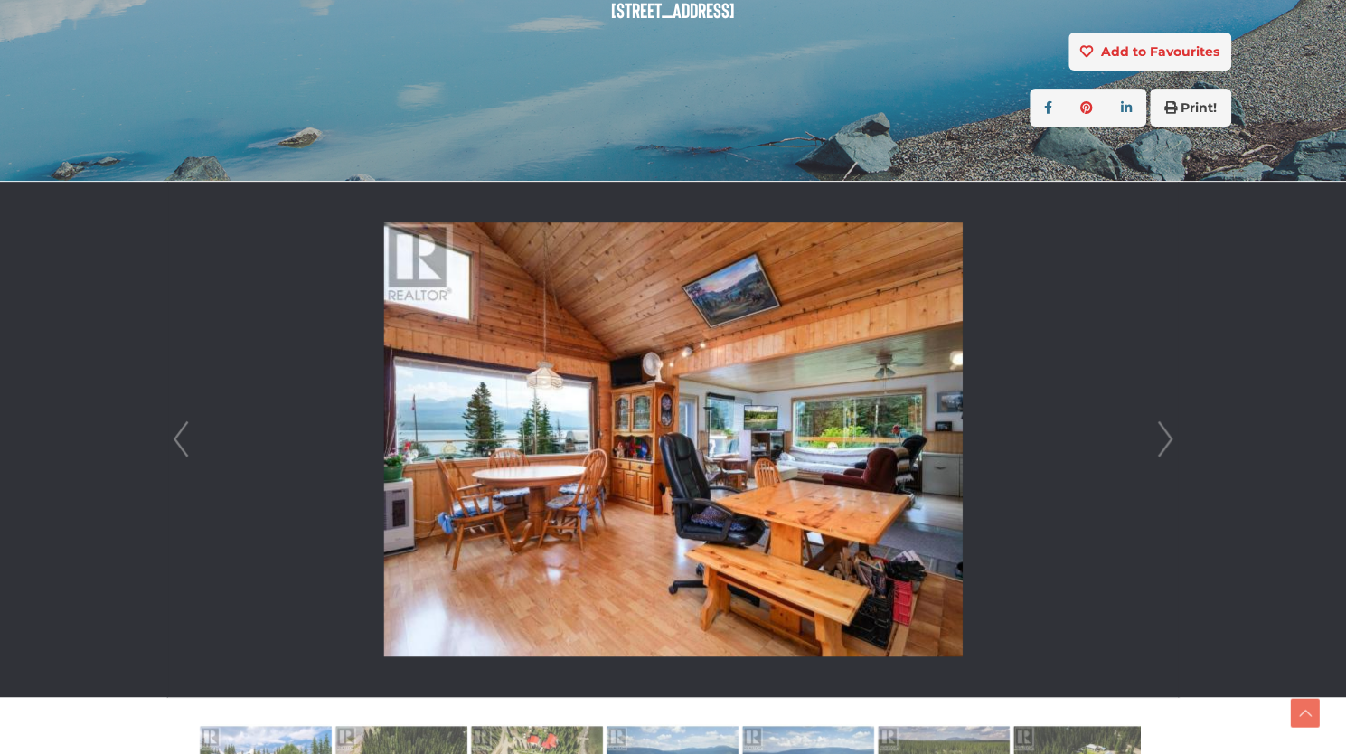
click at [1166, 427] on link "Next" at bounding box center [1164, 439] width 27 height 515
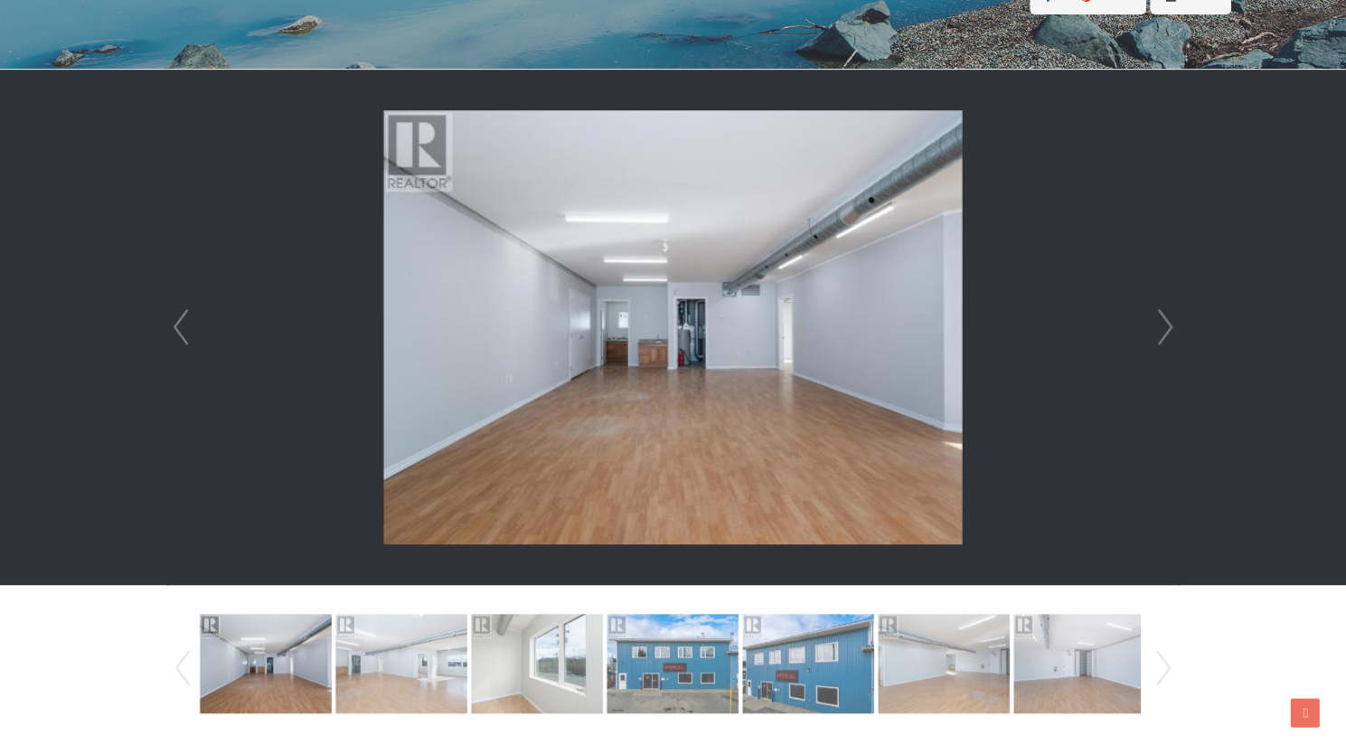
scroll to position [453, 0]
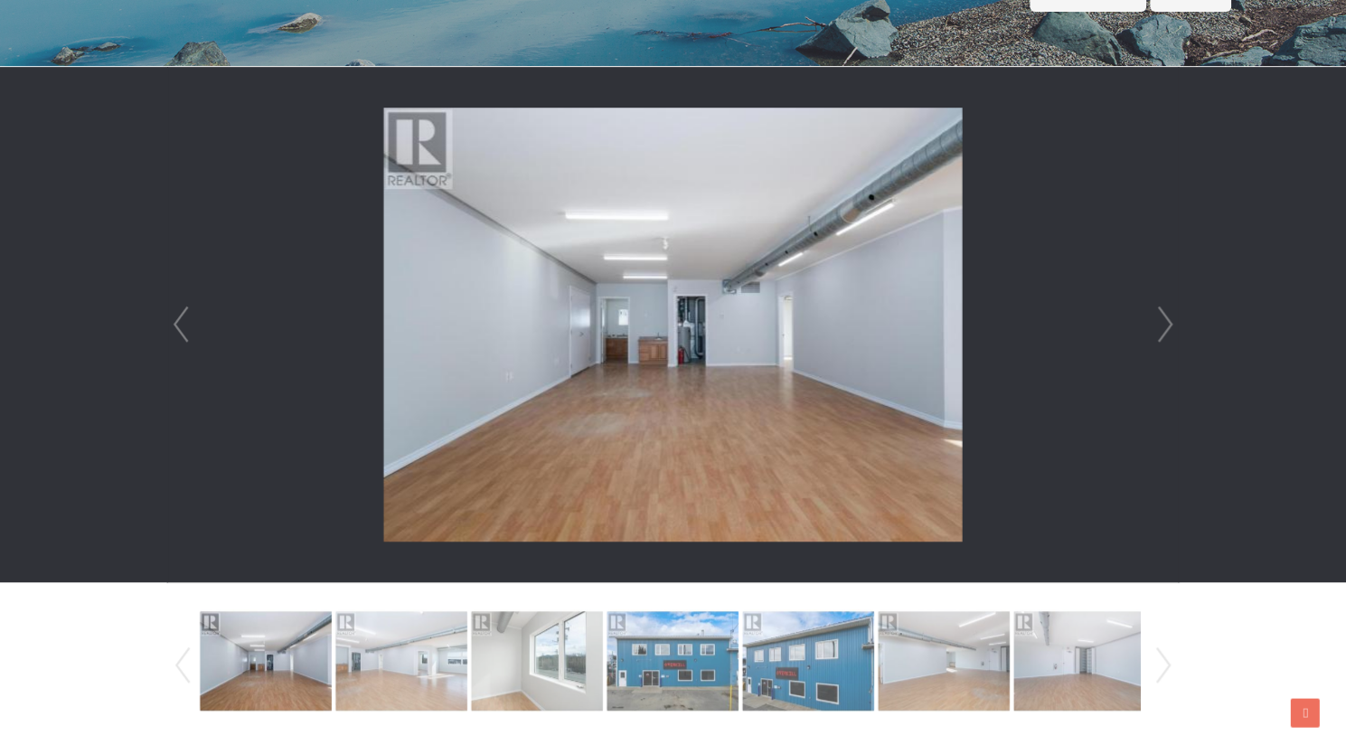
click at [1167, 327] on link "Next" at bounding box center [1164, 324] width 27 height 515
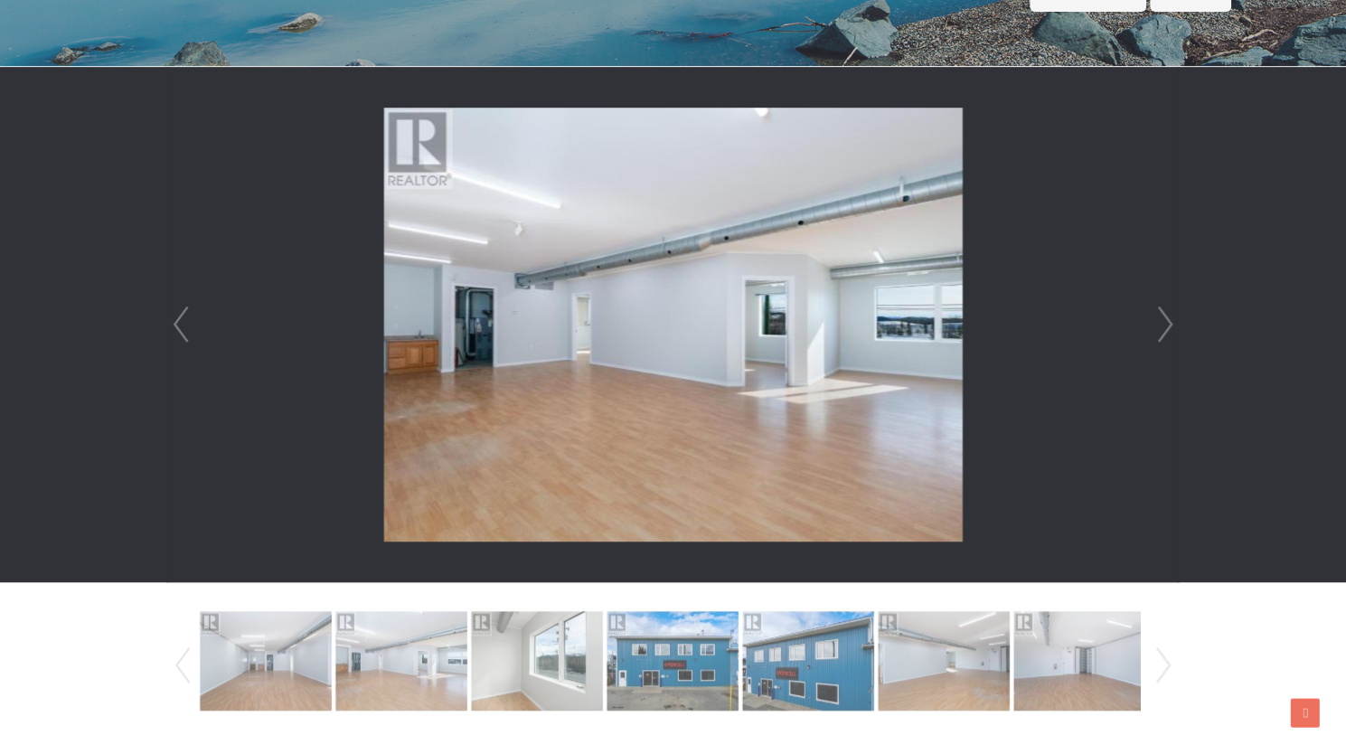
click at [1167, 327] on link "Next" at bounding box center [1164, 324] width 27 height 515
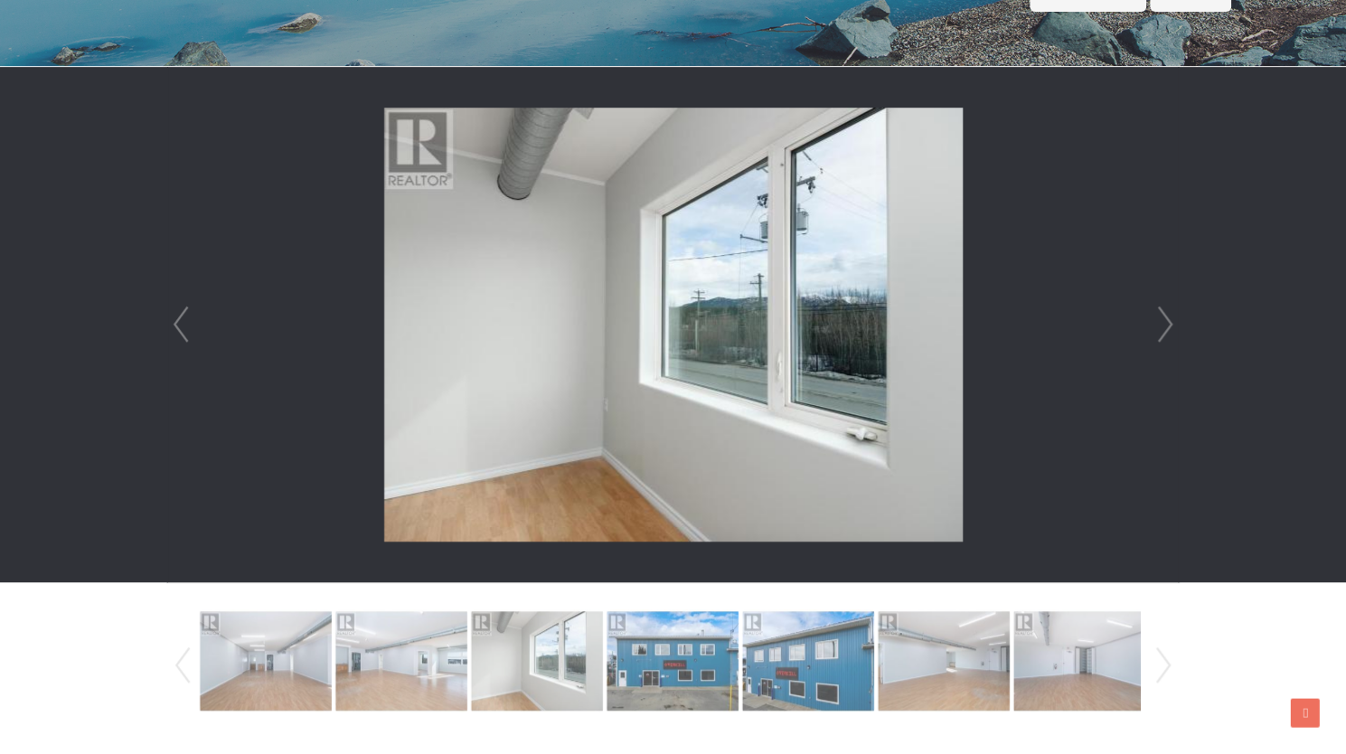
click at [1167, 327] on link "Next" at bounding box center [1164, 324] width 27 height 515
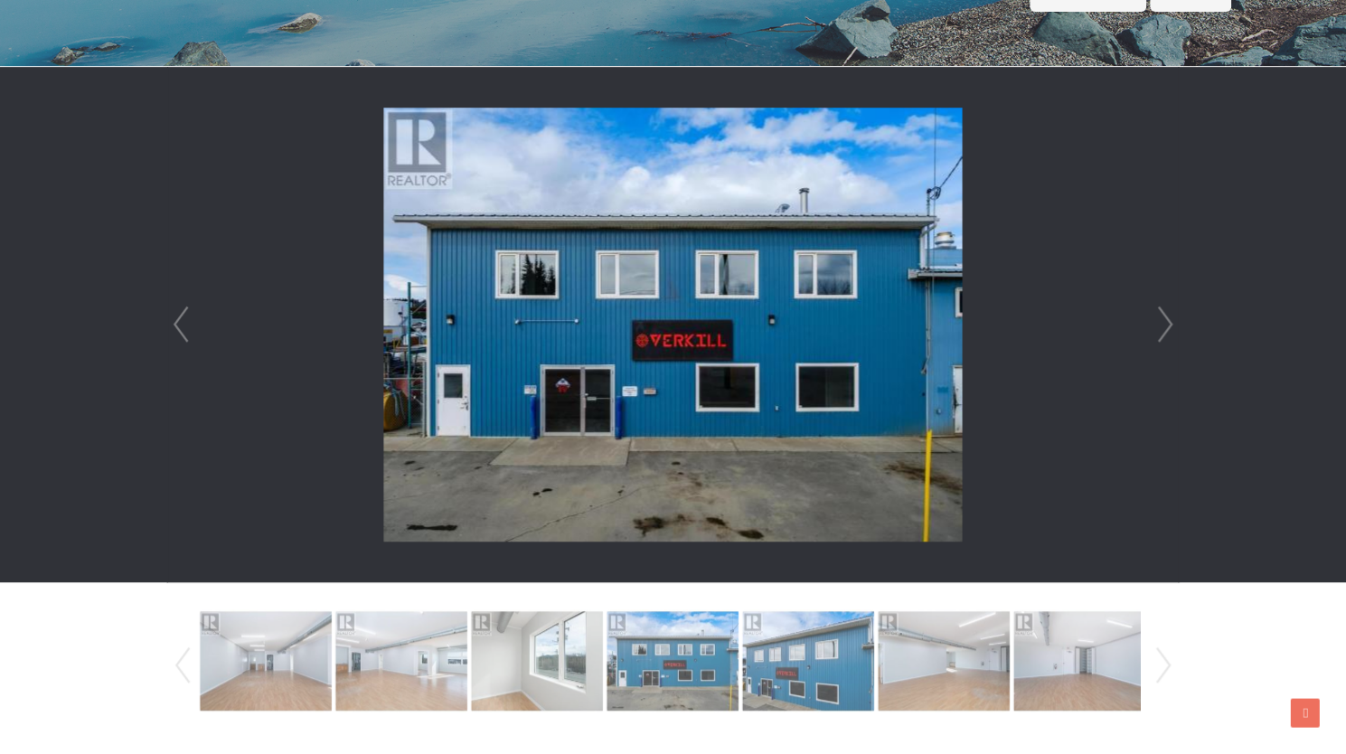
click at [1167, 327] on link "Next" at bounding box center [1164, 324] width 27 height 515
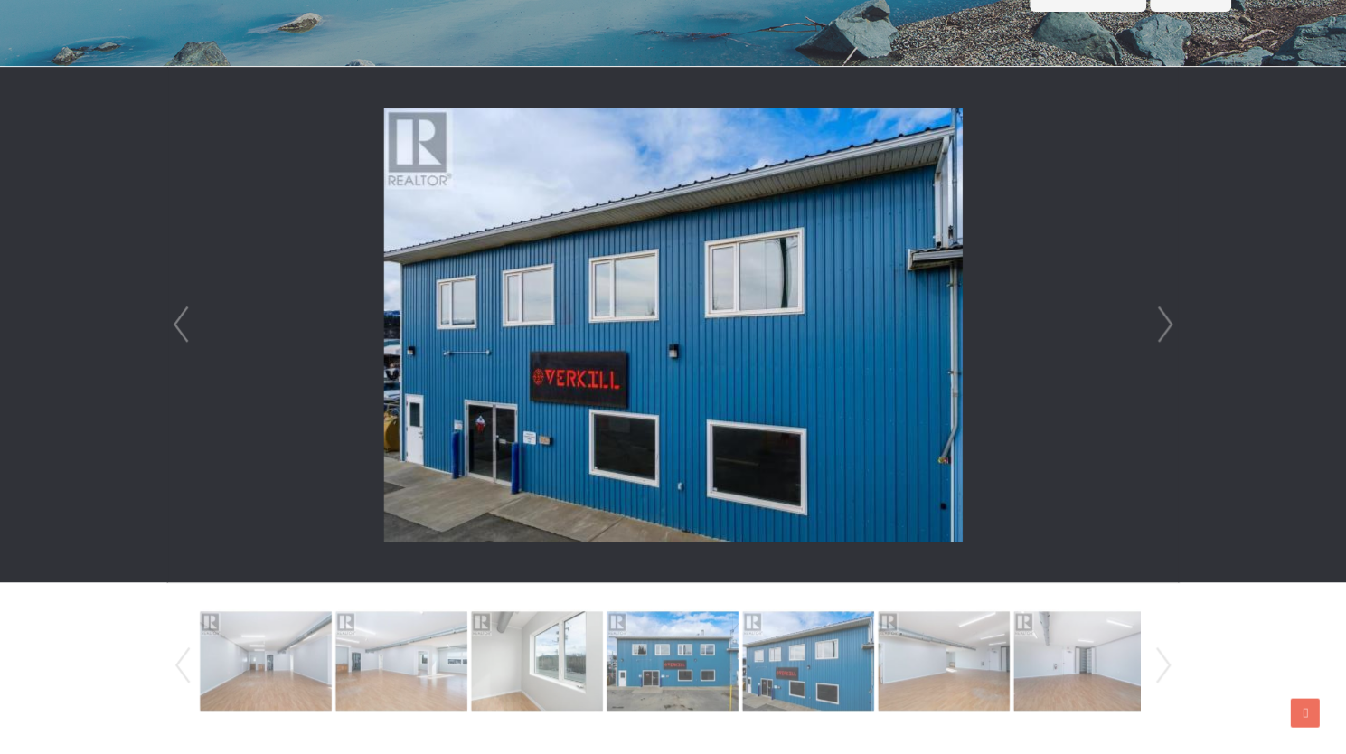
click at [1167, 327] on link "Next" at bounding box center [1164, 324] width 27 height 515
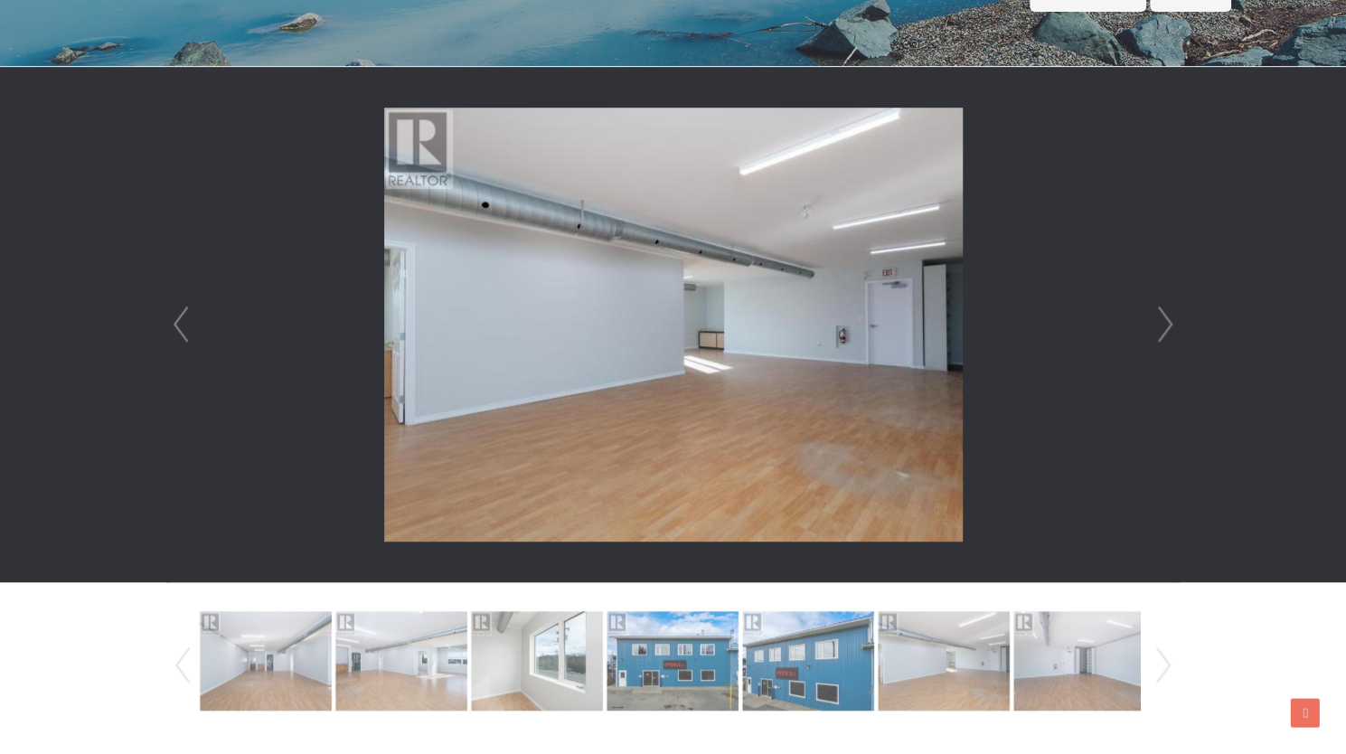
click at [1167, 327] on link "Next" at bounding box center [1164, 324] width 27 height 515
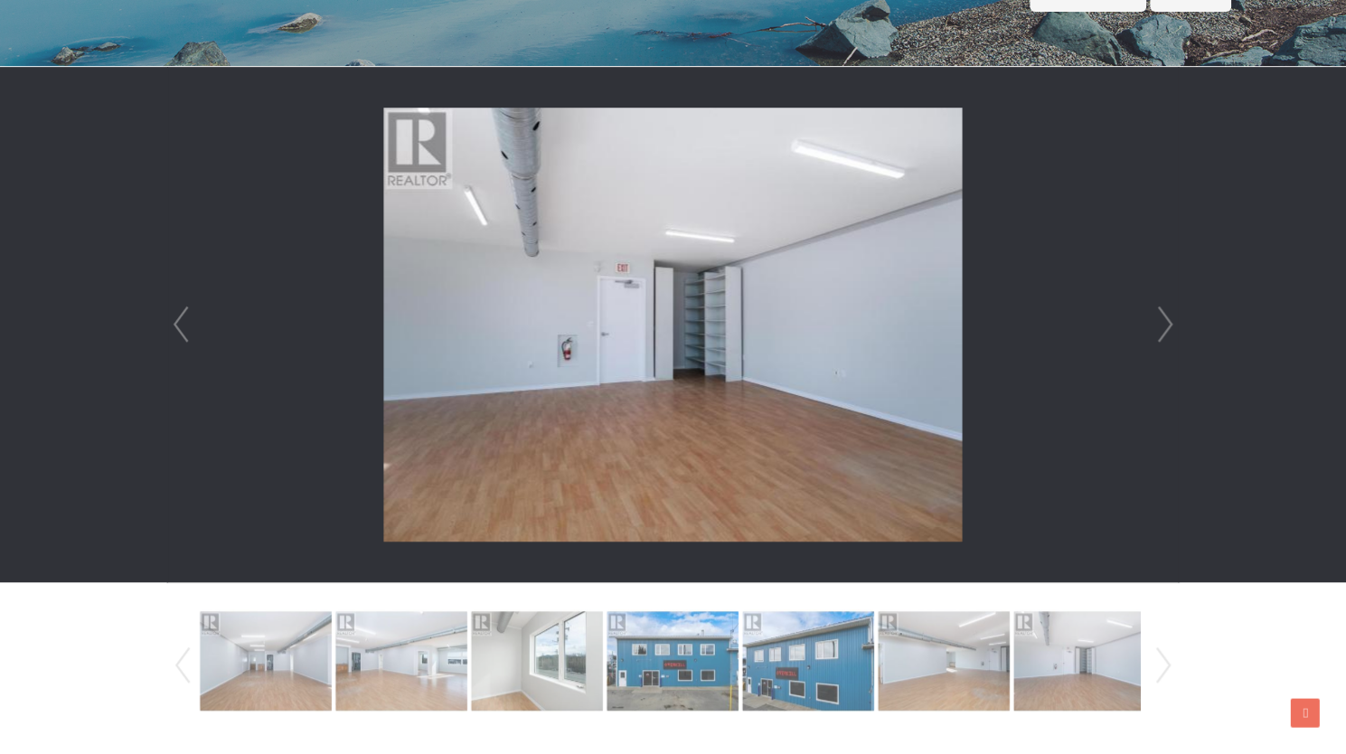
click at [1167, 327] on link "Next" at bounding box center [1164, 324] width 27 height 515
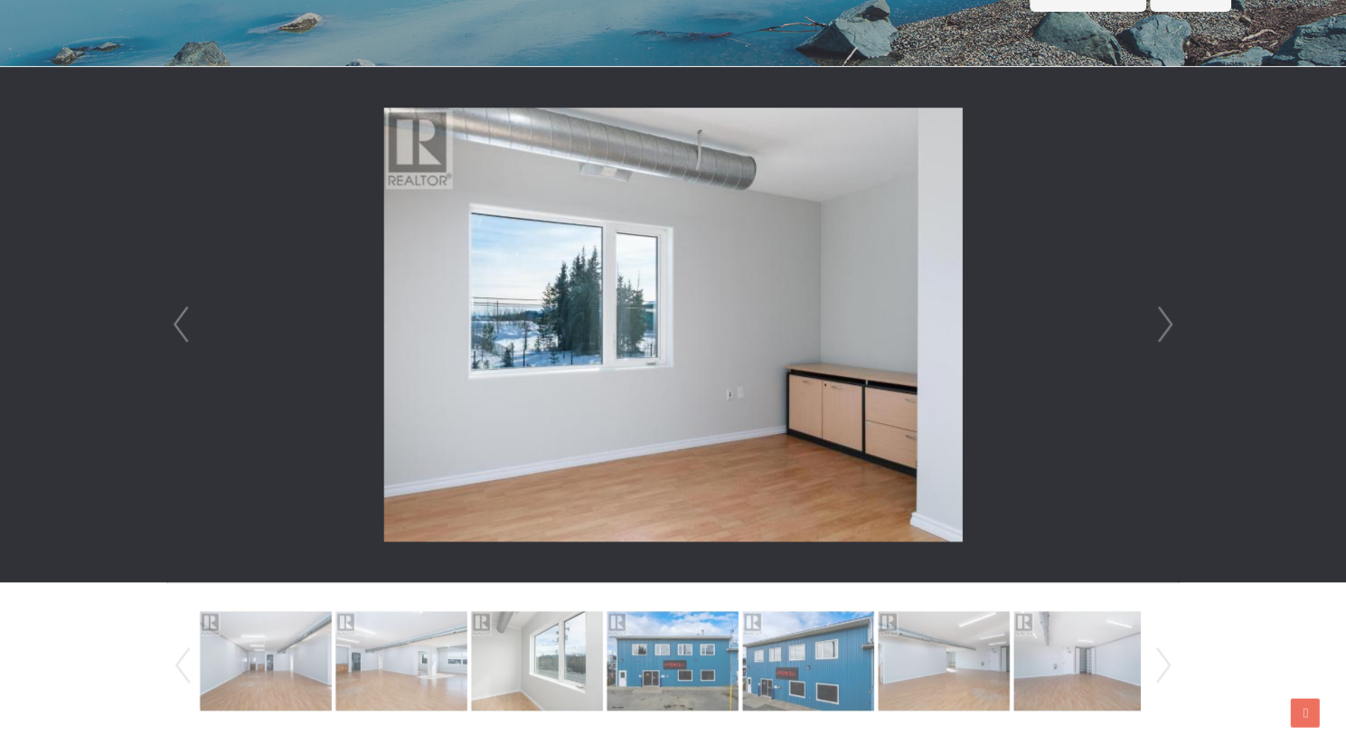
click at [1167, 327] on link "Next" at bounding box center [1164, 324] width 27 height 515
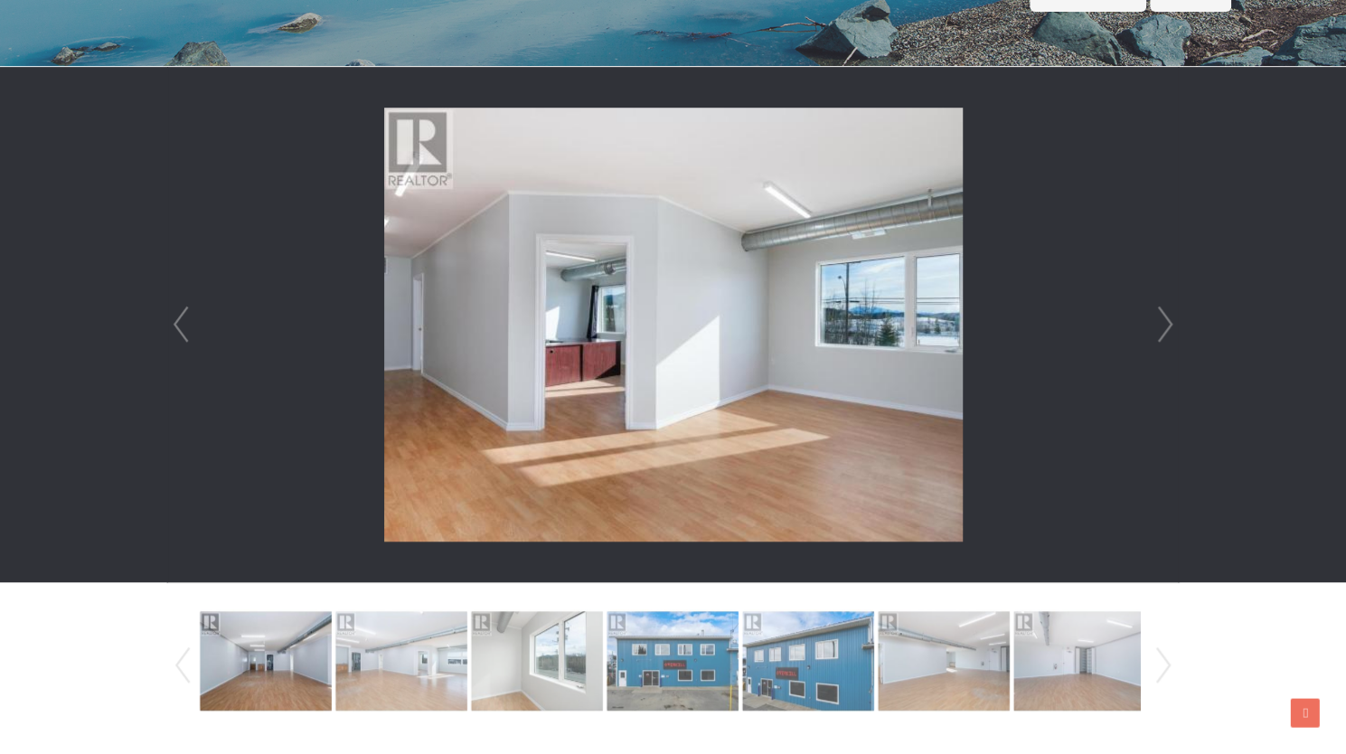
click at [1167, 327] on link "Next" at bounding box center [1164, 324] width 27 height 515
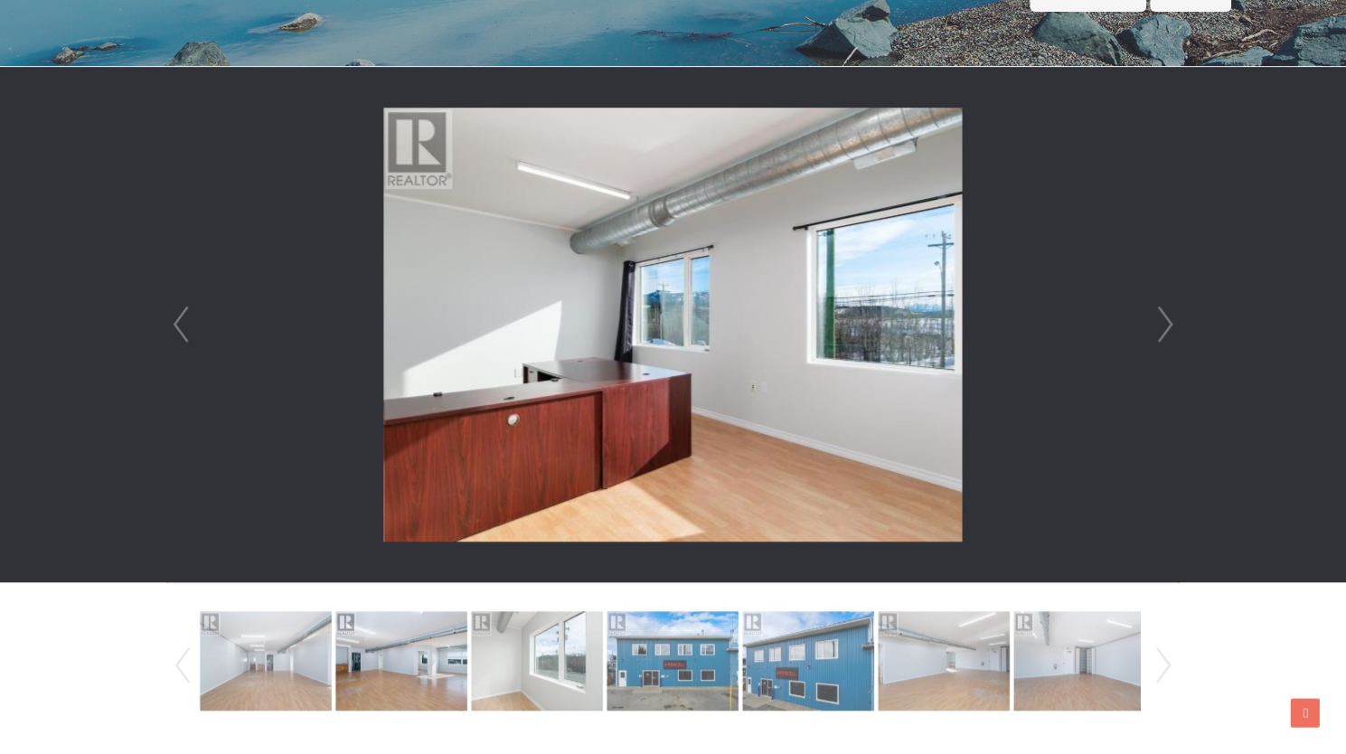
click at [1167, 327] on link "Next" at bounding box center [1164, 324] width 27 height 515
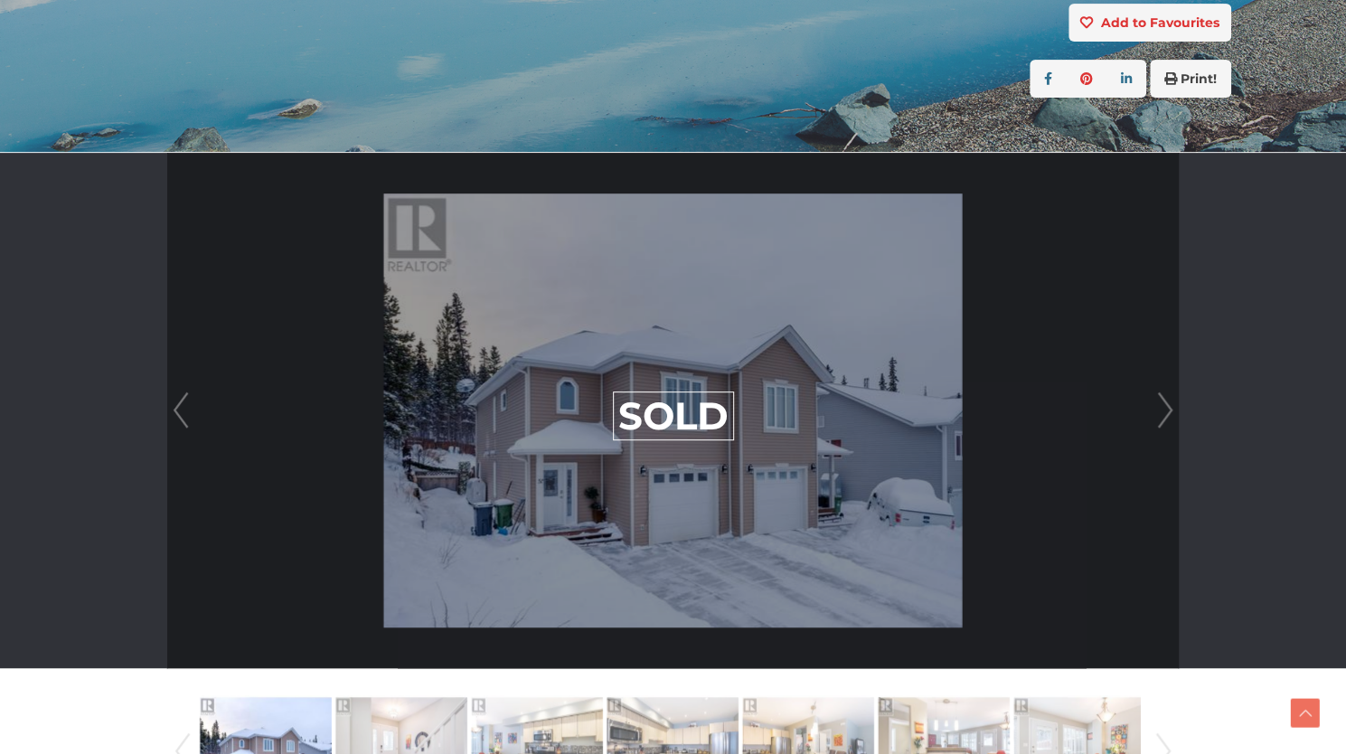
scroll to position [368, 0]
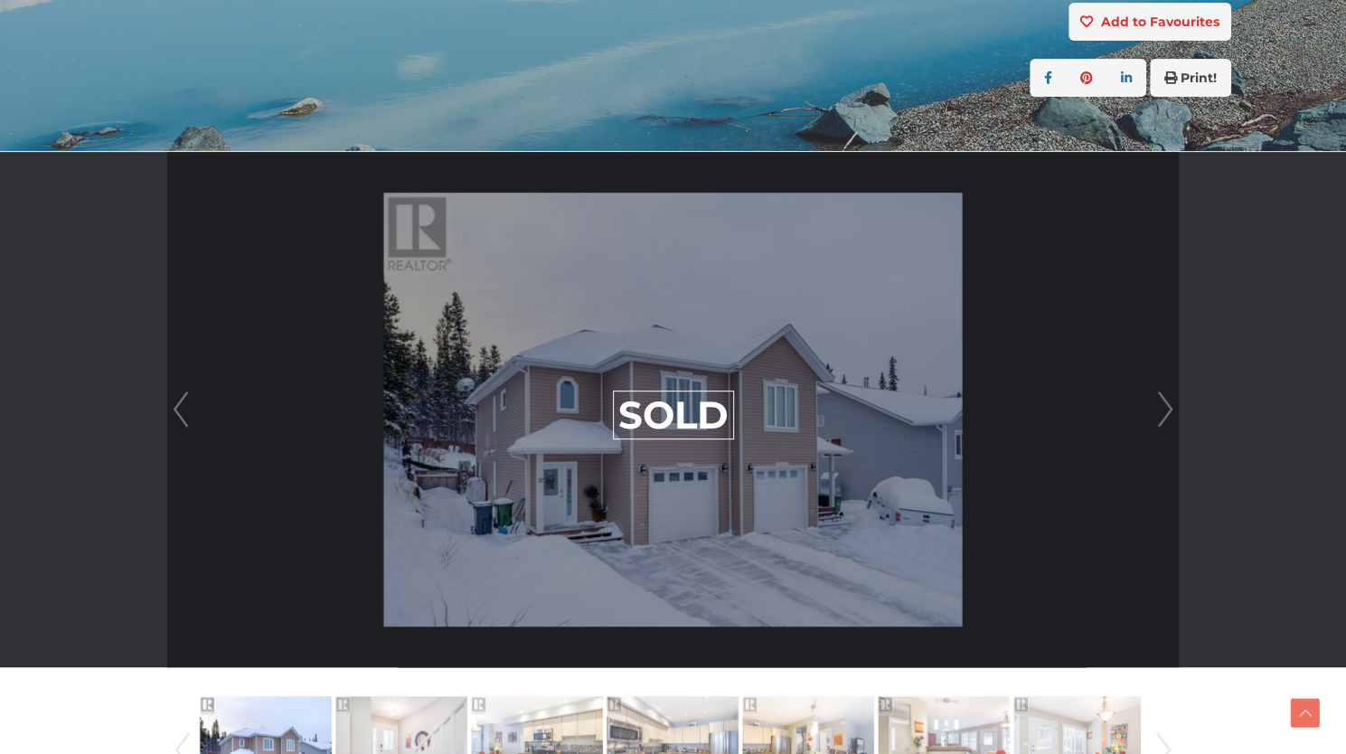
click at [1168, 404] on link "Next" at bounding box center [1164, 409] width 27 height 515
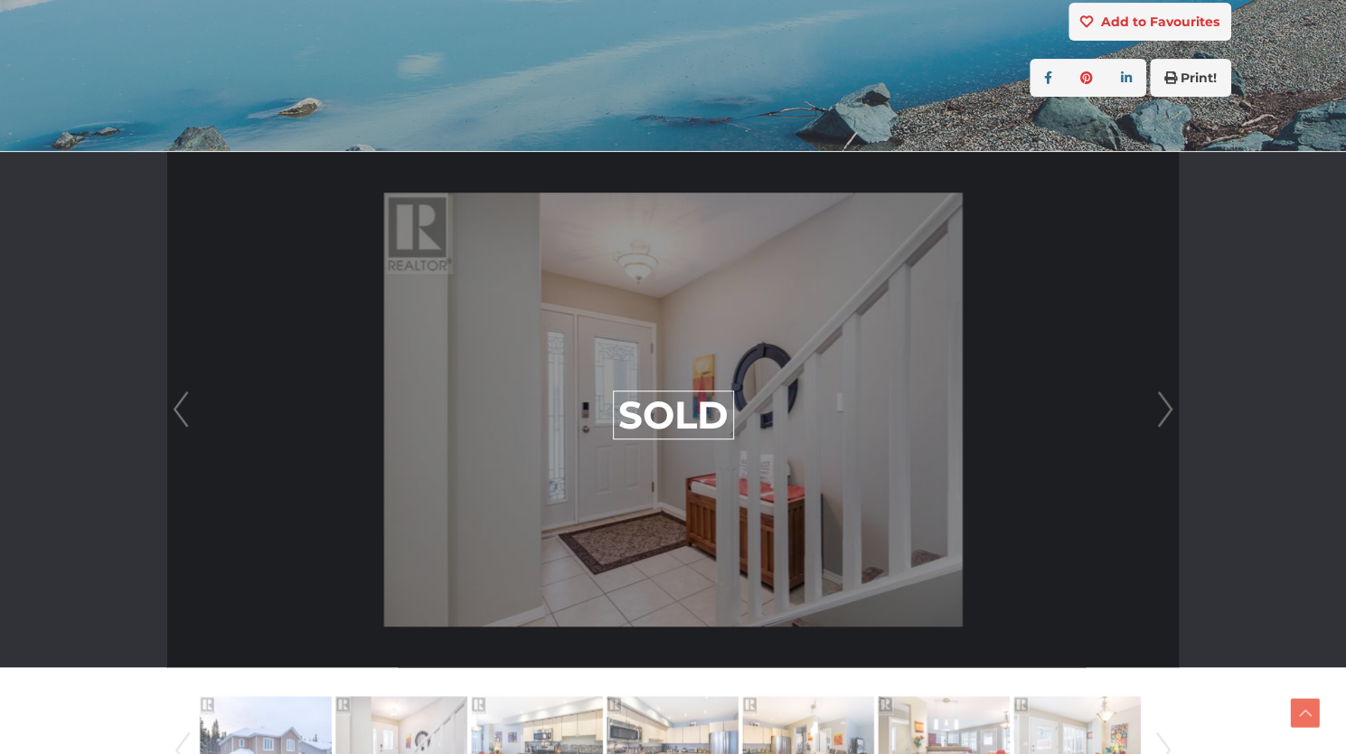
click at [1168, 404] on link "Next" at bounding box center [1164, 409] width 27 height 515
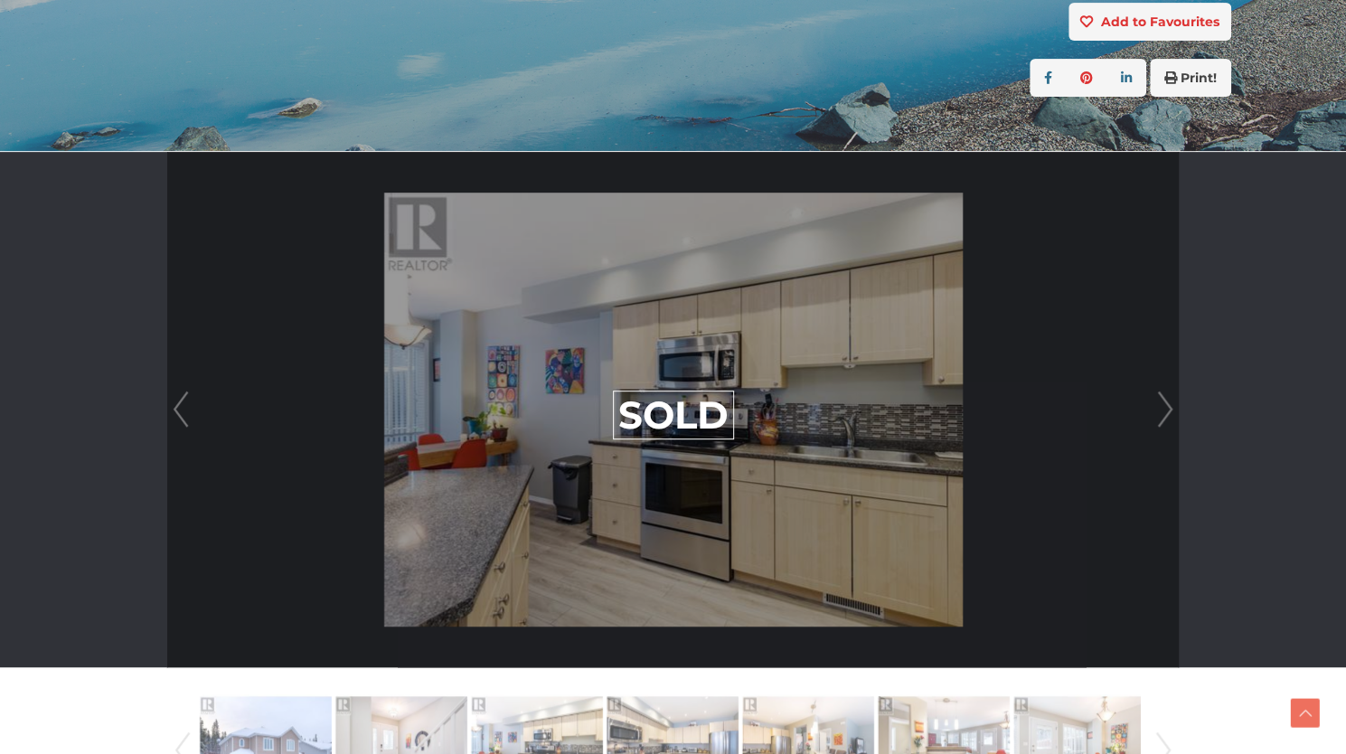
click at [1168, 404] on link "Next" at bounding box center [1164, 409] width 27 height 515
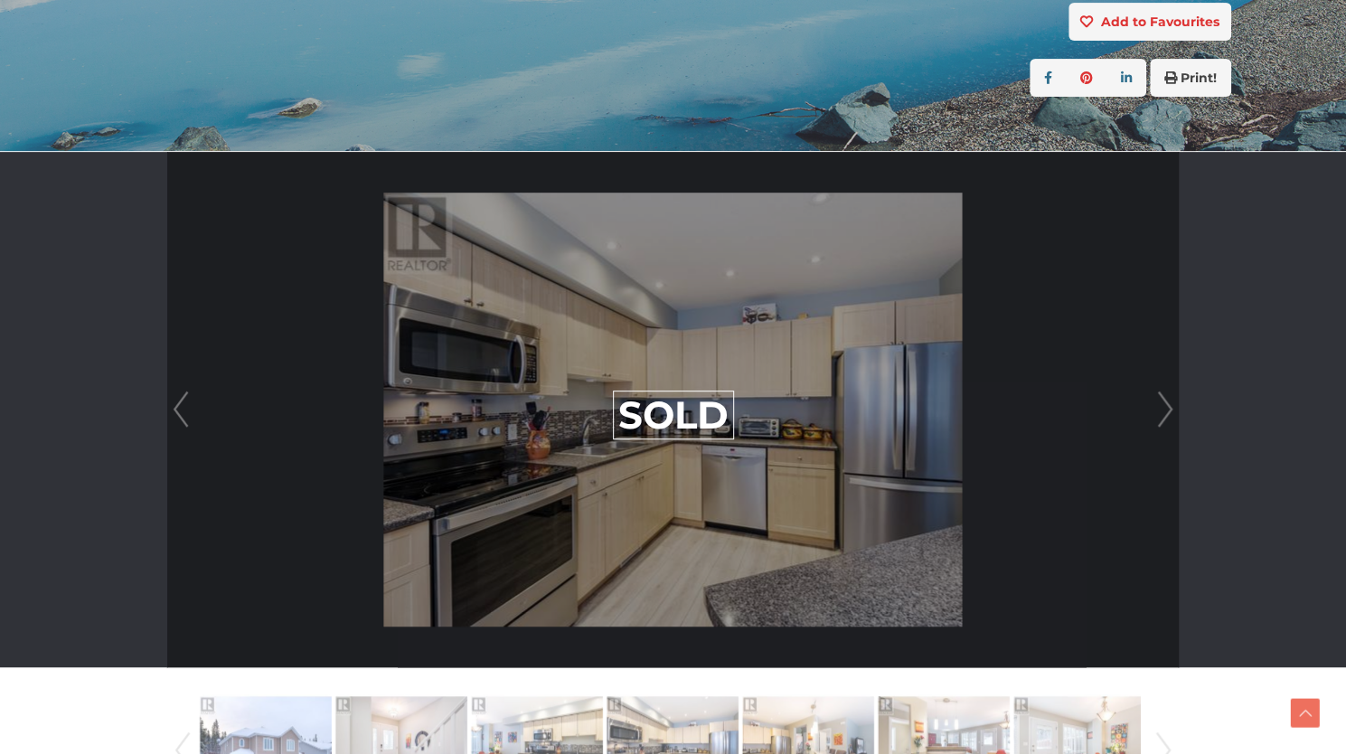
click at [1168, 404] on link "Next" at bounding box center [1164, 409] width 27 height 515
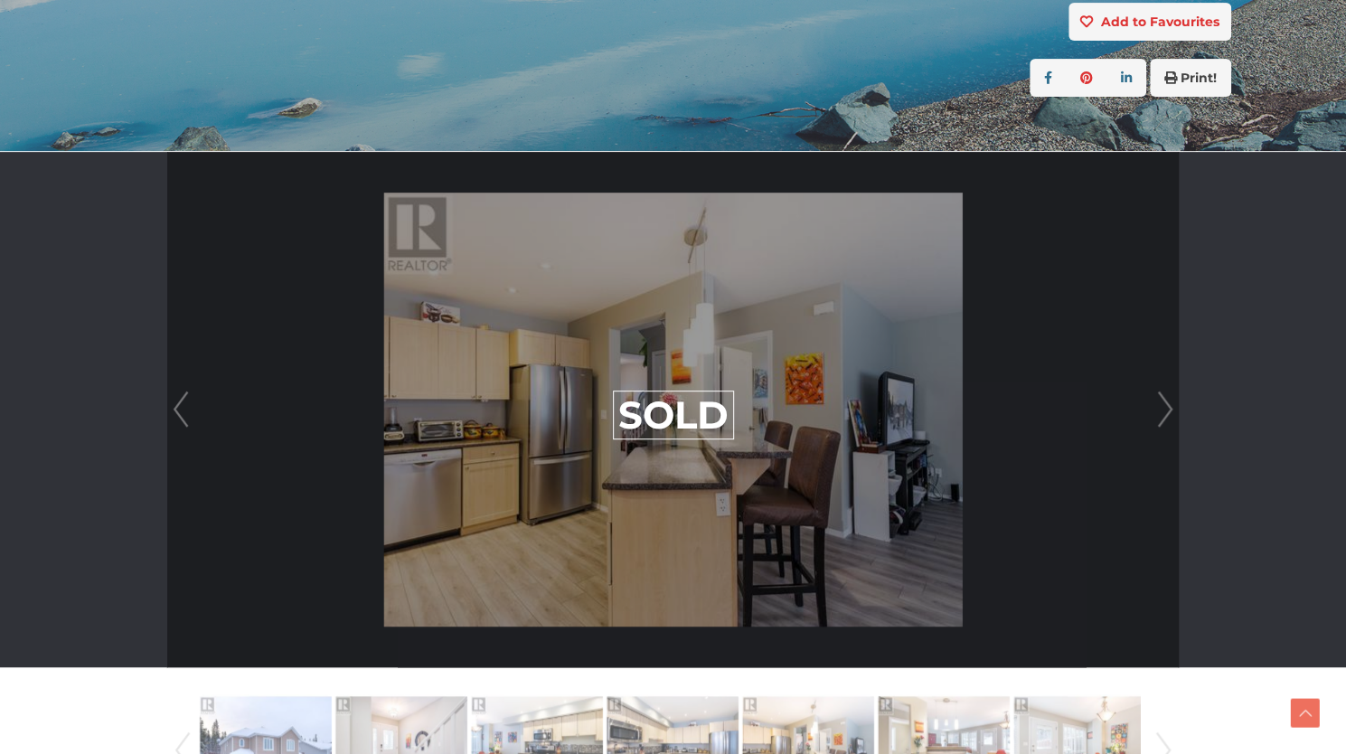
click at [1168, 404] on link "Next" at bounding box center [1164, 409] width 27 height 515
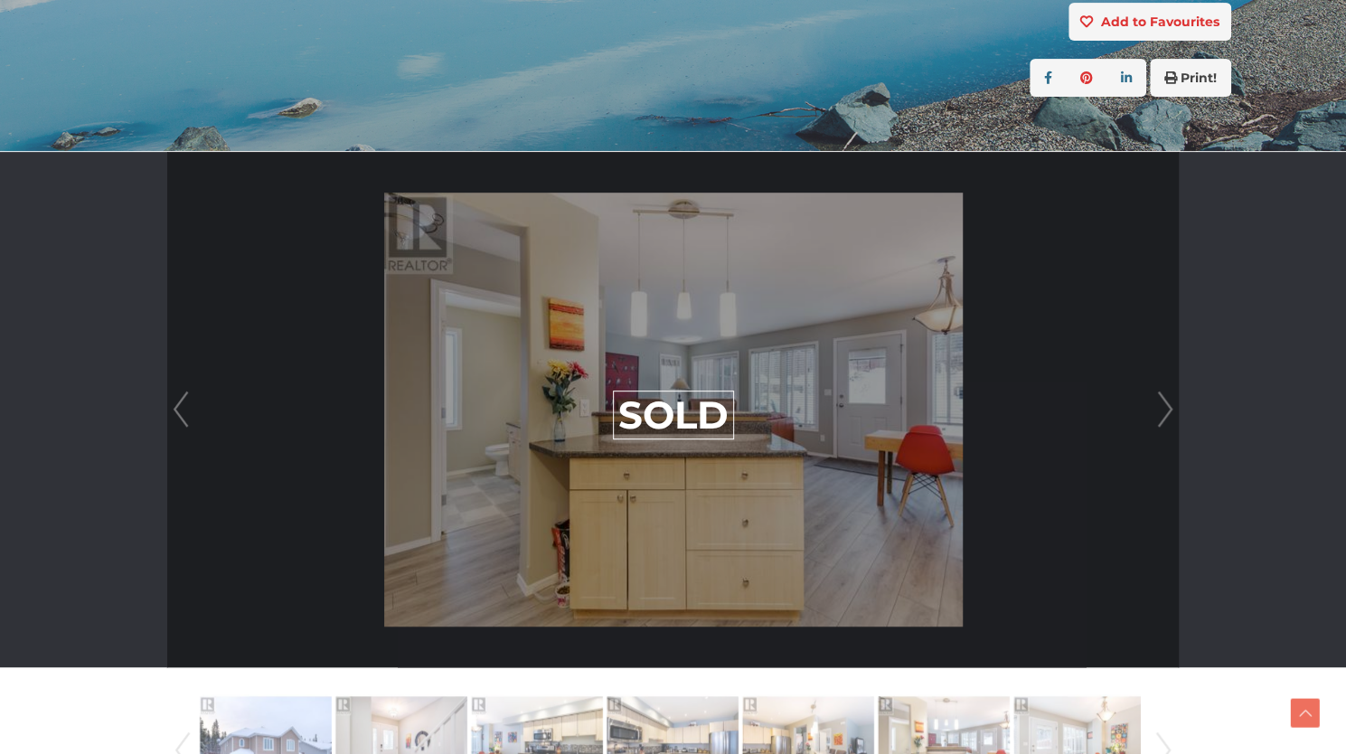
click at [1168, 404] on link "Next" at bounding box center [1164, 409] width 27 height 515
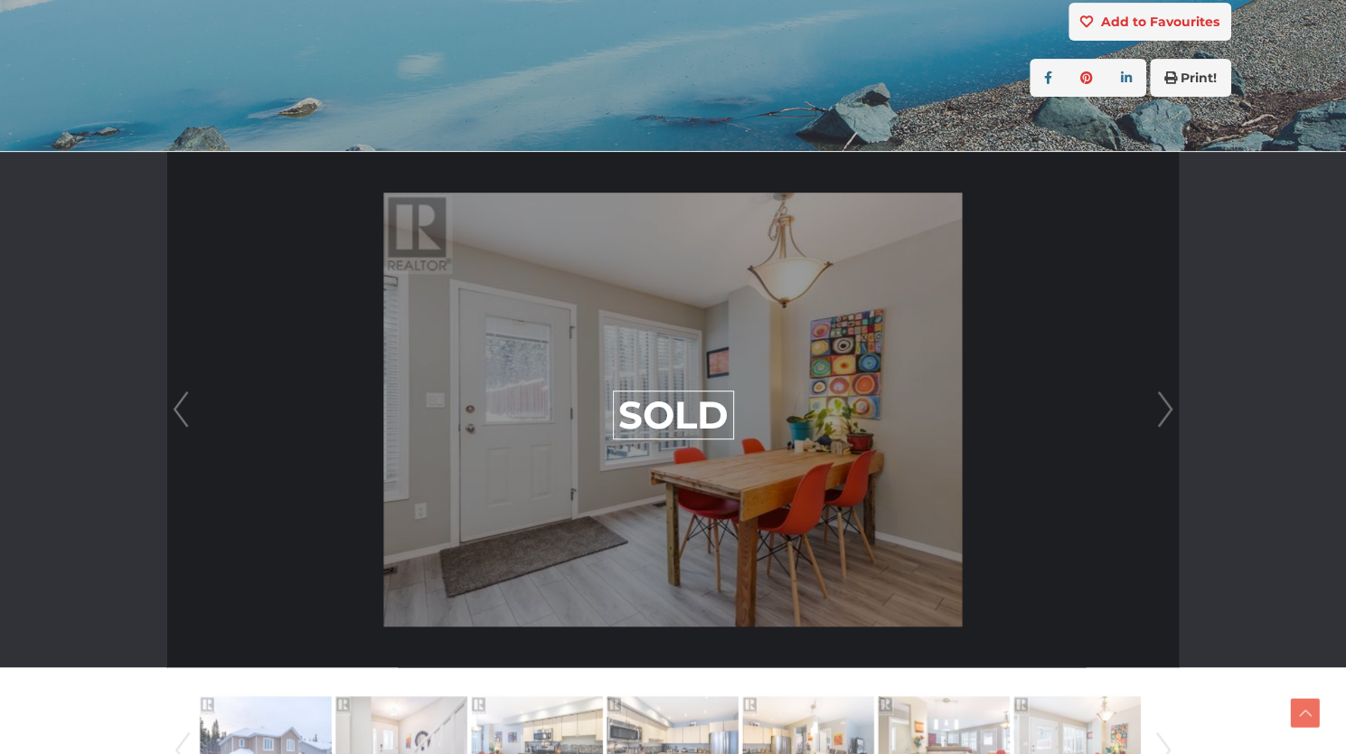
click at [1168, 404] on link "Next" at bounding box center [1164, 409] width 27 height 515
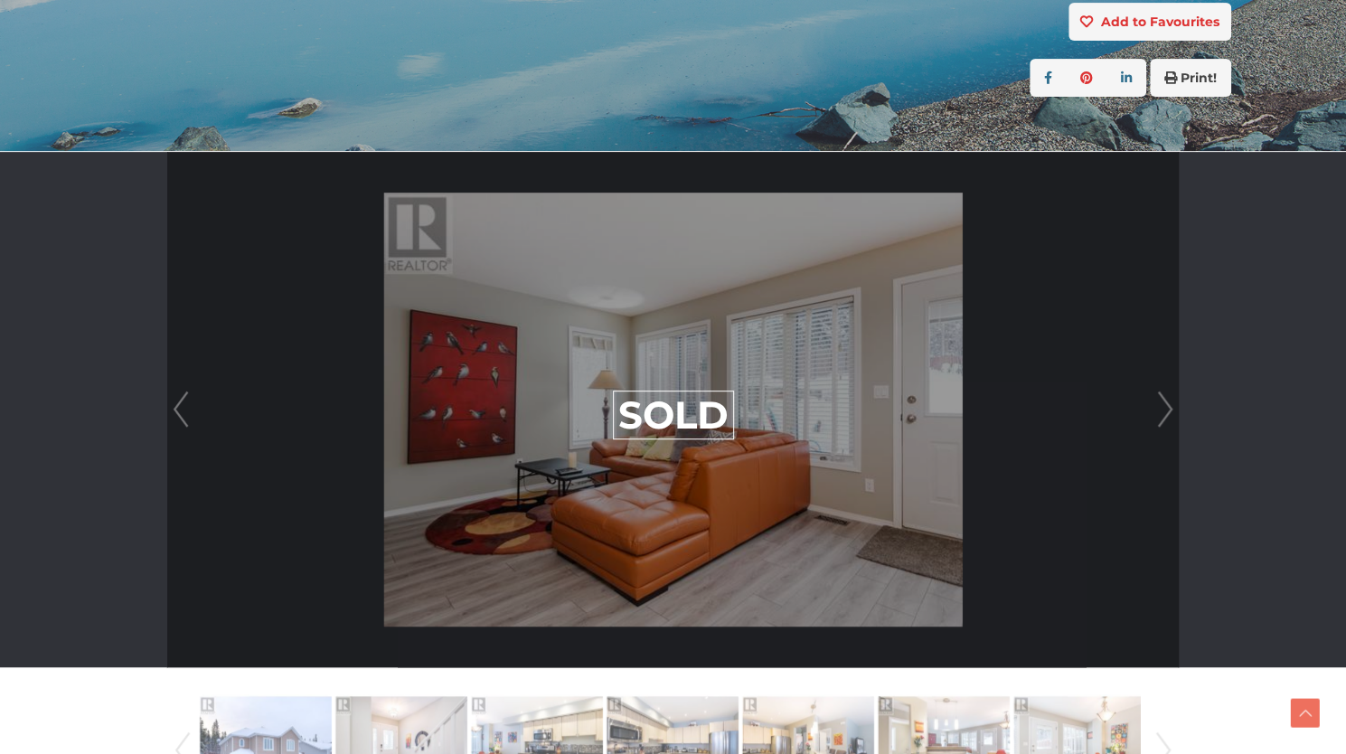
click at [1168, 404] on link "Next" at bounding box center [1164, 409] width 27 height 515
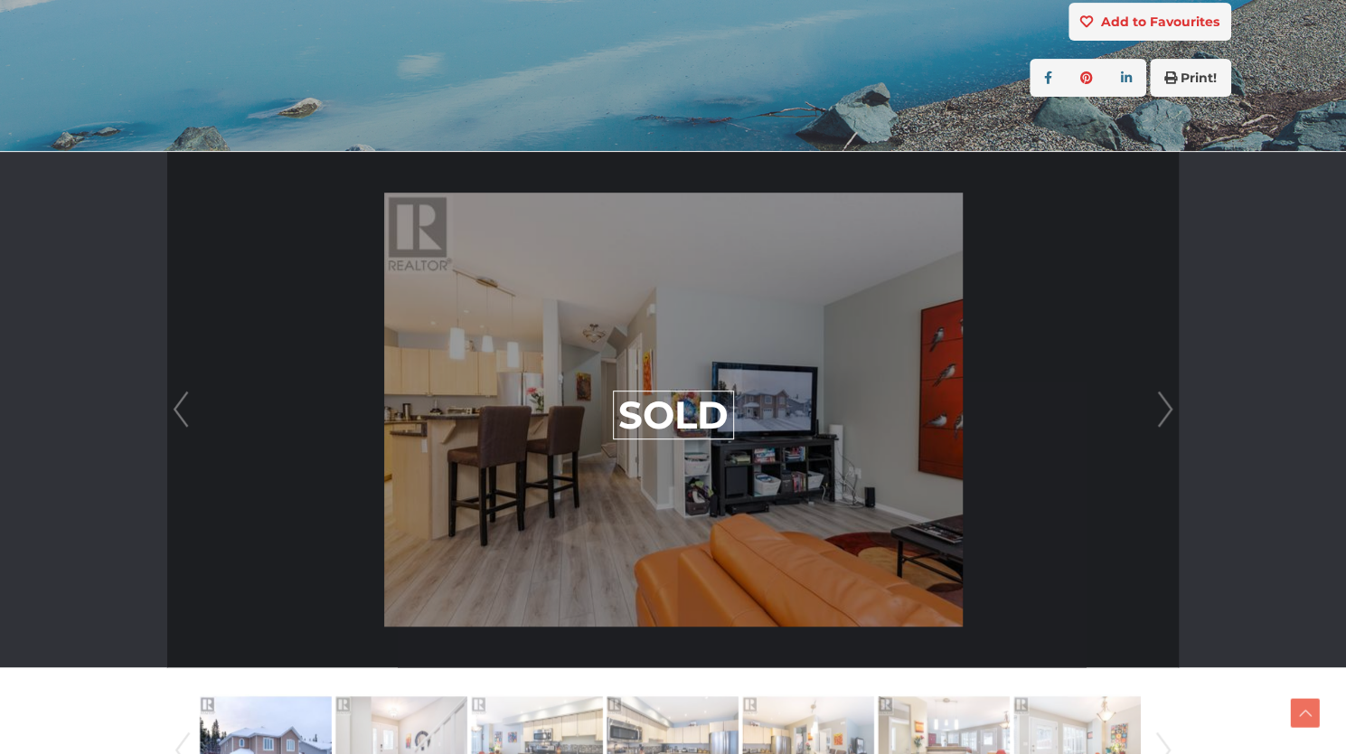
click at [1168, 404] on link "Next" at bounding box center [1164, 409] width 27 height 515
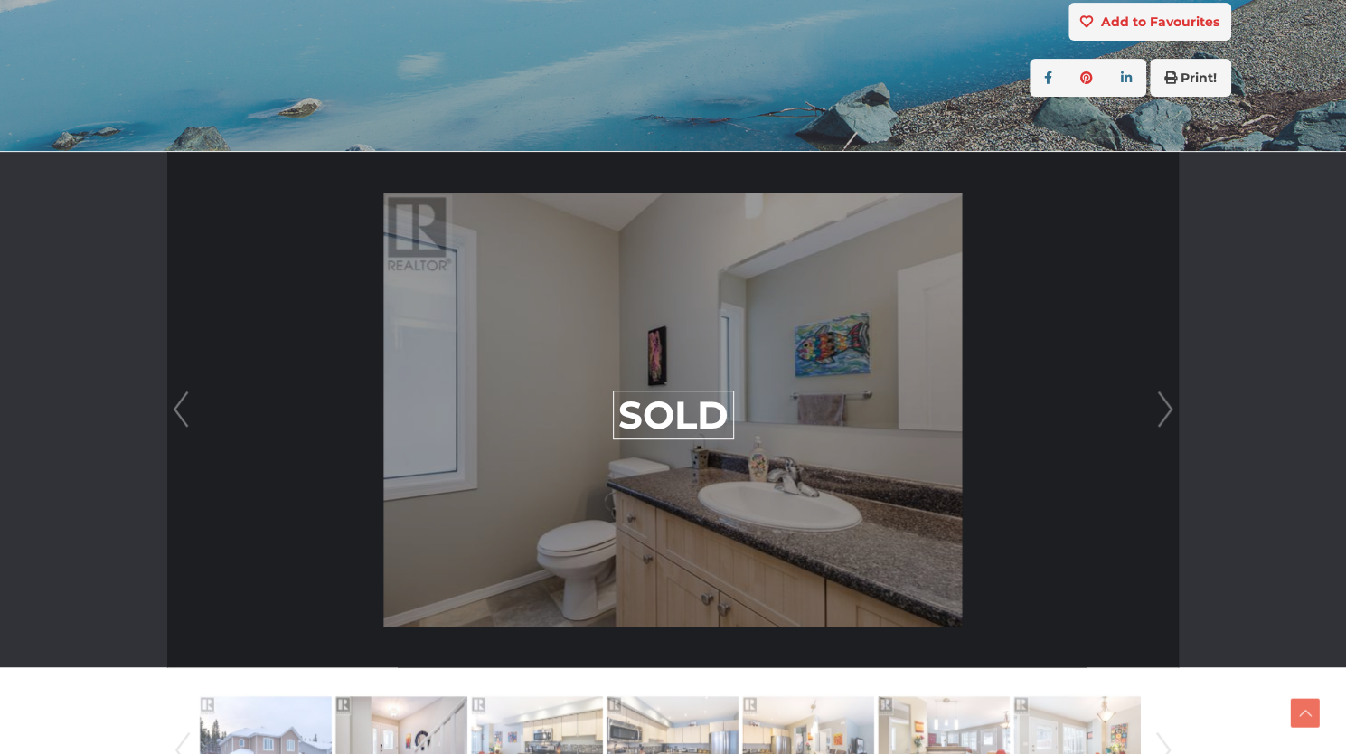
click at [1168, 404] on link "Next" at bounding box center [1164, 409] width 27 height 515
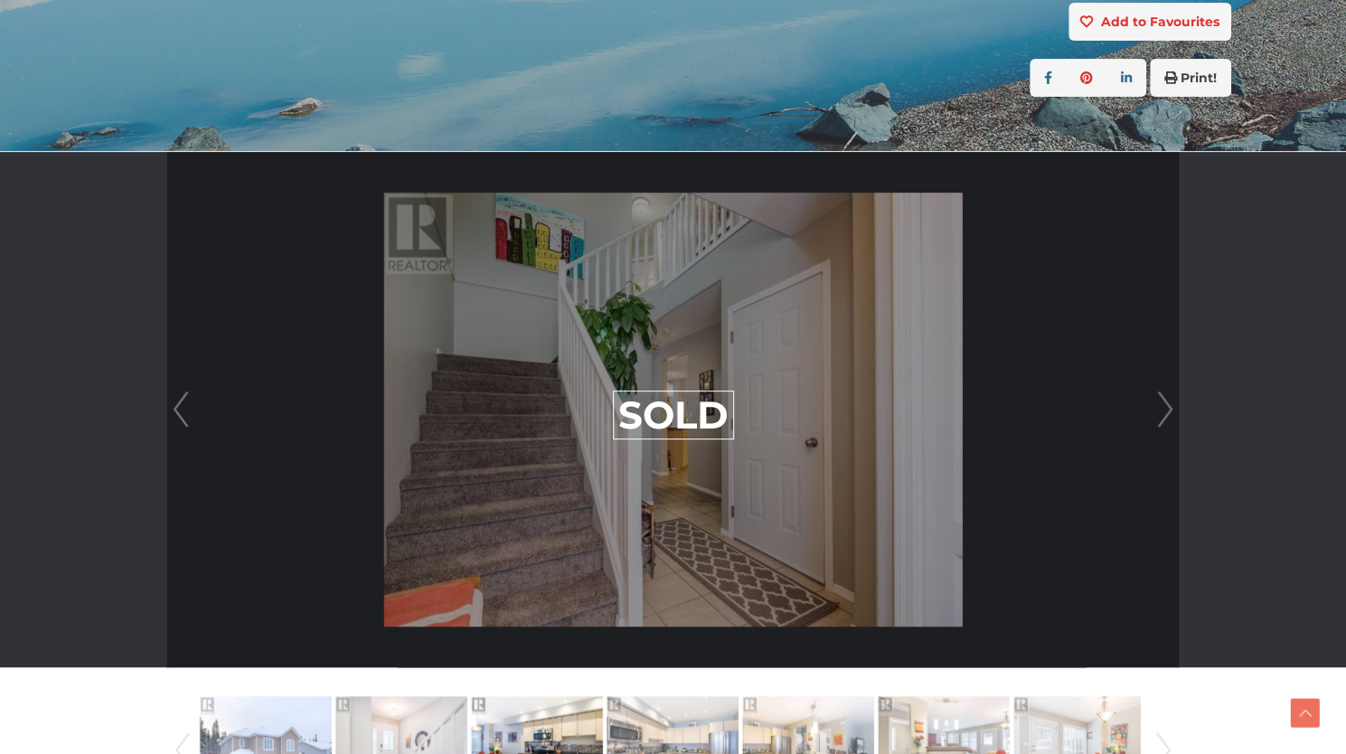
click at [1168, 404] on link "Next" at bounding box center [1164, 409] width 27 height 515
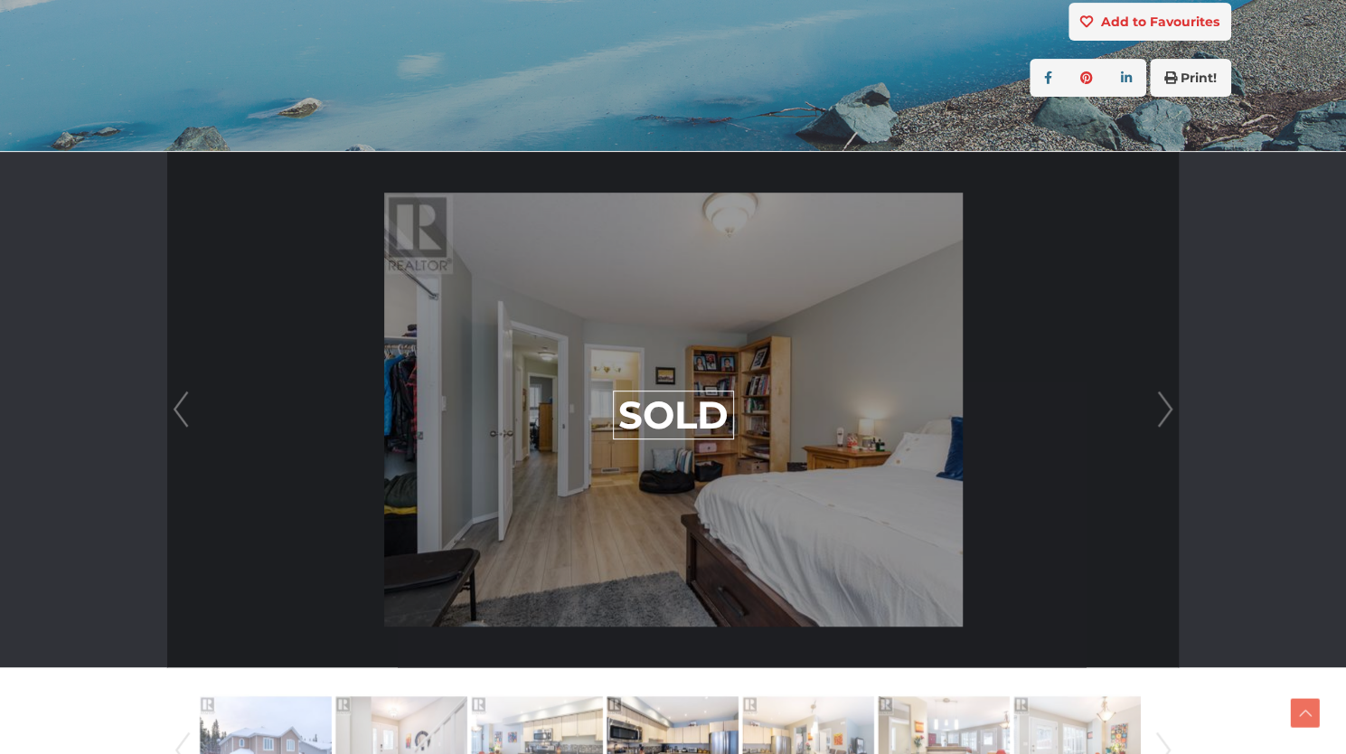
click at [1168, 404] on link "Next" at bounding box center [1164, 409] width 27 height 515
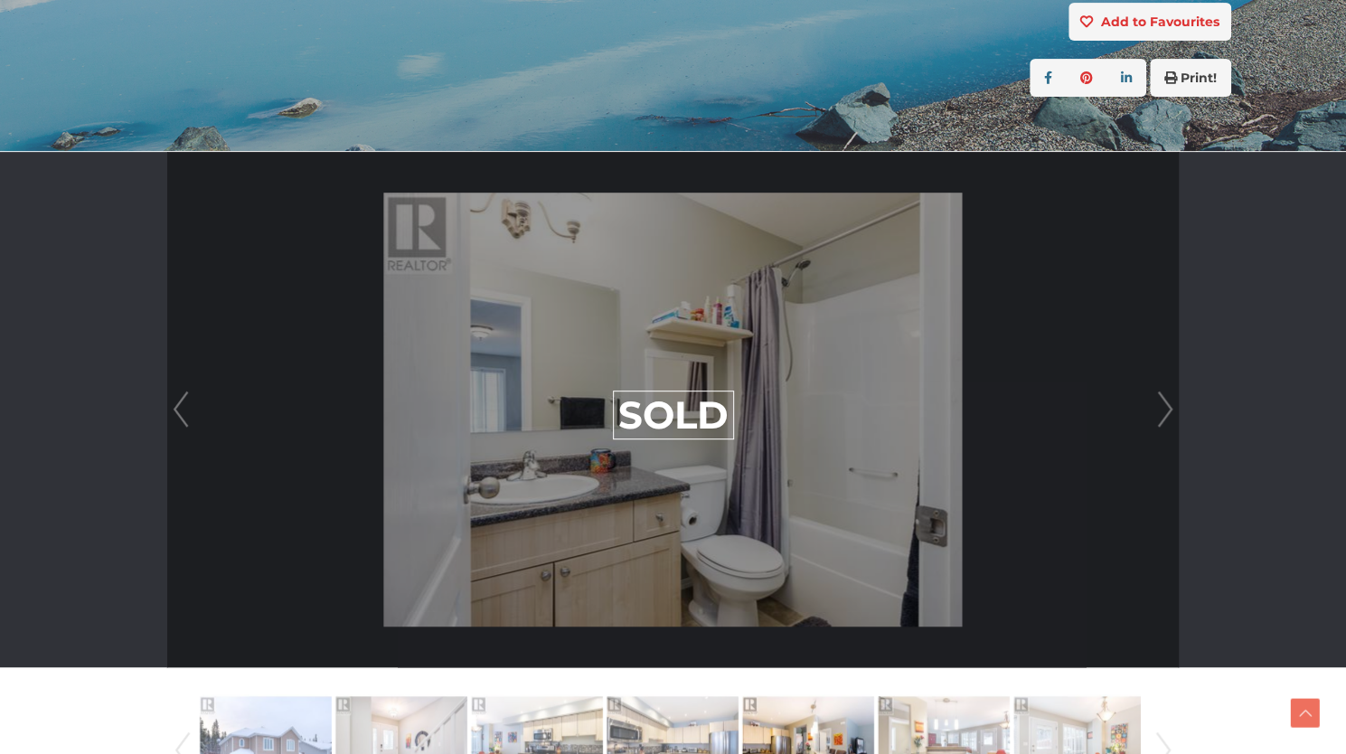
click at [1168, 404] on link "Next" at bounding box center [1164, 409] width 27 height 515
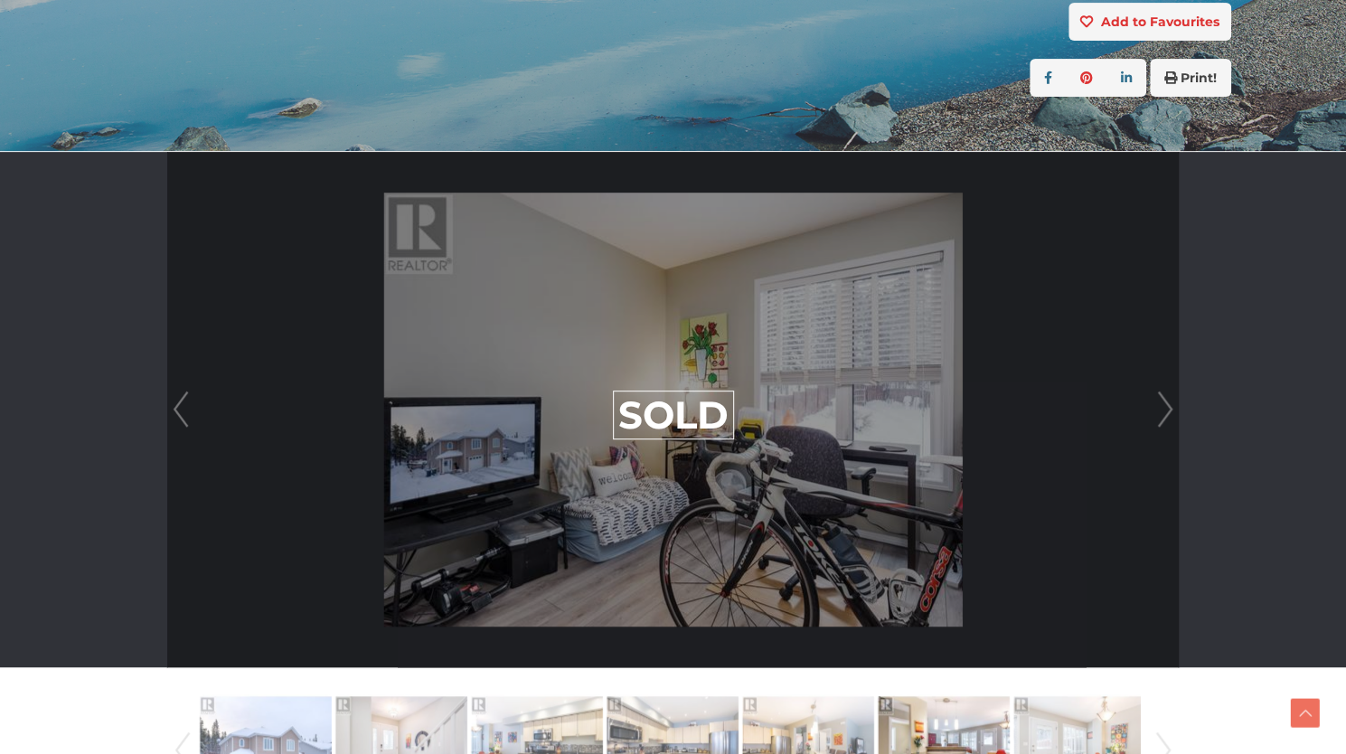
click at [1168, 404] on link "Next" at bounding box center [1164, 409] width 27 height 515
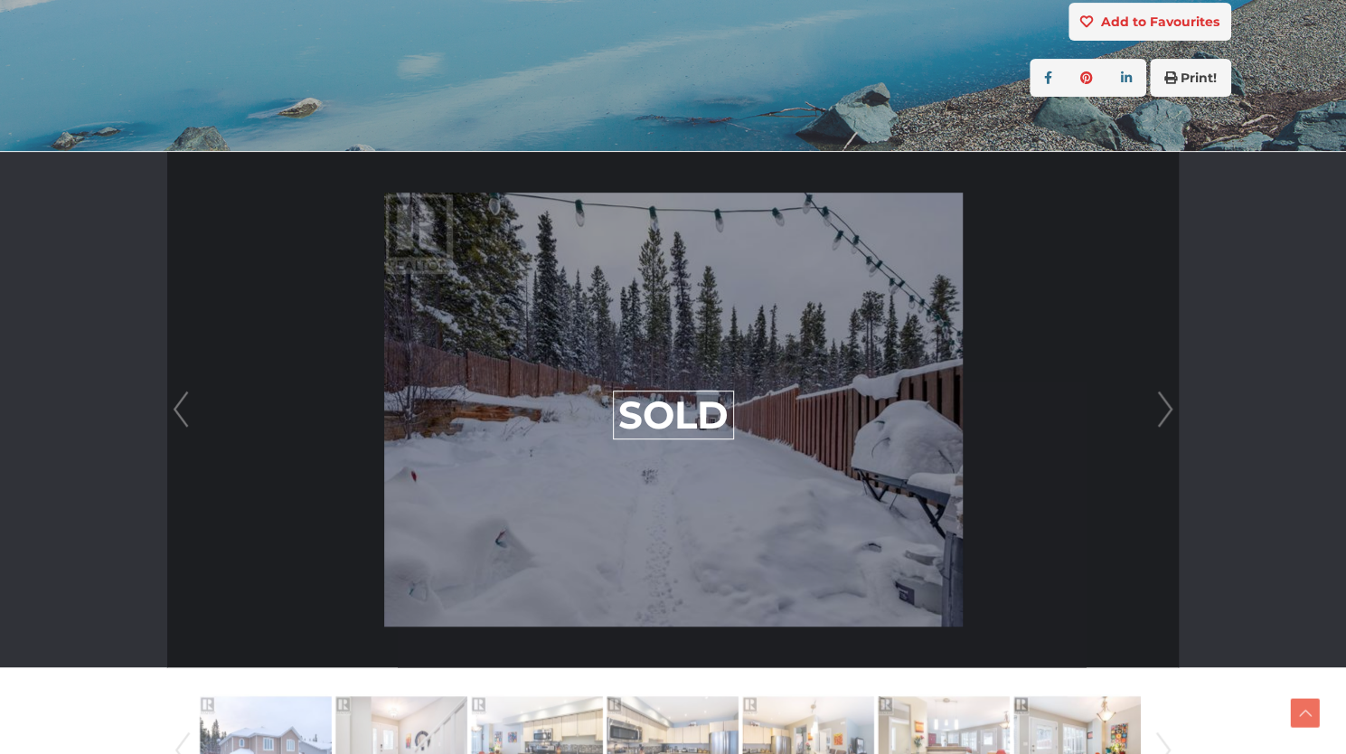
click at [1168, 404] on link "Next" at bounding box center [1164, 409] width 27 height 515
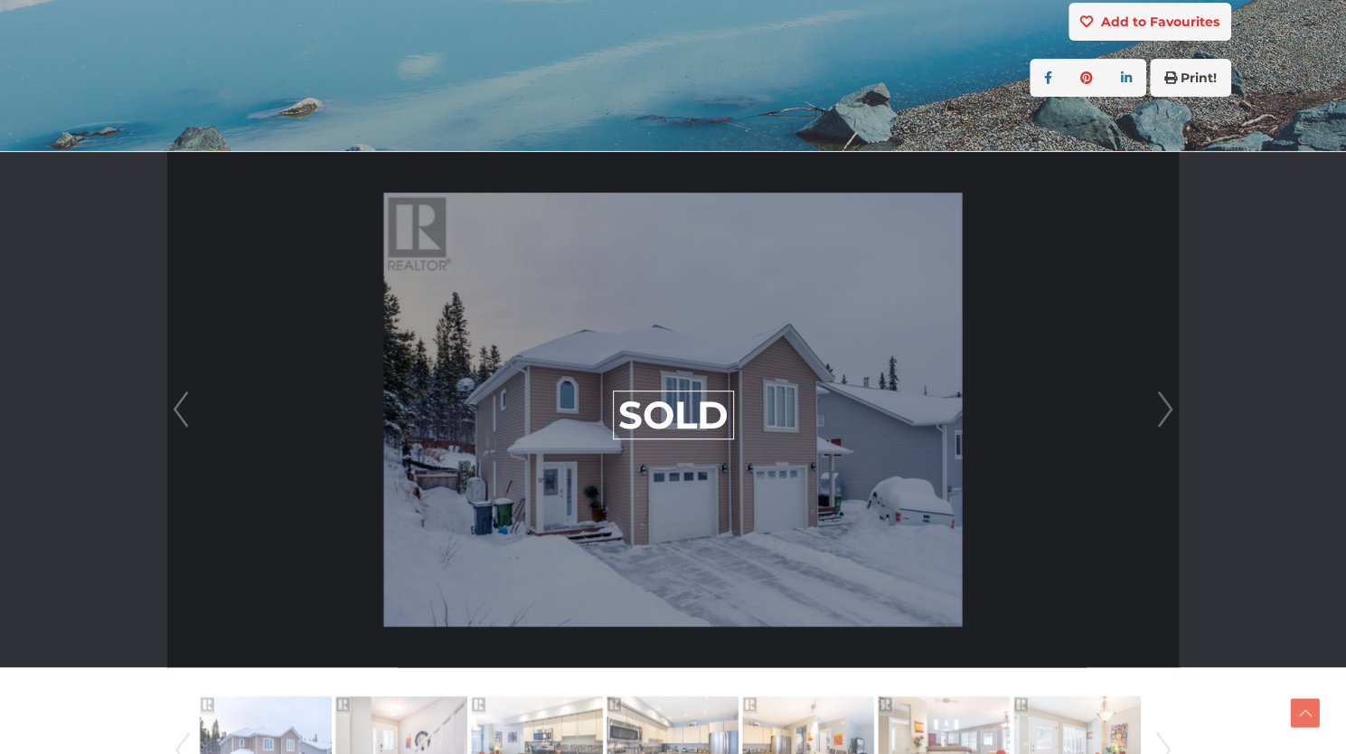
click at [1168, 404] on link "Next" at bounding box center [1164, 409] width 27 height 515
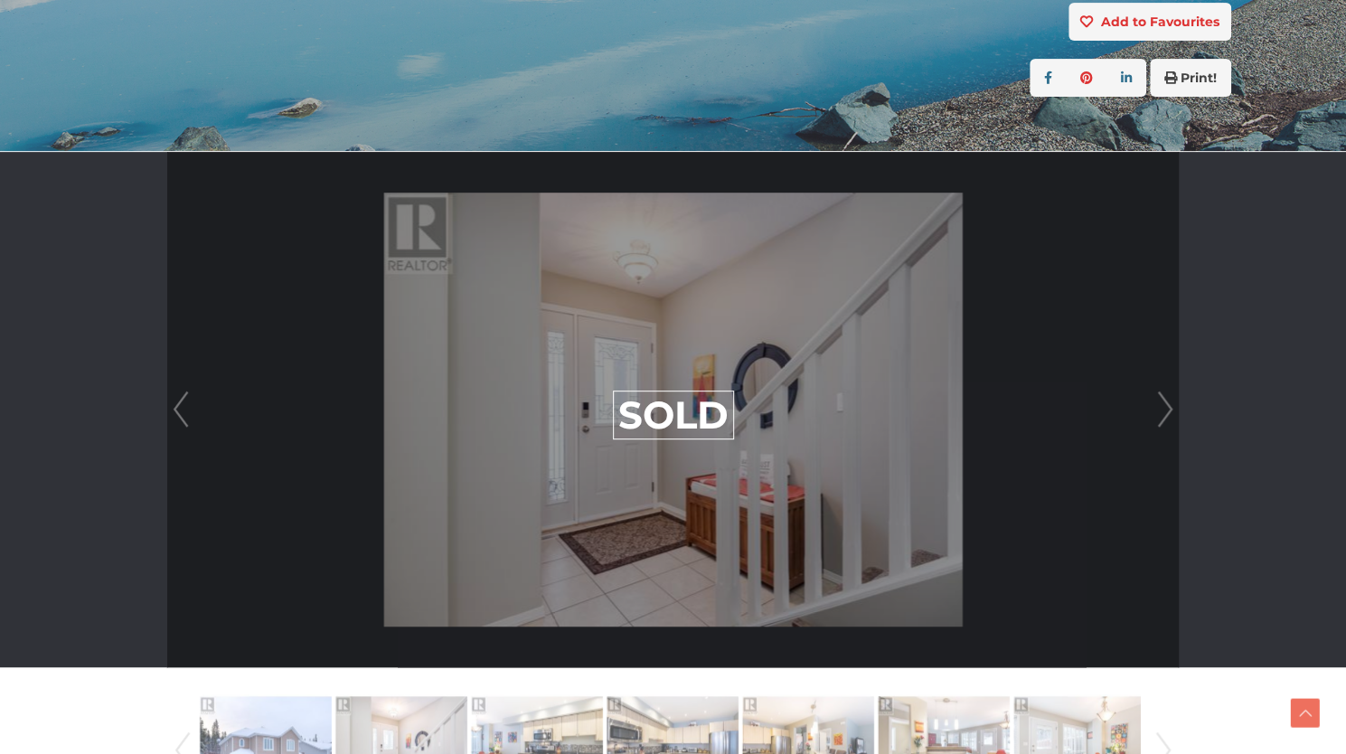
click at [1168, 404] on link "Next" at bounding box center [1164, 409] width 27 height 515
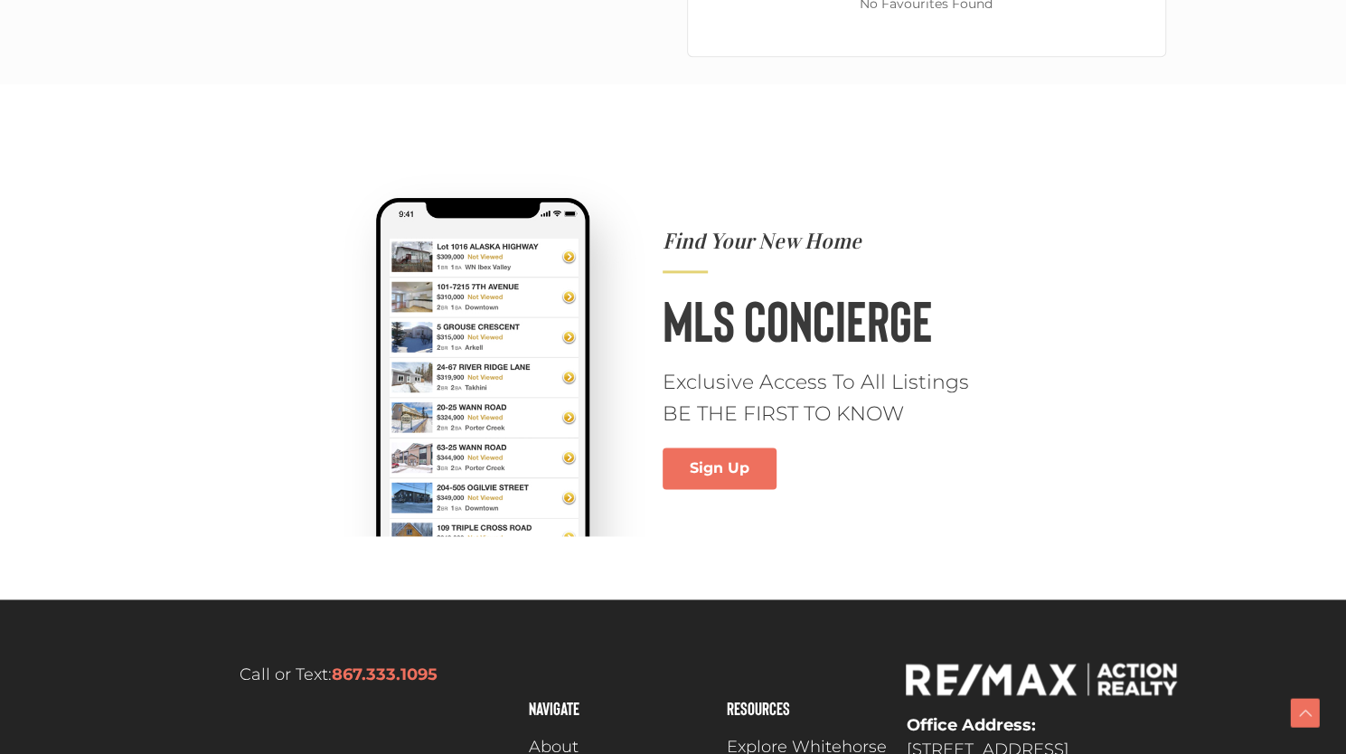
scroll to position [1221, 0]
